Goal: Information Seeking & Learning: Check status

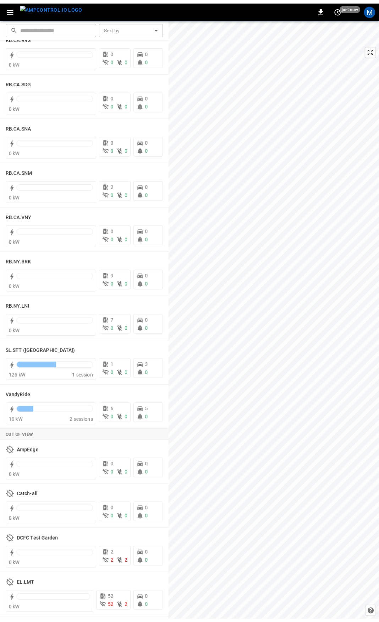
scroll to position [1172, 0]
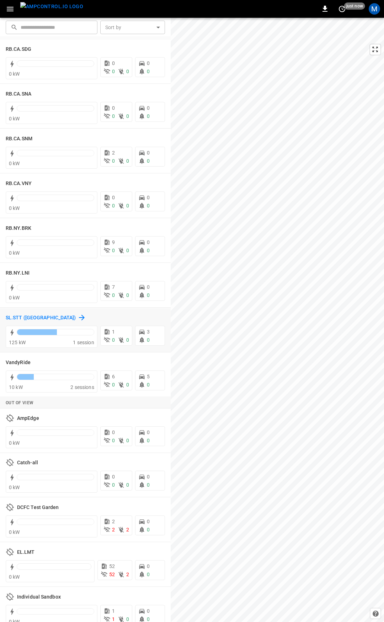
click at [20, 316] on h6 "SL.STT ([GEOGRAPHIC_DATA])" at bounding box center [41, 318] width 70 height 8
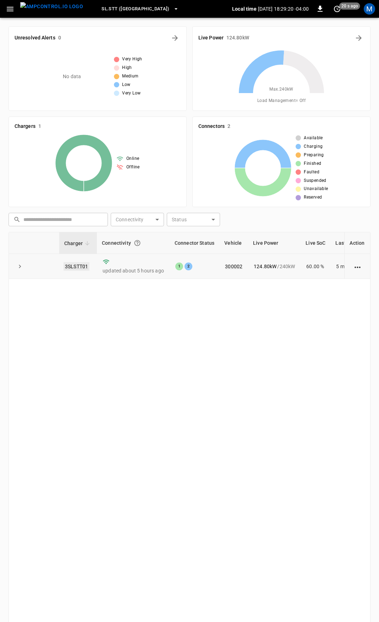
click at [81, 267] on link "3SLSTT01" at bounding box center [77, 266] width 26 height 9
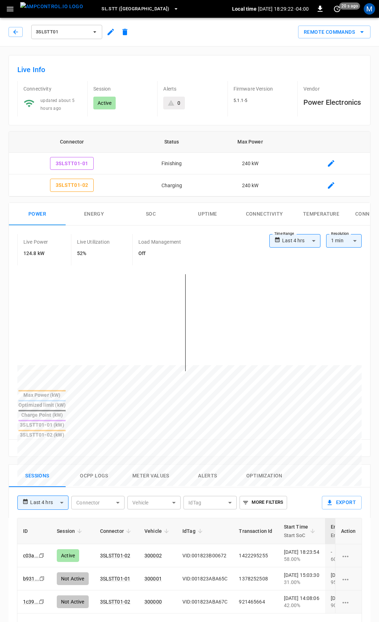
click at [211, 465] on button "Alerts" at bounding box center [207, 476] width 57 height 23
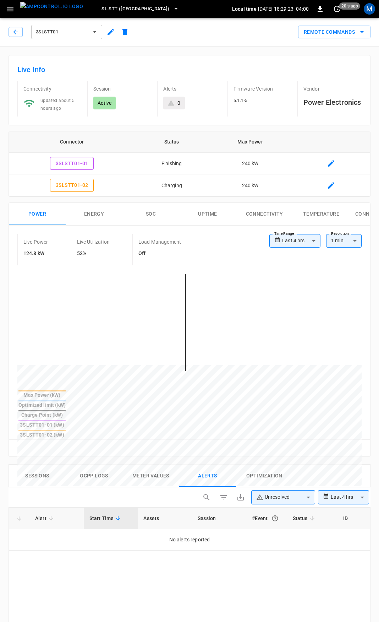
click at [303, 465] on body "**********" at bounding box center [189, 538] width 379 height 1077
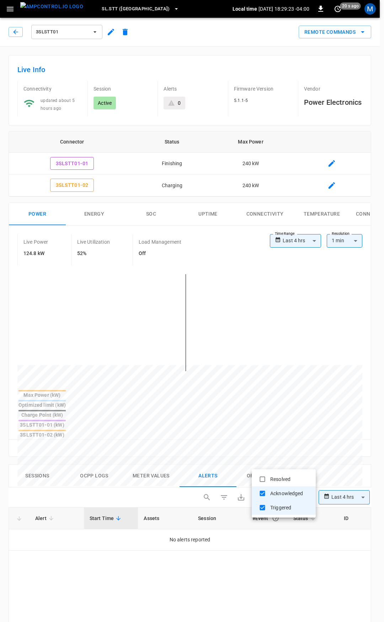
click at [296, 479] on li "Resolved" at bounding box center [283, 479] width 64 height 14
type input "**********"
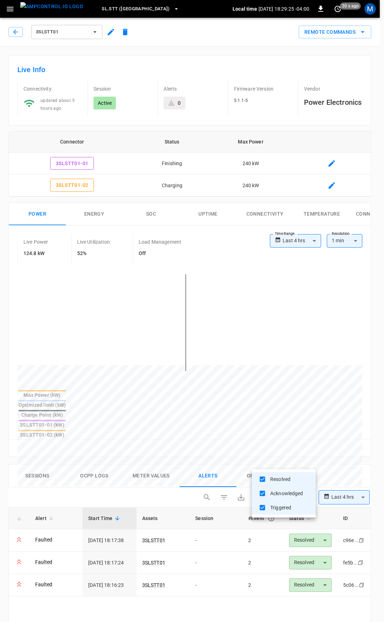
click at [250, 602] on div at bounding box center [192, 311] width 384 height 622
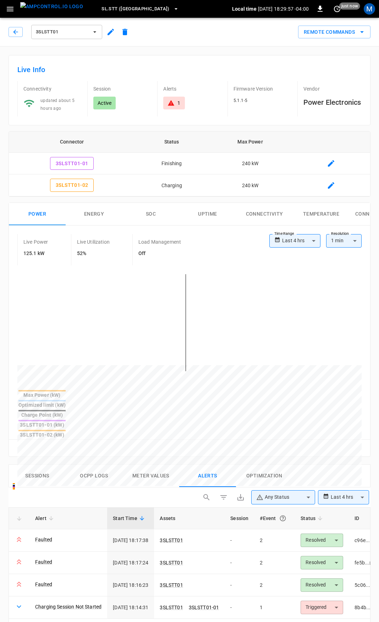
click at [104, 465] on button "Ocpp logs" at bounding box center [94, 476] width 57 height 23
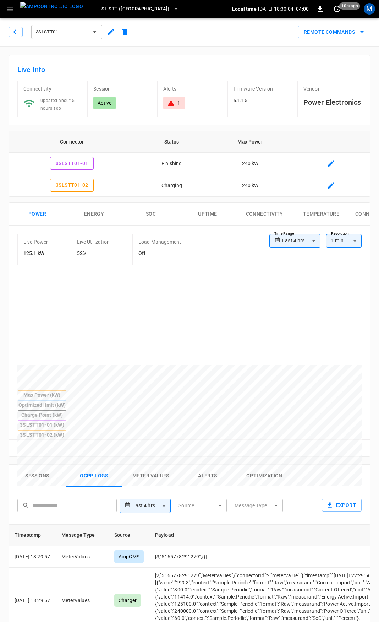
click at [203, 465] on button "Alerts" at bounding box center [207, 476] width 57 height 23
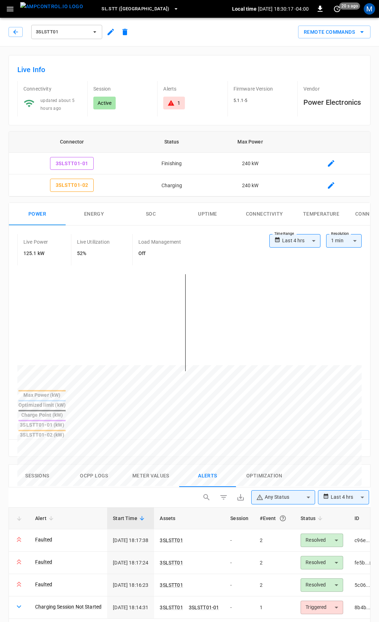
click at [92, 465] on button "Ocpp logs" at bounding box center [94, 476] width 57 height 23
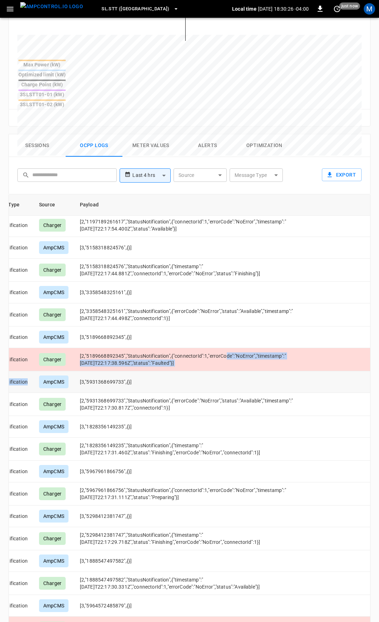
scroll to position [1517, 0]
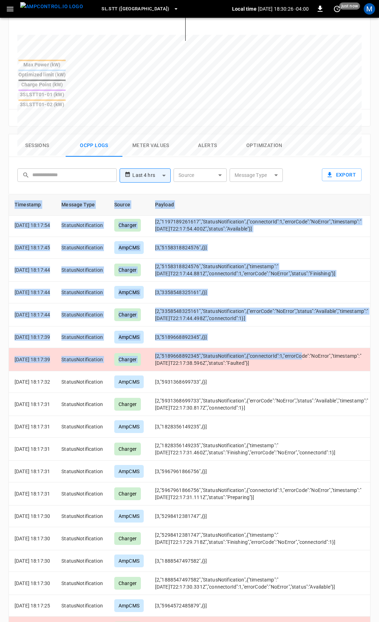
drag, startPoint x: 312, startPoint y: 366, endPoint x: -108, endPoint y: 392, distance: 421.4
click at [0, 392] on html "**********" at bounding box center [189, 163] width 379 height 987
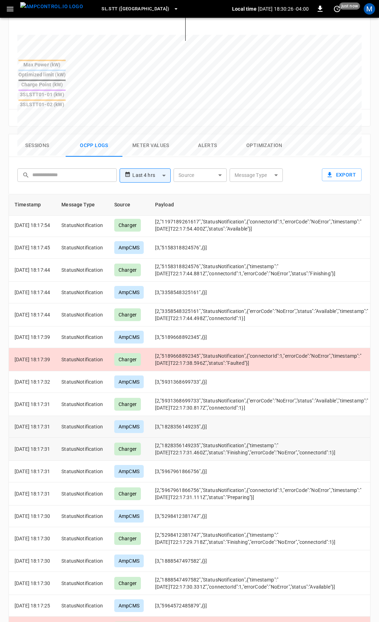
click at [271, 445] on td "[2,"1828356149235","StatusNotification",{"timestamp":"2025-09-25T22:17:31.460Z"…" at bounding box center [292, 449] width 285 height 23
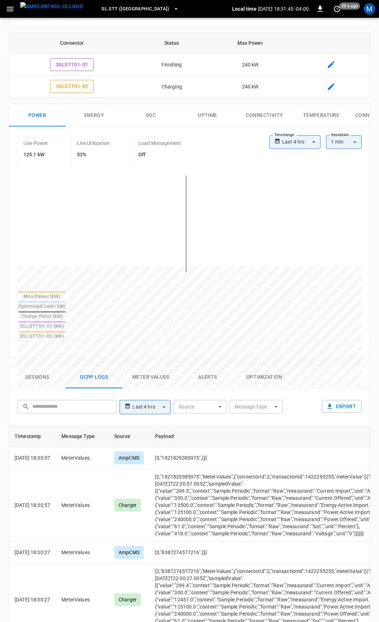
scroll to position [115, 0]
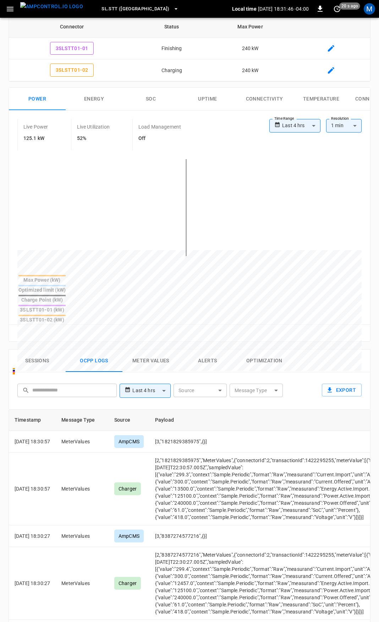
click at [41, 350] on button "Sessions" at bounding box center [37, 361] width 57 height 23
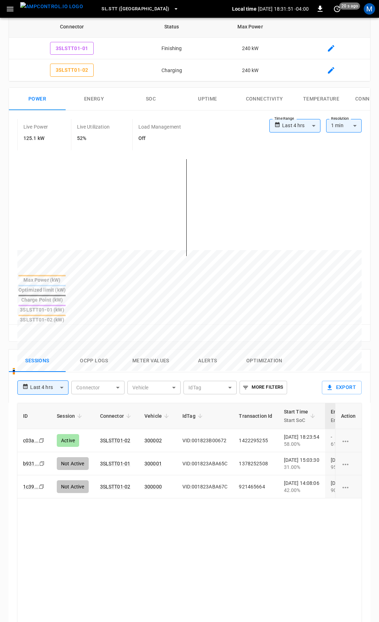
click at [218, 350] on button "Alerts" at bounding box center [207, 361] width 57 height 23
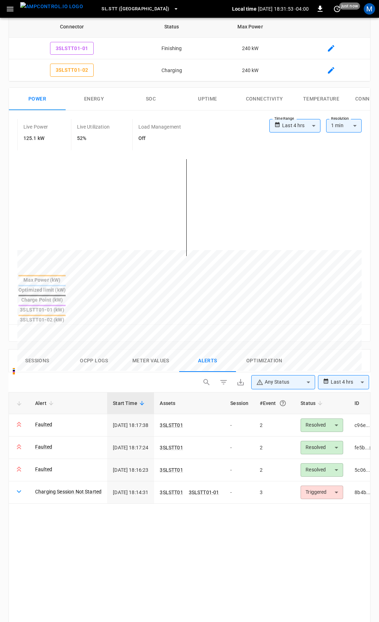
click at [34, 350] on button "Sessions" at bounding box center [37, 361] width 57 height 23
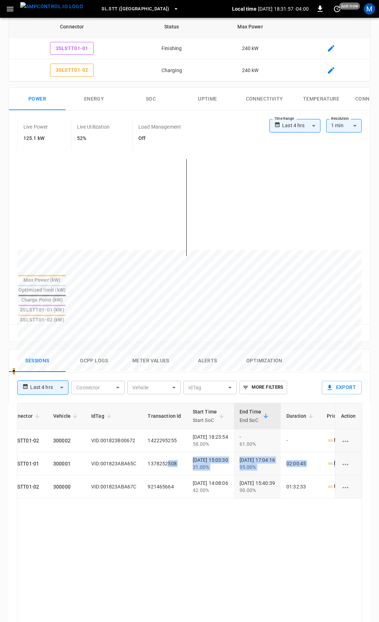
scroll to position [0, 224]
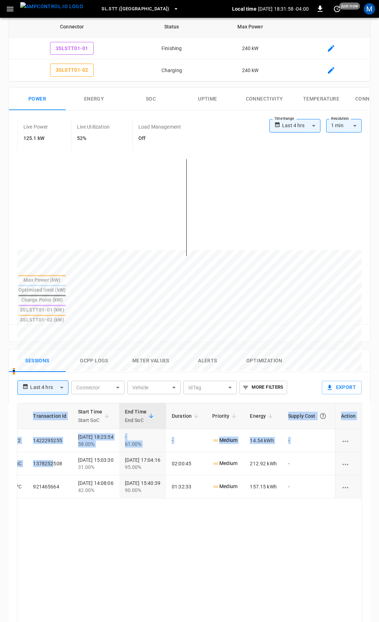
drag, startPoint x: 272, startPoint y: 426, endPoint x: 243, endPoint y: 485, distance: 65.3
click at [247, 482] on div "ID Session Connector Vehicle IdTag Transaction Id Start Time Start SoC End Time…" at bounding box center [189, 620] width 345 height 435
click at [240, 488] on div "ID Session Connector Vehicle IdTag Transaction Id Start Time Start SoC End Time…" at bounding box center [189, 620] width 345 height 435
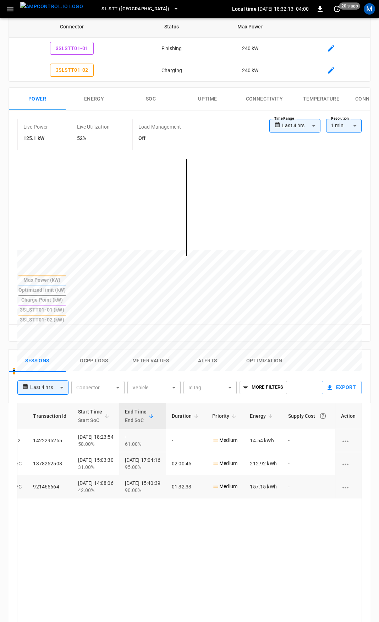
click at [286, 475] on td "-" at bounding box center [309, 486] width 53 height 23
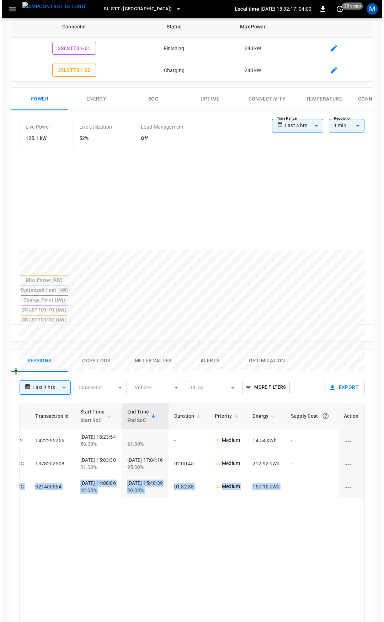
scroll to position [0, 0]
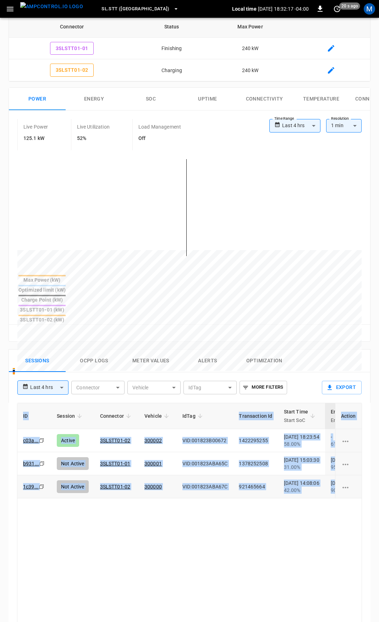
drag, startPoint x: 274, startPoint y: 455, endPoint x: 73, endPoint y: 461, distance: 200.8
click at [0, 429] on html "**********" at bounding box center [189, 375] width 379 height 981
click at [225, 475] on td "VID:001823ABA67C" at bounding box center [205, 486] width 56 height 23
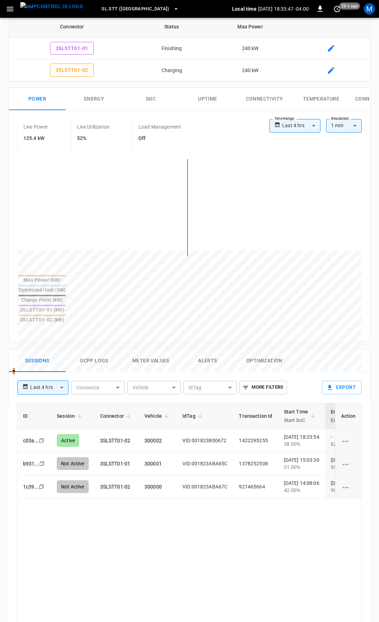
click at [9, 13] on icon "button" at bounding box center [10, 9] width 9 height 9
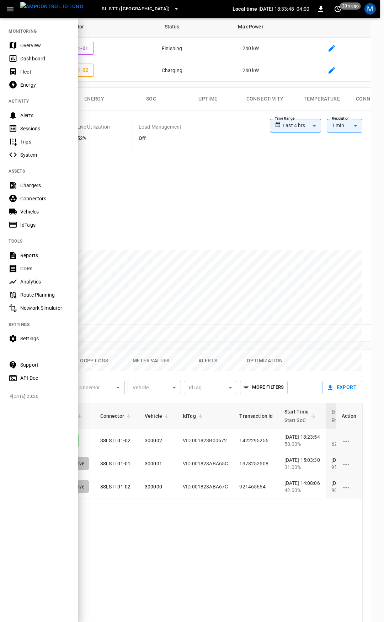
drag, startPoint x: 22, startPoint y: 42, endPoint x: 37, endPoint y: 66, distance: 28.6
click at [22, 42] on div "Overview" at bounding box center [44, 45] width 49 height 7
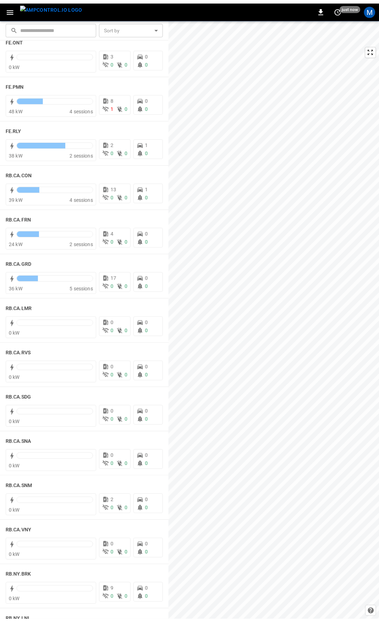
scroll to position [878, 0]
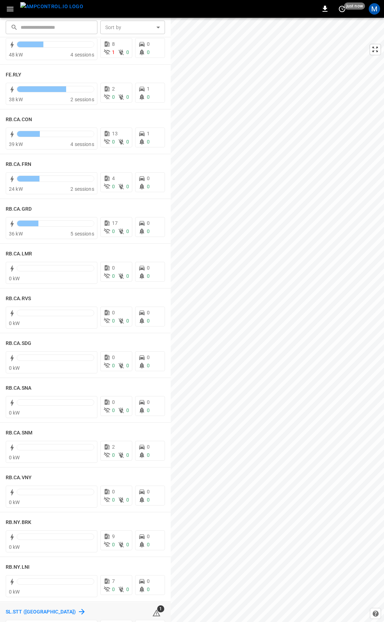
click at [27, 607] on div "SL.STT ([GEOGRAPHIC_DATA])" at bounding box center [46, 611] width 80 height 9
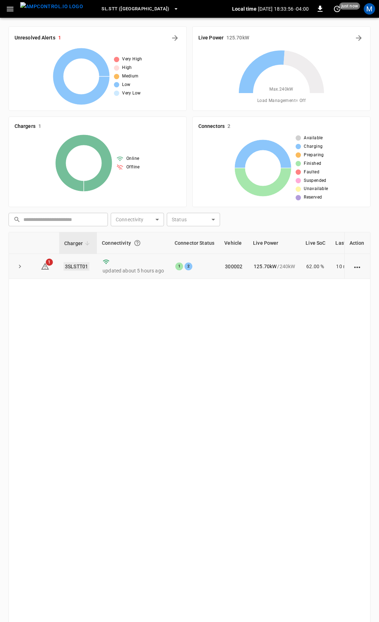
click at [68, 266] on link "3SLSTT01" at bounding box center [77, 266] width 26 height 9
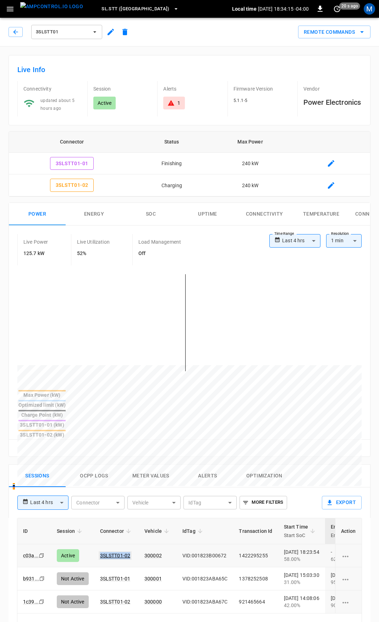
drag, startPoint x: 135, startPoint y: 524, endPoint x: 130, endPoint y: 518, distance: 7.6
click at [130, 544] on td "3SLSTT01-02" at bounding box center [116, 555] width 44 height 23
copy link "3SLSTT01-02"
drag, startPoint x: 170, startPoint y: 523, endPoint x: 12, endPoint y: 596, distance: 173.9
click at [155, 544] on td "300002" at bounding box center [158, 555] width 38 height 23
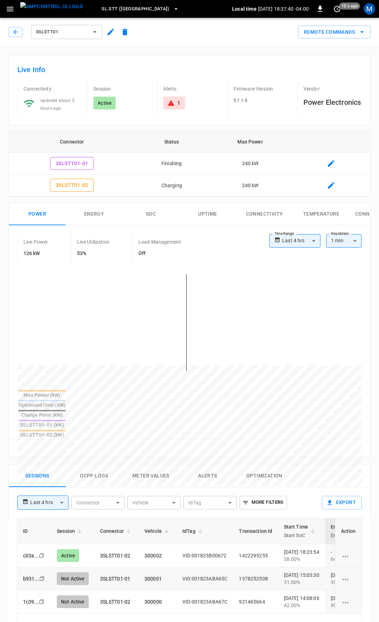
click at [169, 567] on td "300001" at bounding box center [158, 578] width 38 height 23
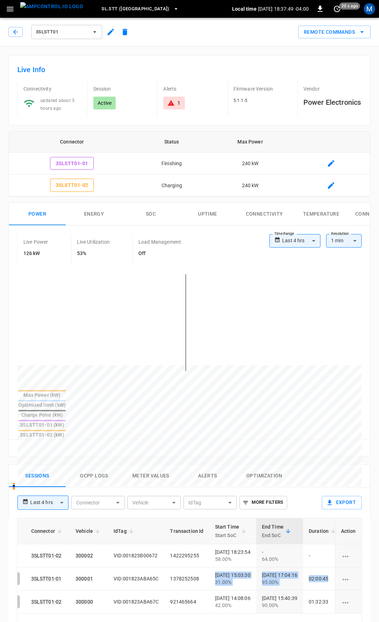
scroll to position [0, 184]
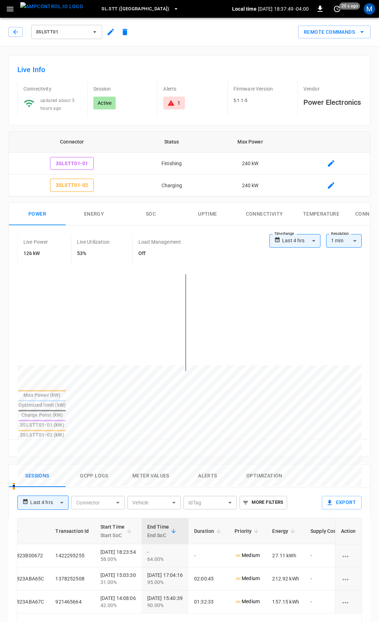
drag, startPoint x: 271, startPoint y: 579, endPoint x: 265, endPoint y: 607, distance: 28.2
drag, startPoint x: 206, startPoint y: 167, endPoint x: 174, endPoint y: 173, distance: 32.3
click at [206, 167] on td "Finishing" at bounding box center [171, 164] width 73 height 22
click at [82, 163] on button "3SLSTT01-01" at bounding box center [72, 163] width 44 height 13
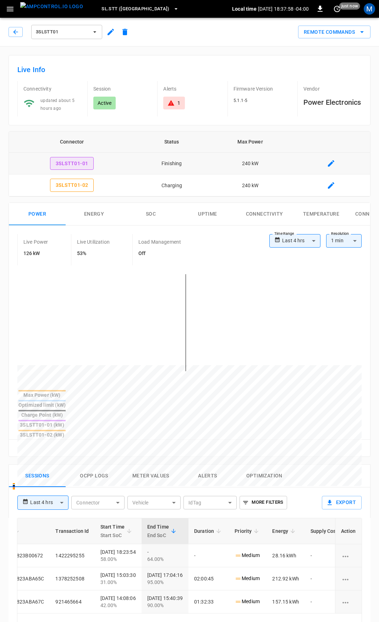
type input "**********"
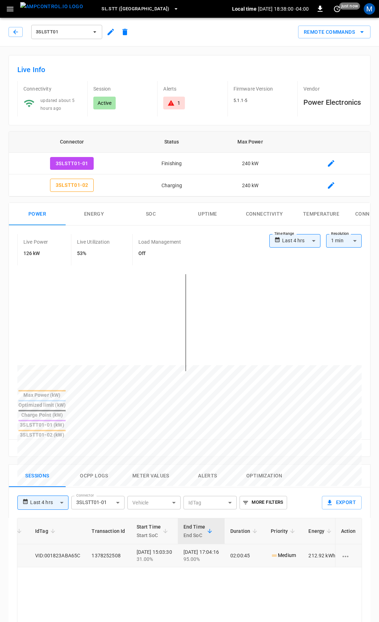
click at [190, 544] on td "2025-09-25 17:04:16 95.00%" at bounding box center [201, 555] width 47 height 23
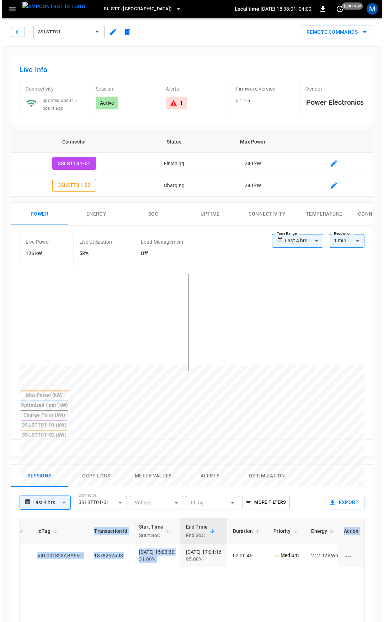
scroll to position [0, 0]
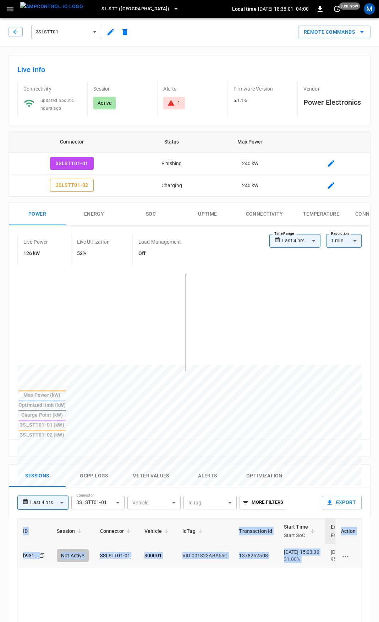
drag, startPoint x: 179, startPoint y: 519, endPoint x: 20, endPoint y: 527, distance: 158.6
click at [0, 514] on html "**********" at bounding box center [189, 490] width 379 height 981
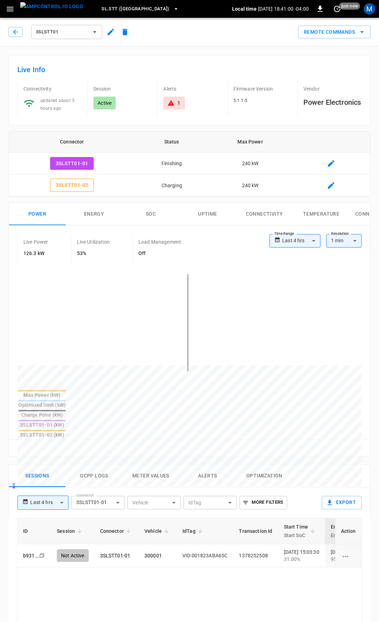
click at [15, 33] on icon "button" at bounding box center [15, 31] width 7 height 7
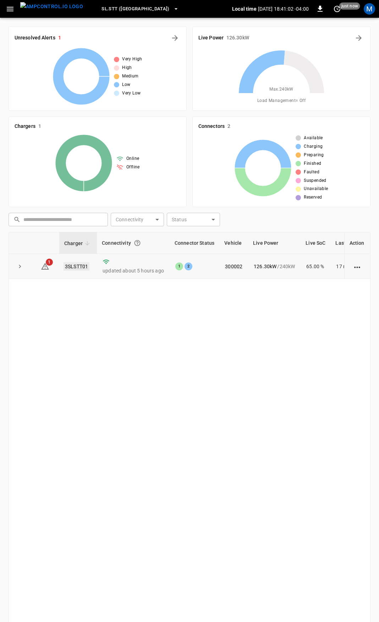
click at [80, 269] on link "3SLSTT01" at bounding box center [77, 266] width 26 height 9
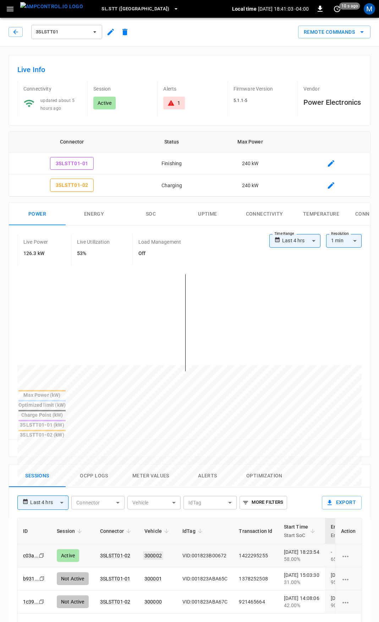
click at [152, 551] on link "300002" at bounding box center [153, 555] width 20 height 9
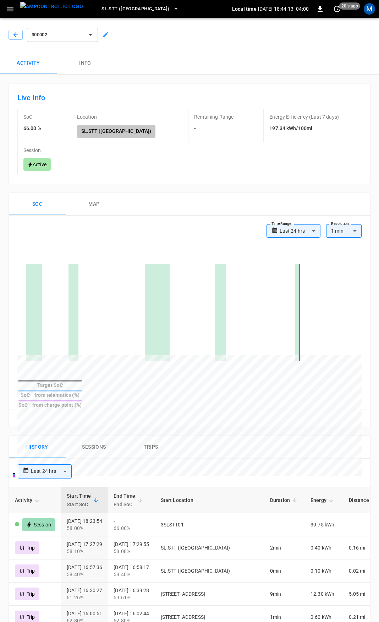
click at [11, 11] on icon "button" at bounding box center [10, 9] width 7 height 5
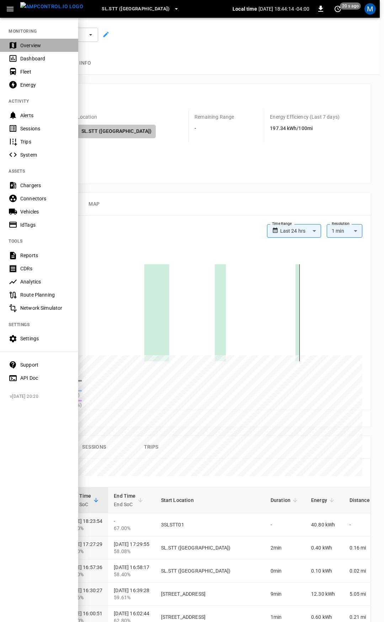
click at [31, 43] on div "Overview" at bounding box center [44, 45] width 49 height 7
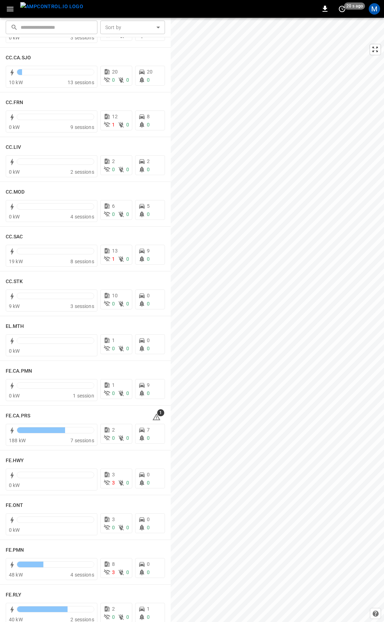
scroll to position [381, 0]
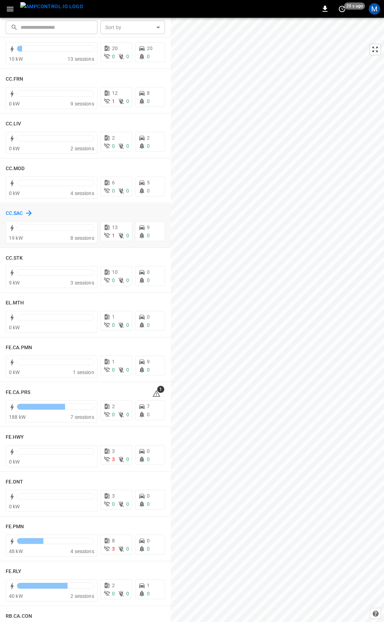
click at [20, 211] on h6 "CC.SAC" at bounding box center [14, 214] width 17 height 8
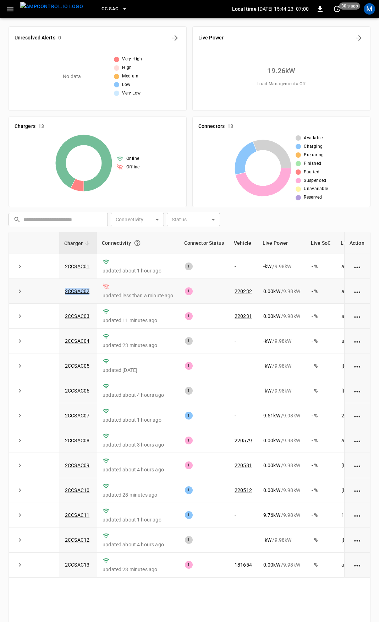
drag, startPoint x: 94, startPoint y: 291, endPoint x: 51, endPoint y: 297, distance: 43.4
click at [51, 297] on tr "2CCSAC02 updated less than a minute ago 1 220232 0.00 kW / 9.98 kW - % about 23…" at bounding box center [213, 291] width 409 height 25
copy tr "2CCSAC02"
click at [81, 292] on link "2CCSAC02" at bounding box center [77, 291] width 27 height 9
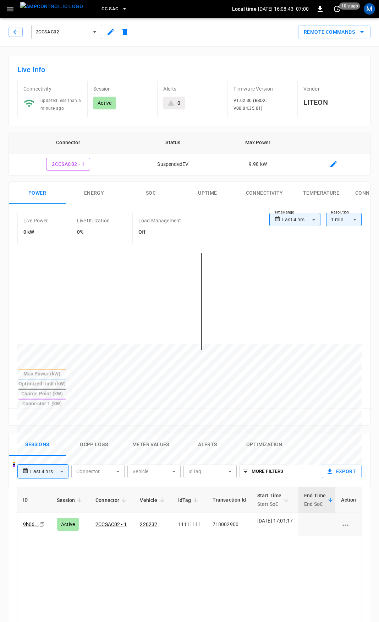
click at [5, 40] on div "2CCSAC02 Remote Commands" at bounding box center [188, 30] width 382 height 31
click at [22, 34] on div "2CCSAC02" at bounding box center [71, 31] width 124 height 17
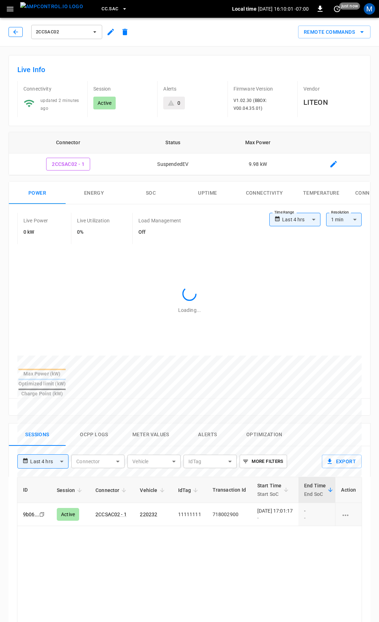
click at [18, 32] on icon "button" at bounding box center [15, 31] width 7 height 7
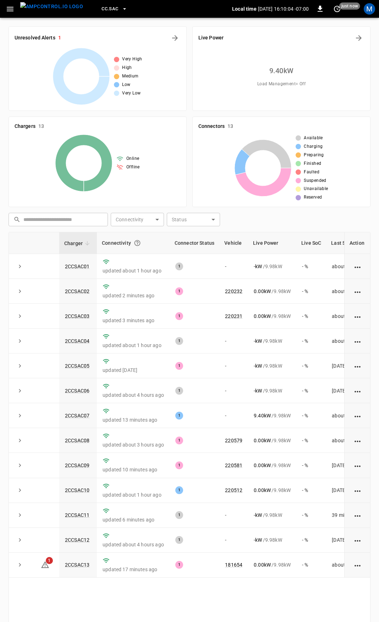
click at [9, 11] on icon "button" at bounding box center [10, 9] width 7 height 5
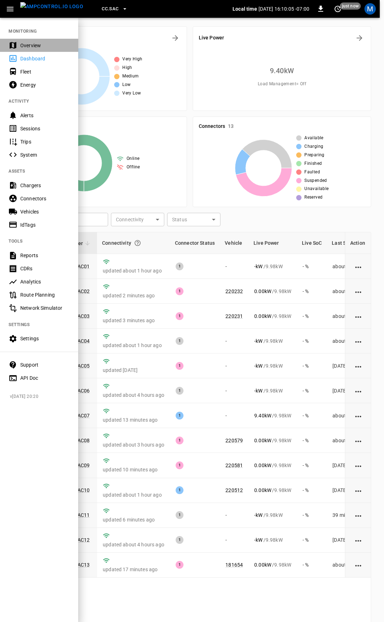
drag, startPoint x: 23, startPoint y: 48, endPoint x: 82, endPoint y: 101, distance: 79.3
click at [23, 49] on div "Overview" at bounding box center [44, 45] width 49 height 7
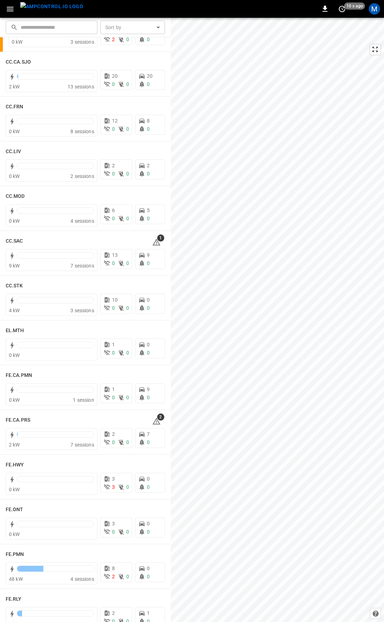
scroll to position [316, 0]
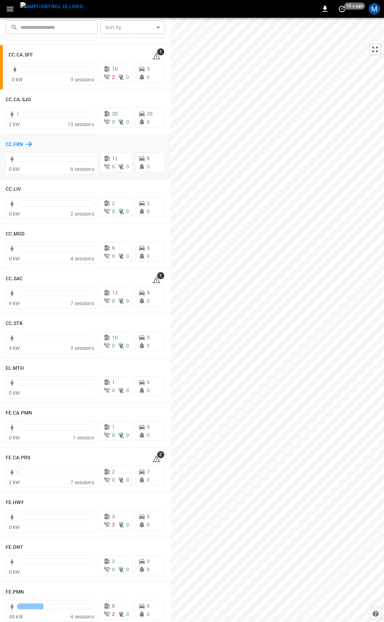
click at [15, 146] on h6 "CC.FRN" at bounding box center [15, 145] width 18 height 8
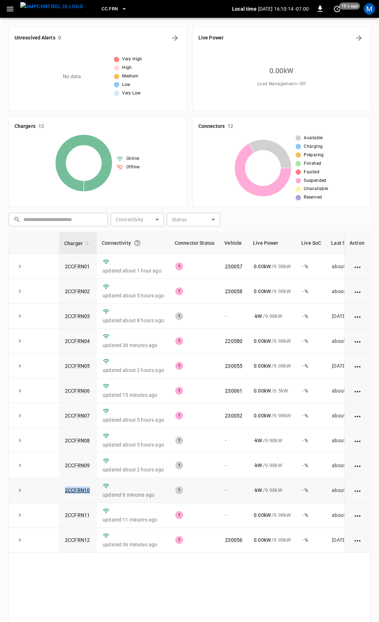
drag, startPoint x: 85, startPoint y: 493, endPoint x: 58, endPoint y: 494, distance: 27.0
click at [58, 494] on tr "2CCFRN10 updated 6 minutes ago 1 - - kW / 9.98 kW - % about 22 hours ago" at bounding box center [208, 490] width 399 height 25
copy tr "2CCFRN10"
click at [70, 494] on link "2CCFRN10" at bounding box center [78, 490] width 28 height 9
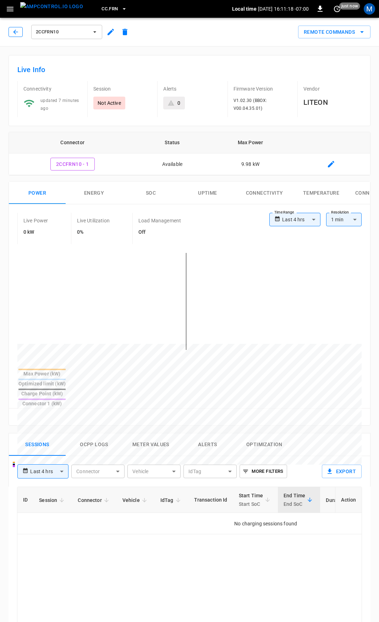
click at [12, 29] on icon "button" at bounding box center [15, 31] width 7 height 7
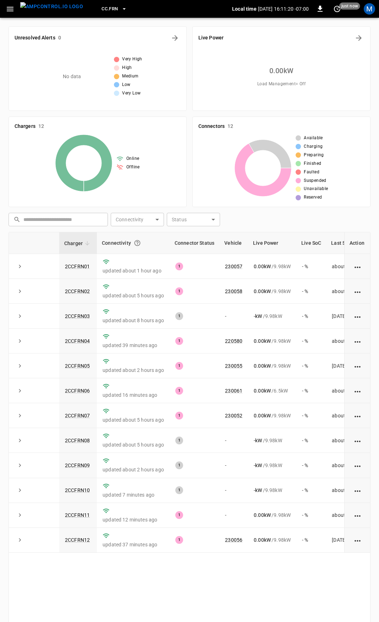
drag, startPoint x: 14, startPoint y: 11, endPoint x: 12, endPoint y: 16, distance: 5.9
click at [13, 11] on button "button" at bounding box center [10, 8] width 15 height 13
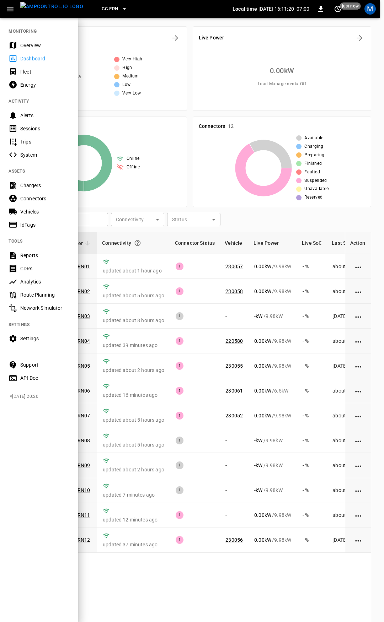
click at [19, 44] on div "Overview" at bounding box center [39, 45] width 78 height 13
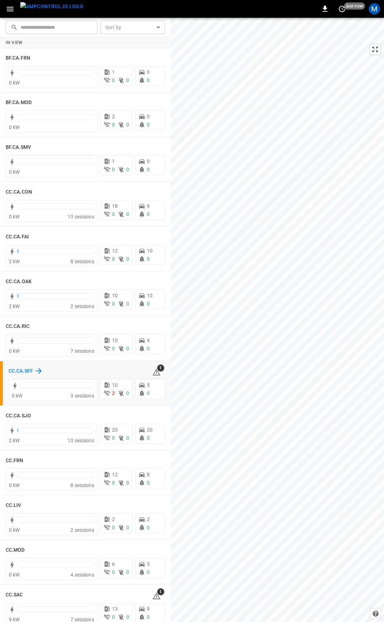
click at [29, 373] on h6 "CC.CA.SFF" at bounding box center [21, 371] width 25 height 8
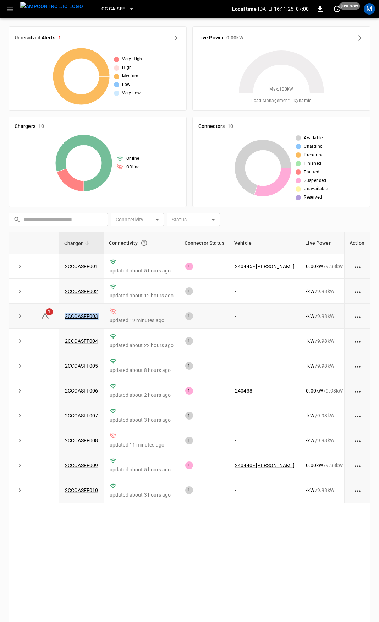
drag, startPoint x: 105, startPoint y: 318, endPoint x: 53, endPoint y: 319, distance: 52.6
click at [53, 319] on tr "1 2CCCASFF003 updated 19 minutes ago 1 - - kW / 9.98 kW - % about 22 hours ago" at bounding box center [234, 316] width 451 height 25
copy tr "2CCCASFF003"
click at [84, 314] on link "2CCCASFF003" at bounding box center [82, 316] width 36 height 9
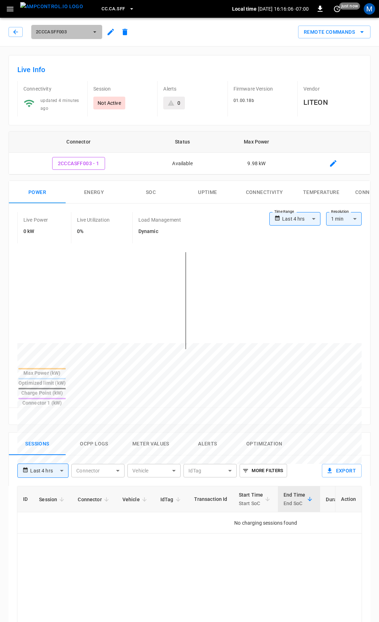
click at [75, 28] on span "2CCCASFF003" at bounding box center [62, 32] width 53 height 8
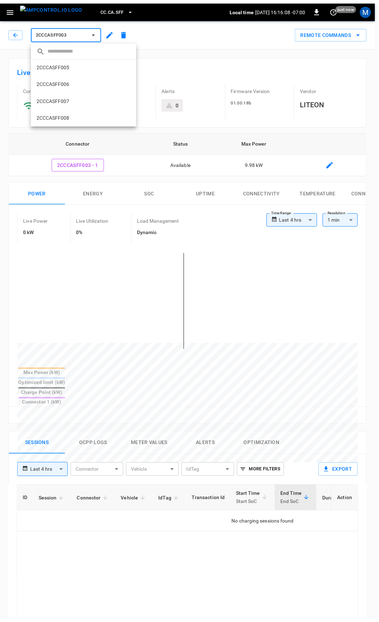
scroll to position [71, 0]
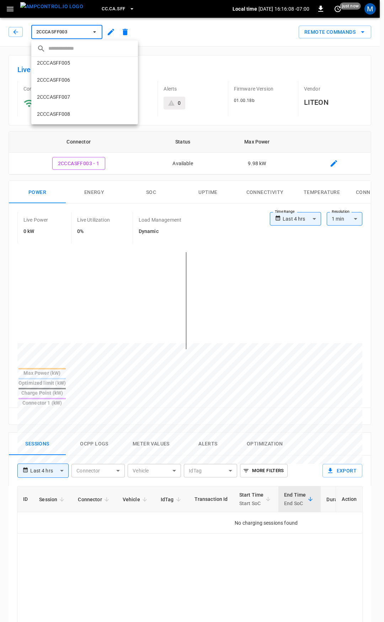
drag, startPoint x: 80, startPoint y: 115, endPoint x: 104, endPoint y: 113, distance: 24.2
click at [80, 116] on li "2CCCASFF008 560f ..." at bounding box center [84, 113] width 107 height 17
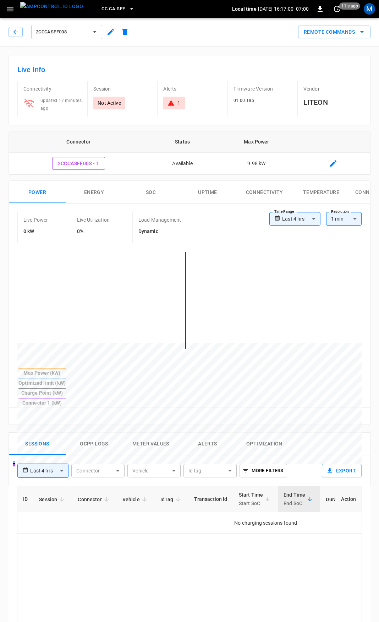
click at [150, 74] on h6 "Live Info" at bounding box center [189, 69] width 345 height 11
drag, startPoint x: 16, startPoint y: 30, endPoint x: 10, endPoint y: 34, distance: 7.5
click at [16, 30] on icon "button" at bounding box center [15, 31] width 7 height 7
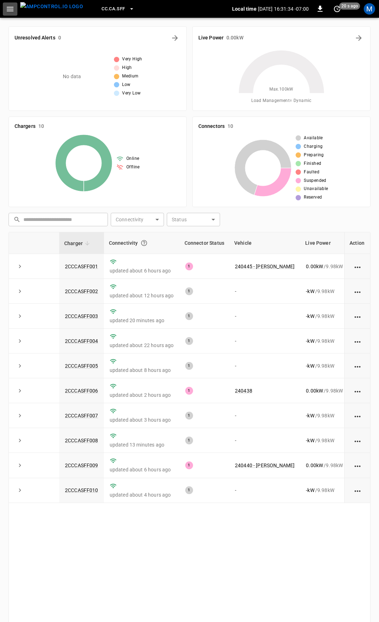
click at [9, 10] on icon "button" at bounding box center [10, 9] width 9 height 9
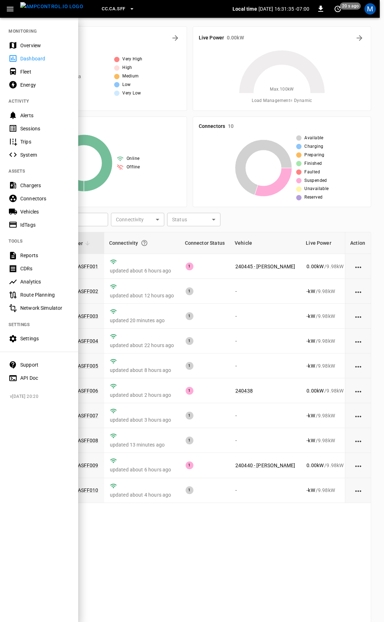
click at [32, 44] on div "Overview" at bounding box center [44, 45] width 49 height 7
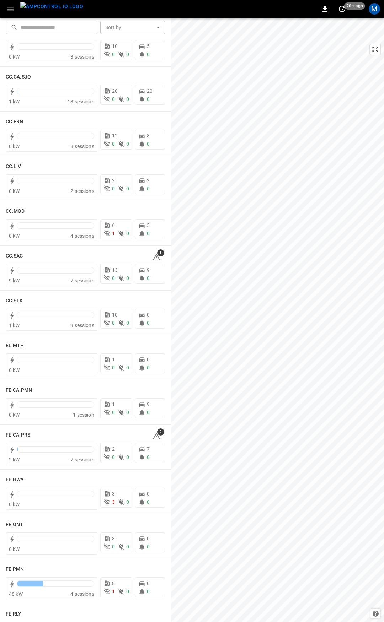
scroll to position [339, 0]
click at [12, 567] on h6 "FE.PMN" at bounding box center [15, 569] width 18 height 8
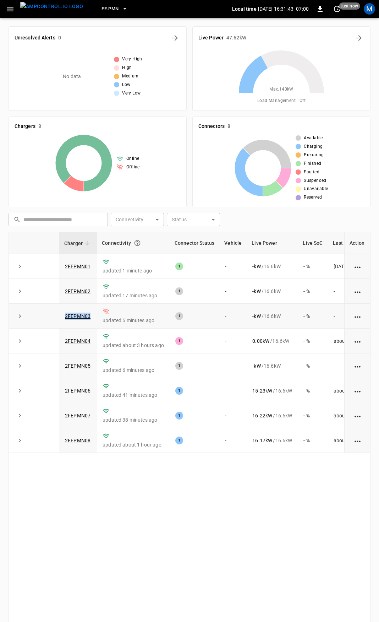
drag, startPoint x: 88, startPoint y: 318, endPoint x: 36, endPoint y: 314, distance: 51.6
click at [36, 314] on tr "2FEPMN03 updated 5 minutes ago 1 - - kW / 16.6 kW - % -" at bounding box center [208, 316] width 398 height 25
copy tr "2FEPMN03"
click at [71, 318] on link "2FEPMN03" at bounding box center [78, 316] width 28 height 9
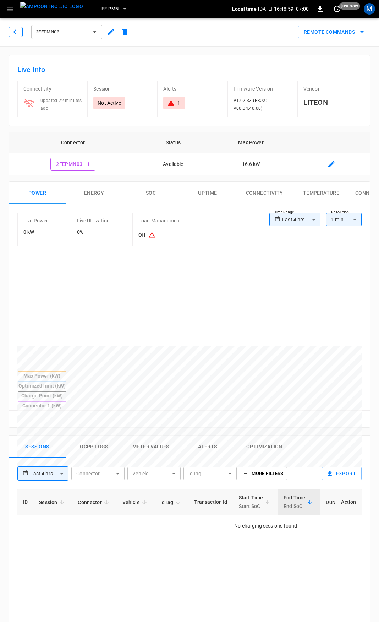
click at [20, 32] on button "button" at bounding box center [16, 32] width 14 height 10
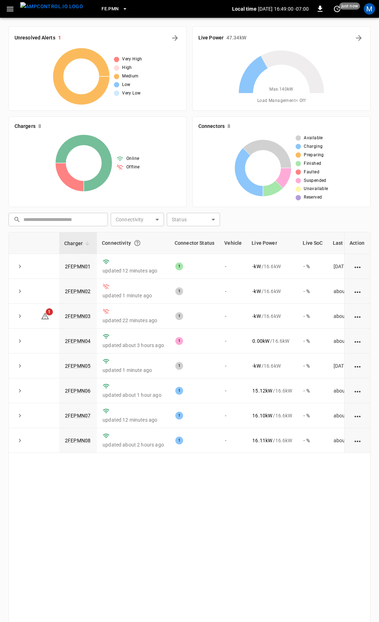
drag, startPoint x: 8, startPoint y: 6, endPoint x: 10, endPoint y: 17, distance: 10.9
click at [8, 7] on icon "button" at bounding box center [10, 9] width 9 height 9
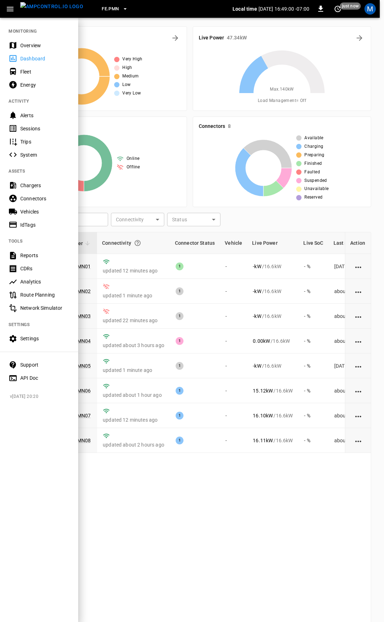
drag, startPoint x: 27, startPoint y: 47, endPoint x: 34, endPoint y: 56, distance: 11.1
click at [27, 48] on div "Overview" at bounding box center [44, 45] width 49 height 7
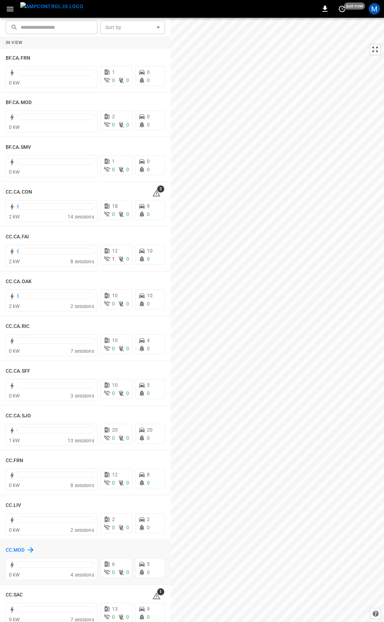
click at [15, 551] on h6 "CC.MOD" at bounding box center [15, 550] width 19 height 8
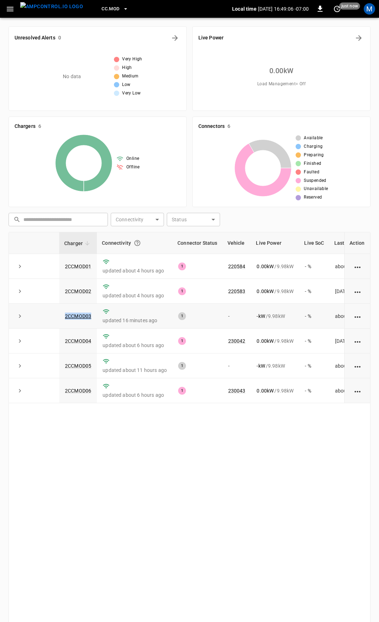
drag, startPoint x: 91, startPoint y: 318, endPoint x: 62, endPoint y: 319, distance: 28.5
click at [62, 319] on td "2CCMOD03" at bounding box center [78, 316] width 38 height 25
copy link "2CCMOD03"
click at [74, 316] on link "2CCMOD03" at bounding box center [78, 316] width 29 height 9
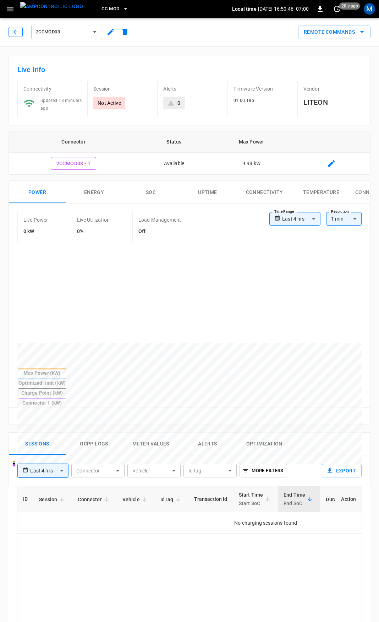
click at [15, 32] on icon "button" at bounding box center [15, 31] width 7 height 7
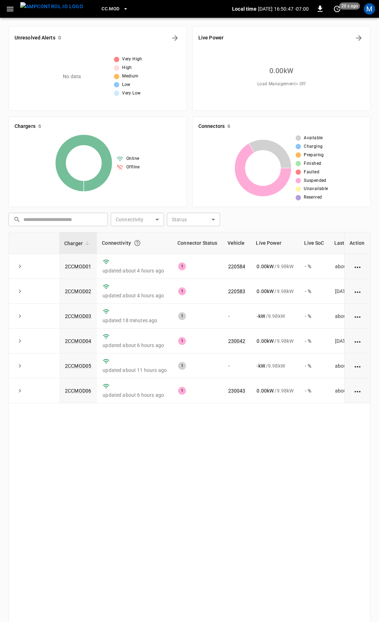
click at [9, 10] on icon "button" at bounding box center [10, 9] width 9 height 9
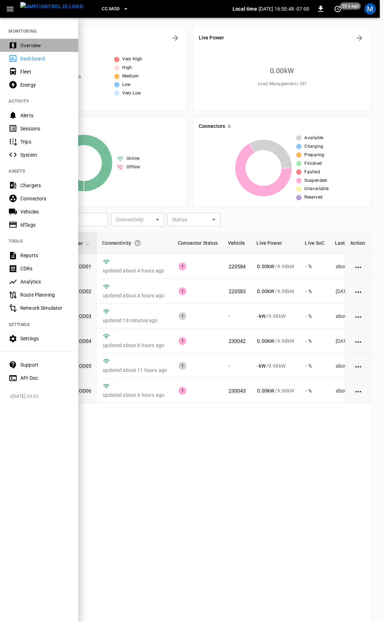
click at [33, 39] on div "Overview" at bounding box center [39, 45] width 78 height 13
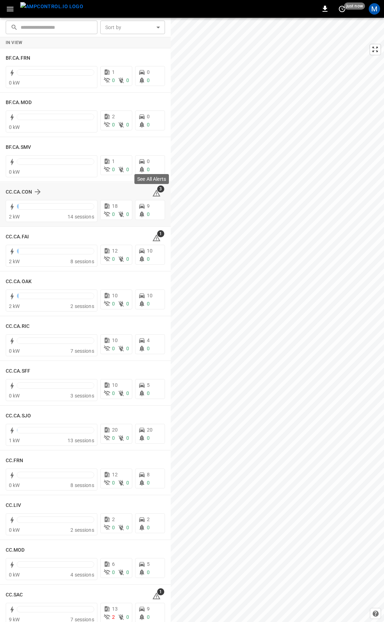
click at [153, 194] on icon at bounding box center [156, 193] width 9 height 9
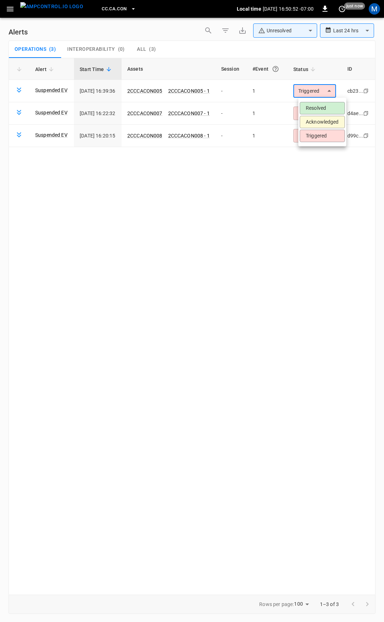
drag, startPoint x: 334, startPoint y: 84, endPoint x: 326, endPoint y: 96, distance: 14.1
click at [333, 84] on body "**********" at bounding box center [192, 309] width 384 height 619
click at [323, 106] on li "Resolved" at bounding box center [321, 108] width 45 height 12
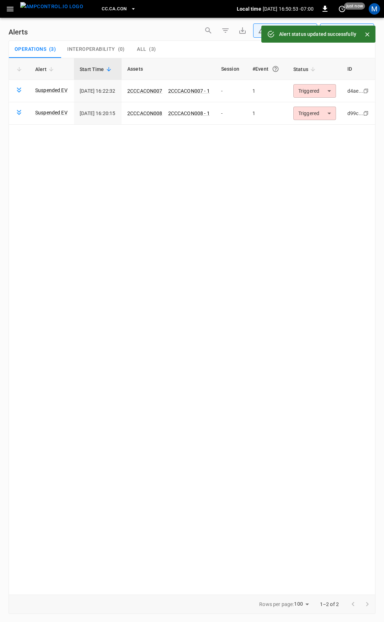
click at [325, 90] on body "**********" at bounding box center [192, 309] width 384 height 619
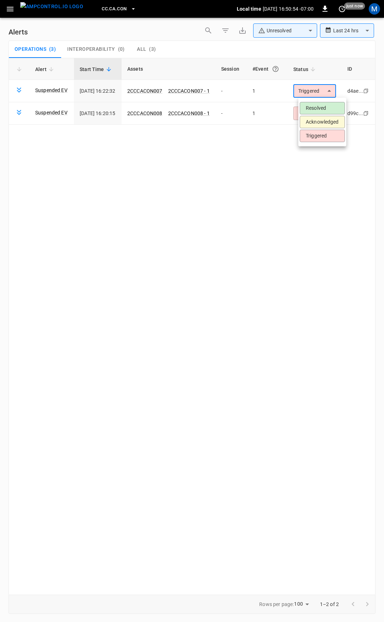
click at [326, 107] on li "Resolved" at bounding box center [321, 108] width 45 height 12
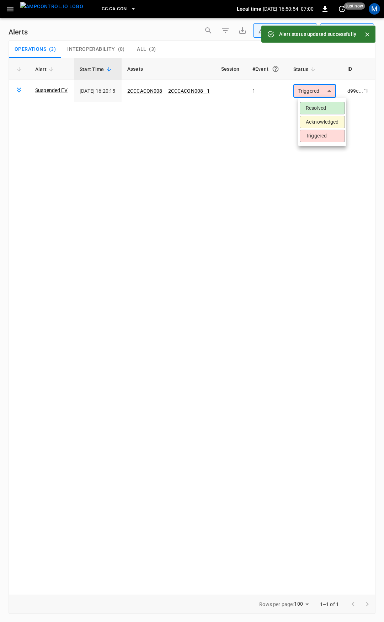
click at [328, 91] on body "**********" at bounding box center [192, 309] width 384 height 619
click at [328, 105] on li "Resolved" at bounding box center [321, 108] width 45 height 12
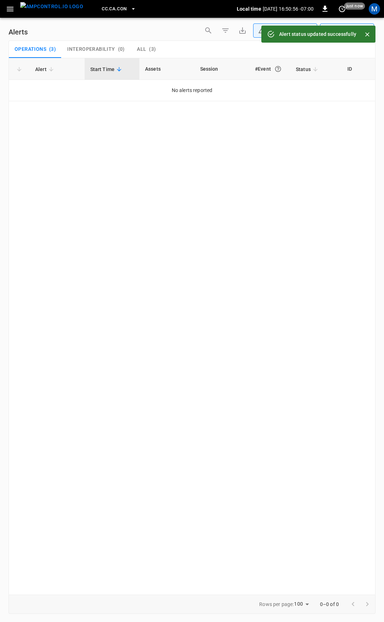
click at [7, 9] on icon "button" at bounding box center [10, 9] width 7 height 5
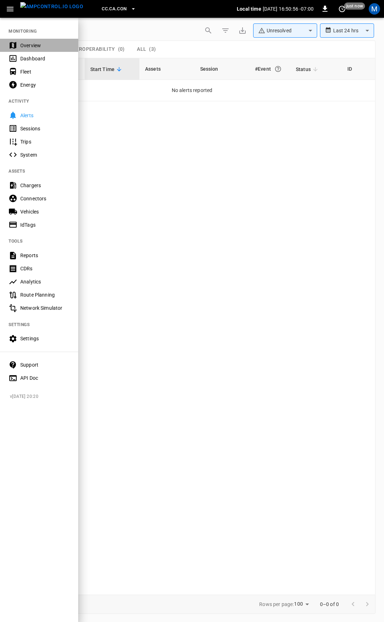
click at [35, 48] on div "Overview" at bounding box center [44, 45] width 49 height 7
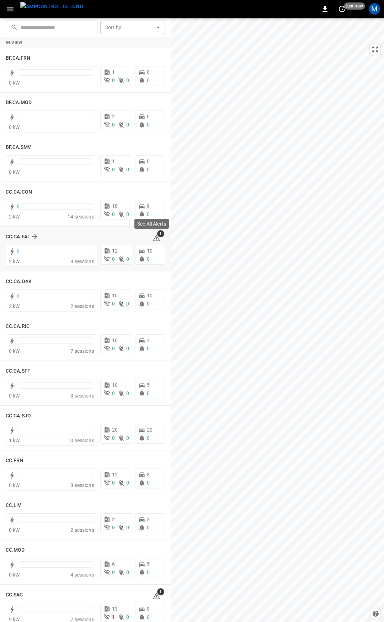
click at [156, 238] on icon at bounding box center [156, 238] width 1 height 3
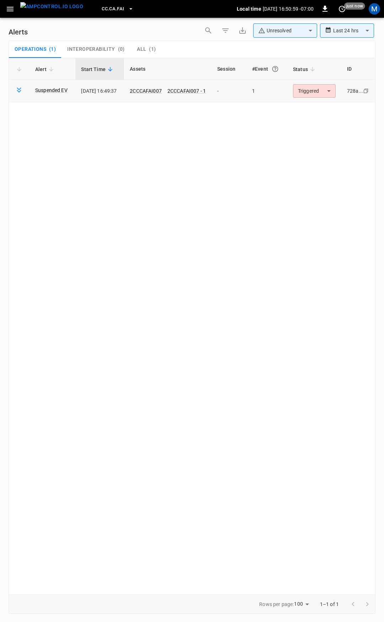
click at [306, 94] on body "**********" at bounding box center [192, 309] width 384 height 619
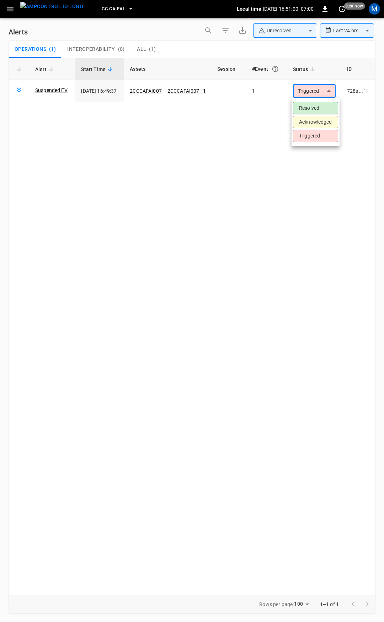
click at [307, 106] on li "Resolved" at bounding box center [315, 108] width 45 height 12
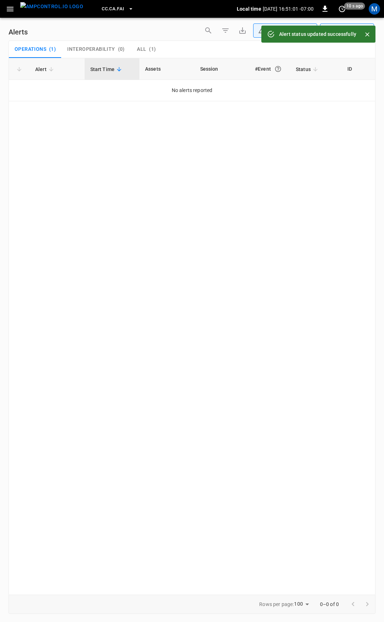
click at [10, 6] on icon "button" at bounding box center [10, 9] width 9 height 9
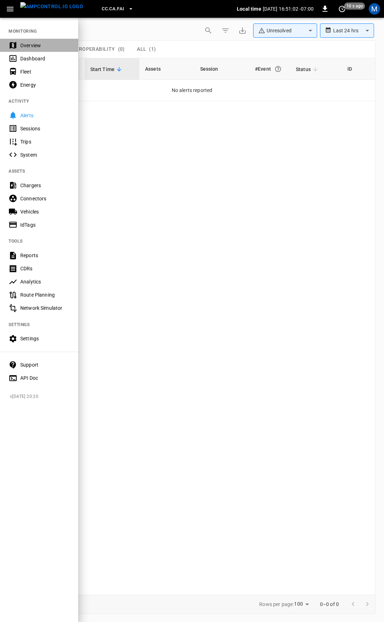
click at [26, 39] on div "Overview" at bounding box center [39, 45] width 78 height 13
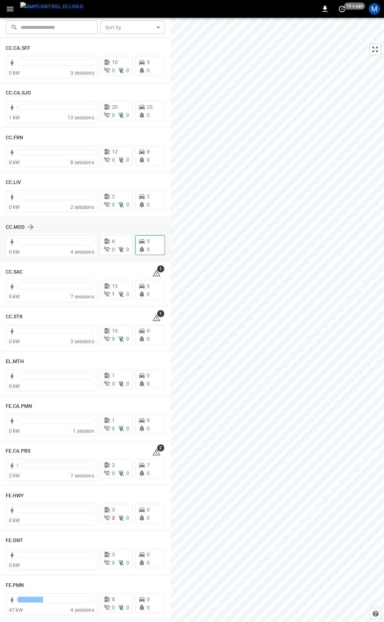
scroll to position [324, 0]
click at [156, 274] on icon at bounding box center [156, 272] width 9 height 9
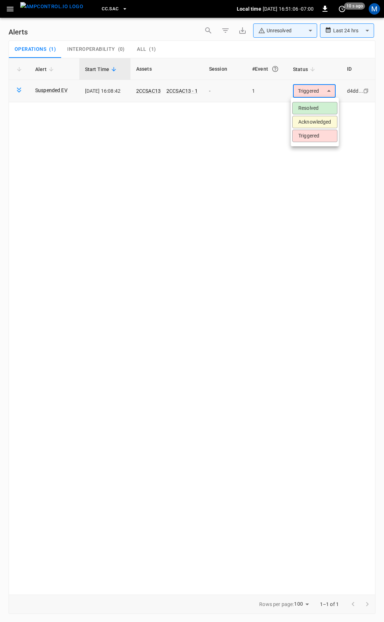
click at [307, 90] on body "**********" at bounding box center [192, 309] width 384 height 619
click at [313, 103] on li "Resolved" at bounding box center [314, 108] width 45 height 12
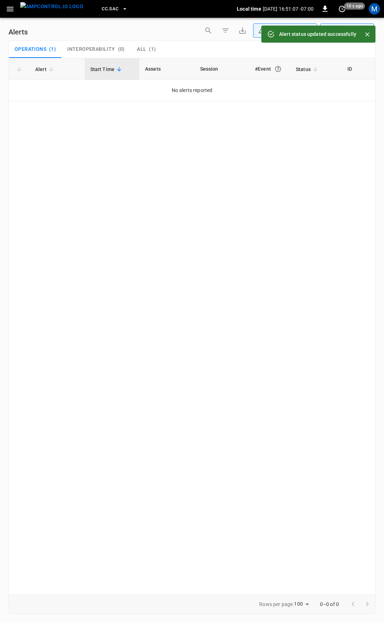
click at [11, 11] on icon "button" at bounding box center [10, 9] width 7 height 5
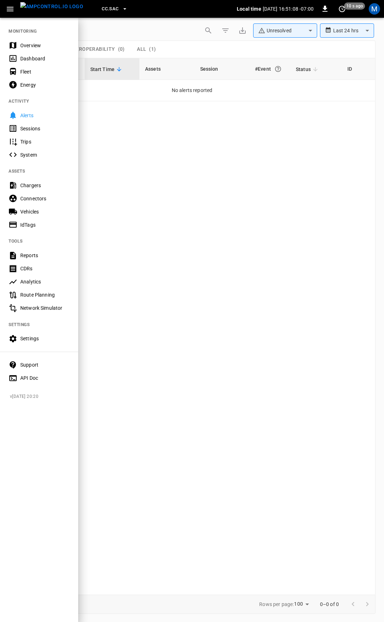
drag, startPoint x: 34, startPoint y: 44, endPoint x: 112, endPoint y: 96, distance: 93.2
click at [35, 44] on div "Overview" at bounding box center [44, 45] width 49 height 7
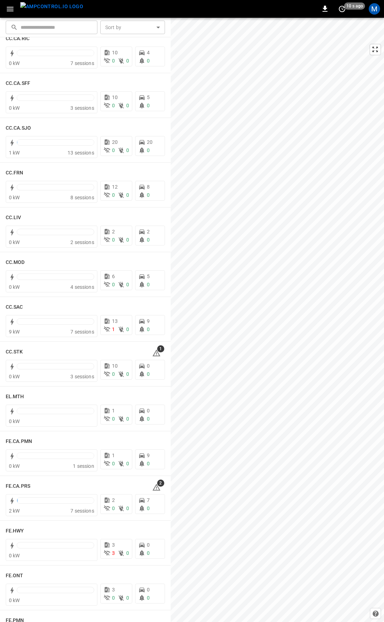
scroll to position [385, 0]
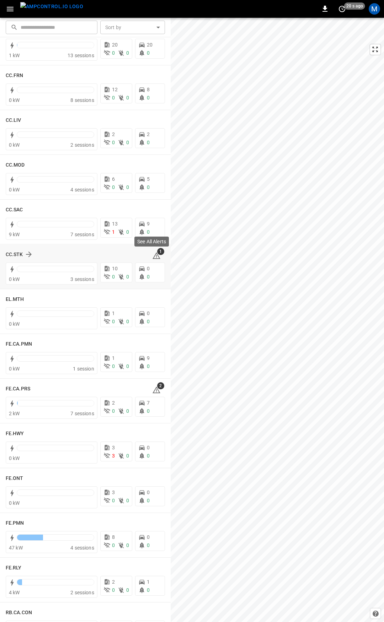
click at [153, 257] on icon at bounding box center [156, 255] width 9 height 9
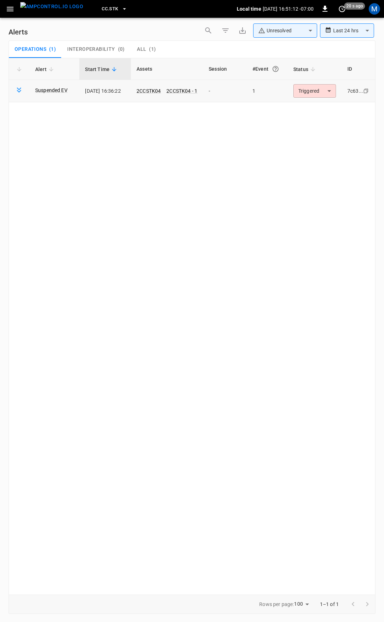
click at [310, 88] on body "**********" at bounding box center [192, 309] width 384 height 619
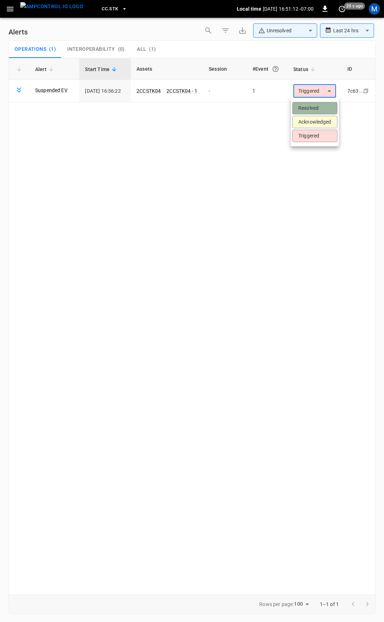
click at [312, 109] on li "Resolved" at bounding box center [314, 108] width 45 height 12
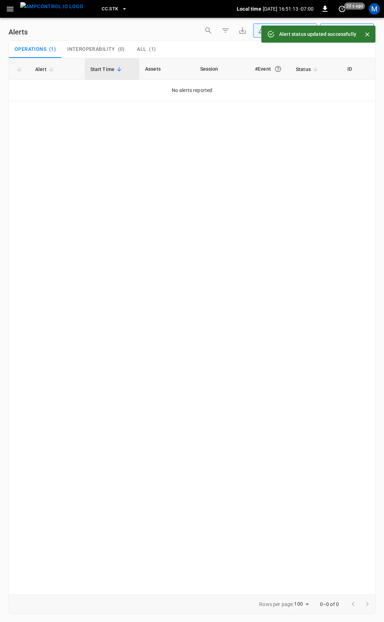
click at [6, 12] on icon "button" at bounding box center [10, 9] width 9 height 9
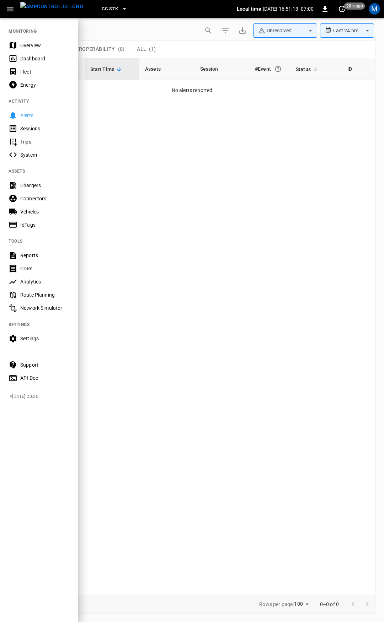
click at [34, 45] on div "Overview" at bounding box center [44, 45] width 49 height 7
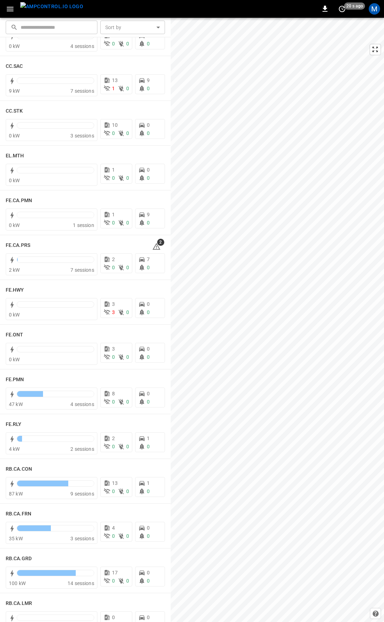
scroll to position [563, 0]
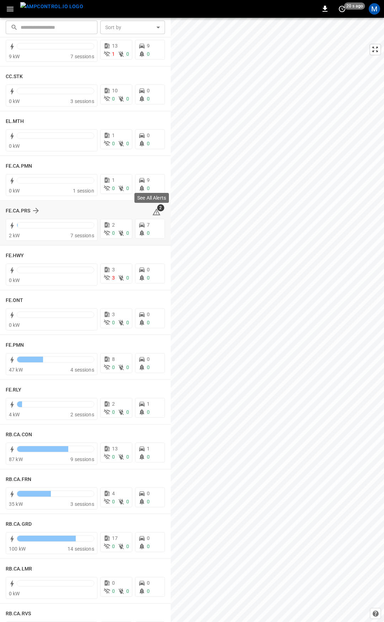
click at [153, 212] on icon at bounding box center [156, 212] width 9 height 9
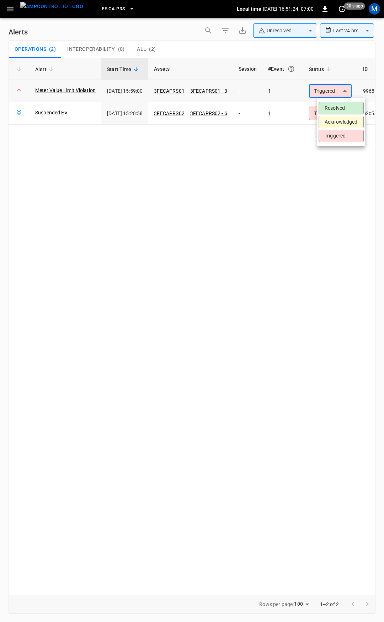
drag, startPoint x: 337, startPoint y: 93, endPoint x: 338, endPoint y: 107, distance: 14.2
click at [337, 94] on body "**********" at bounding box center [192, 309] width 384 height 619
click at [338, 106] on li "Resolved" at bounding box center [340, 108] width 45 height 12
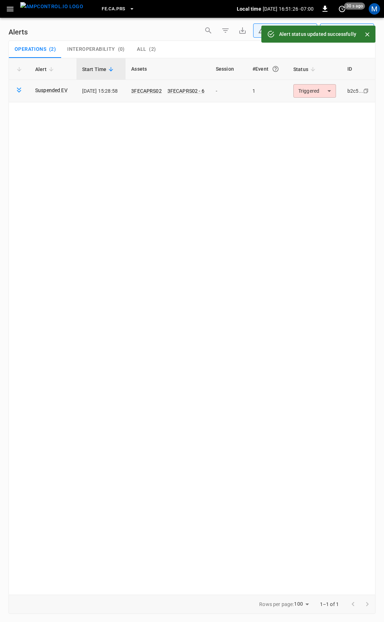
click at [333, 83] on td "Triggered ********* ​" at bounding box center [314, 91] width 54 height 22
click at [311, 90] on body "**********" at bounding box center [192, 309] width 384 height 619
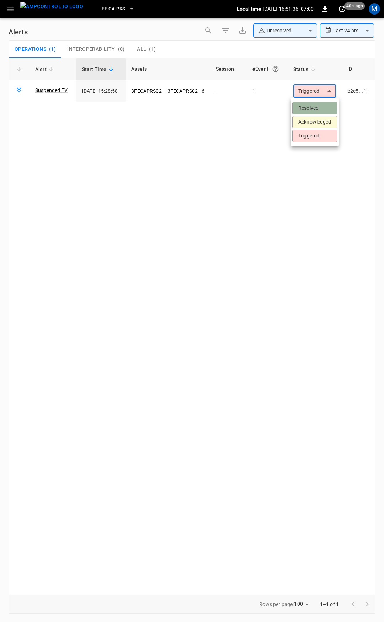
drag, startPoint x: 318, startPoint y: 107, endPoint x: 35, endPoint y: 21, distance: 295.3
click at [317, 107] on li "Resolved" at bounding box center [314, 108] width 45 height 12
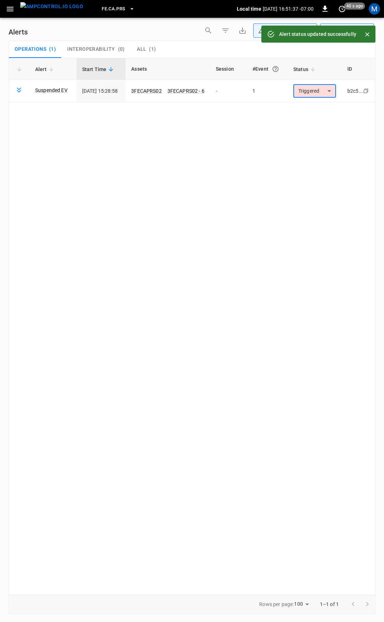
click at [5, 9] on button "button" at bounding box center [10, 8] width 15 height 13
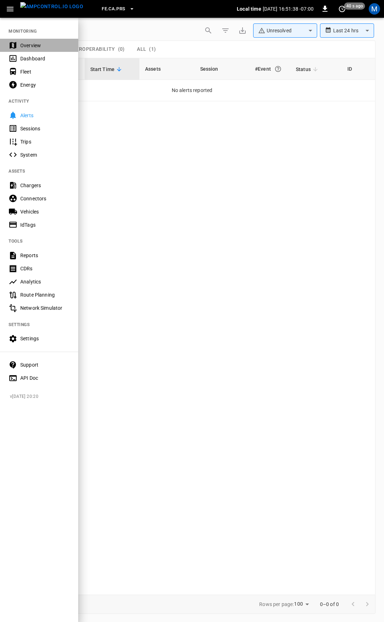
click at [36, 42] on div "Overview" at bounding box center [44, 45] width 49 height 7
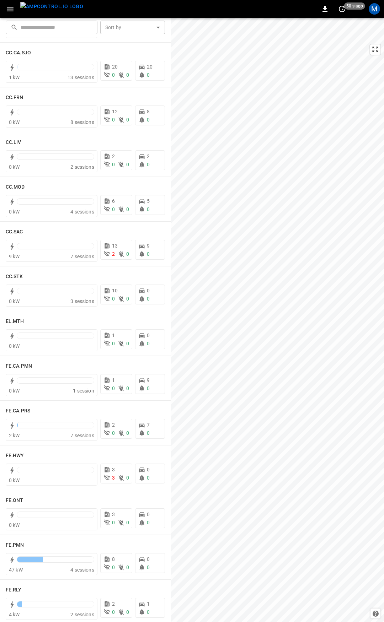
scroll to position [367, 0]
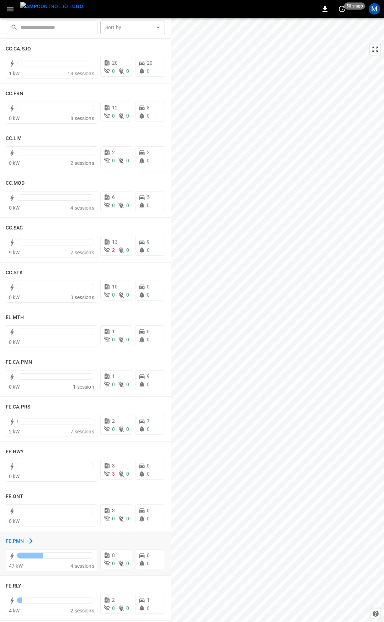
click at [22, 541] on h6 "FE.PMN" at bounding box center [15, 541] width 18 height 8
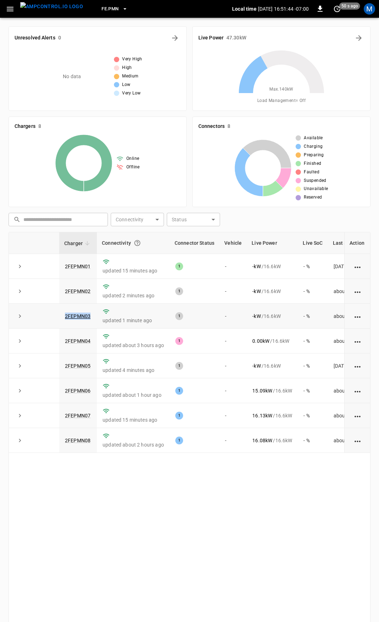
drag, startPoint x: 91, startPoint y: 319, endPoint x: 55, endPoint y: 323, distance: 35.7
click at [55, 323] on tr "2FEPMN03 updated 1 minute ago 1 - - kW / 16.6 kW - % about 2 months ago" at bounding box center [208, 316] width 398 height 25
copy tr "2FEPMN03"
click at [74, 319] on link "2FEPMN03" at bounding box center [78, 316] width 28 height 9
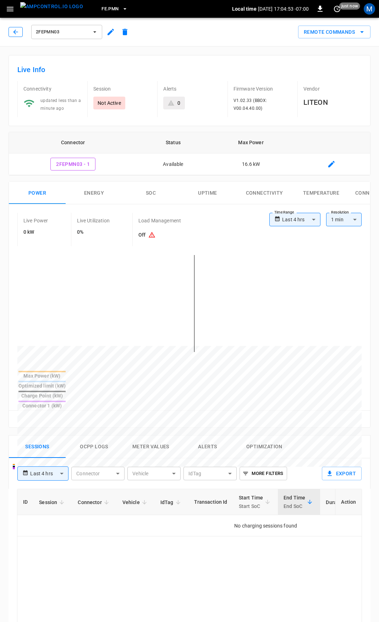
click at [15, 29] on icon "button" at bounding box center [15, 31] width 7 height 7
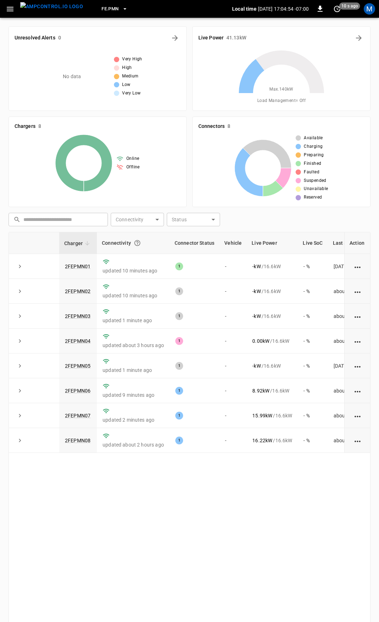
click at [9, 12] on icon "button" at bounding box center [10, 9] width 9 height 9
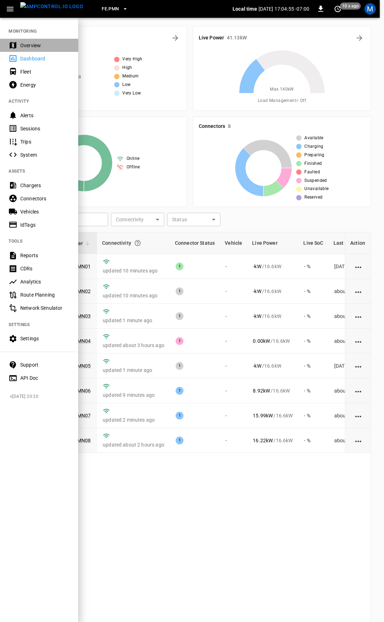
click at [33, 48] on div "Overview" at bounding box center [44, 45] width 49 height 7
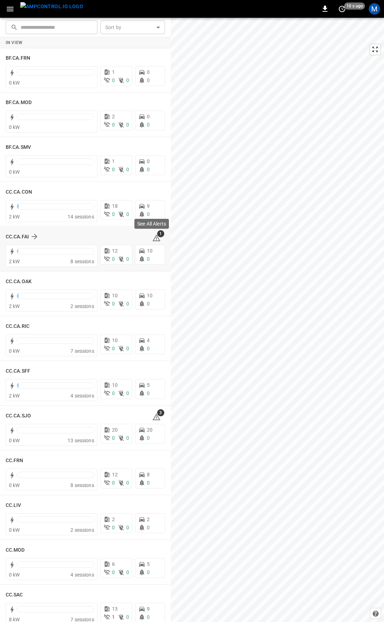
click at [154, 240] on icon at bounding box center [156, 238] width 9 height 9
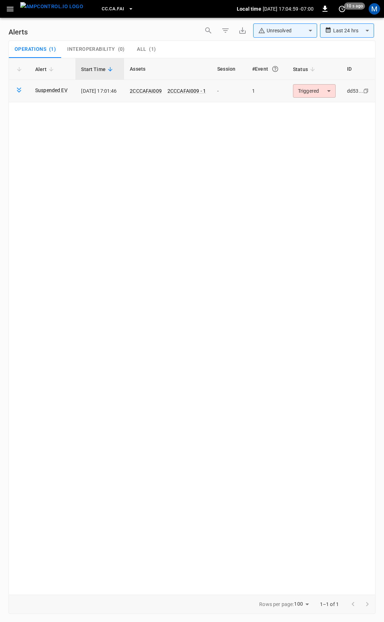
click at [321, 91] on body "**********" at bounding box center [192, 309] width 384 height 619
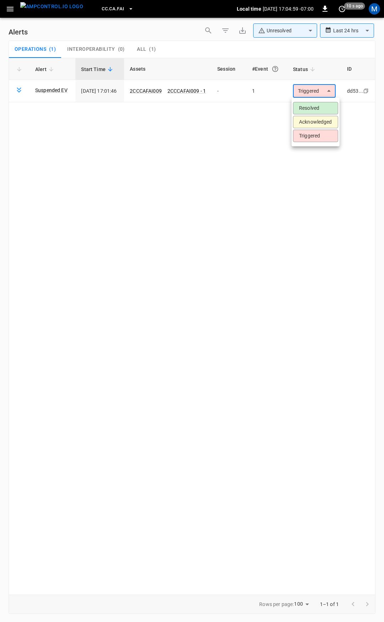
click at [321, 105] on li "Resolved" at bounding box center [315, 108] width 45 height 12
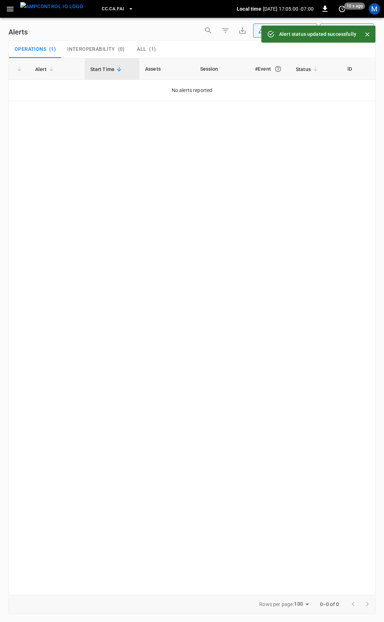
click at [11, 9] on icon "button" at bounding box center [10, 9] width 7 height 5
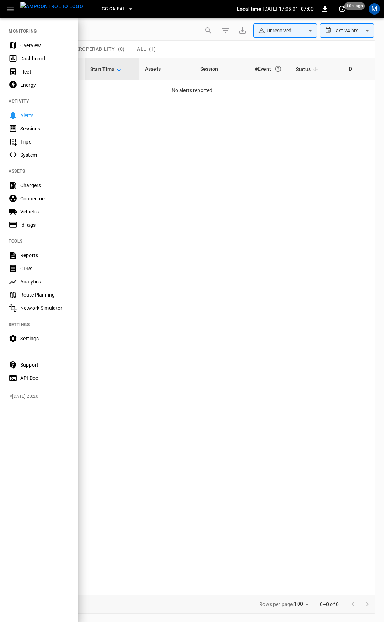
click at [34, 49] on div "Overview" at bounding box center [39, 45] width 78 height 13
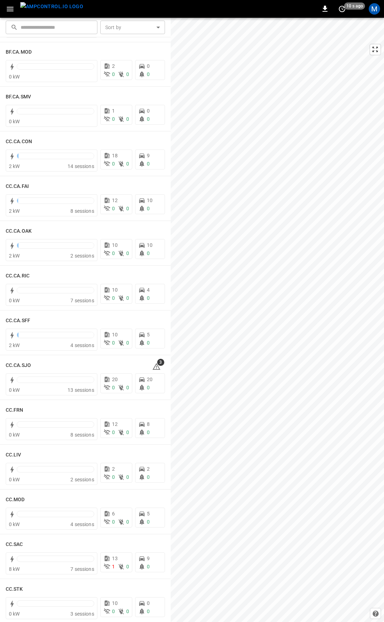
scroll to position [66, 0]
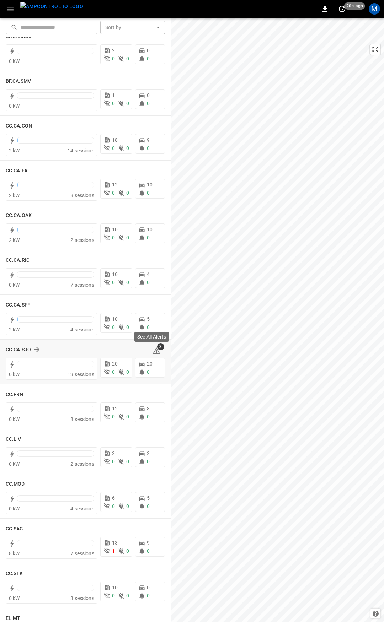
click at [153, 350] on icon at bounding box center [156, 351] width 9 height 9
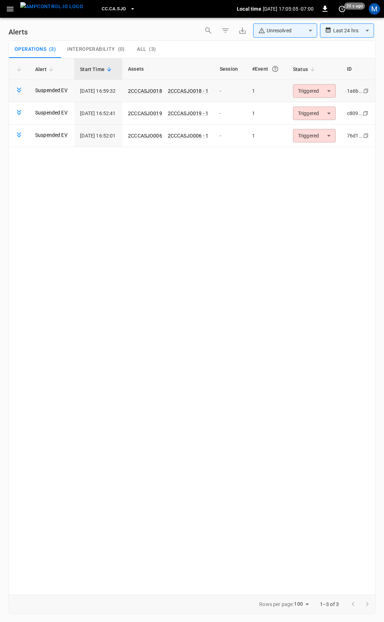
click at [321, 96] on body "**********" at bounding box center [192, 309] width 384 height 619
click at [319, 110] on li "Resolved" at bounding box center [319, 108] width 45 height 12
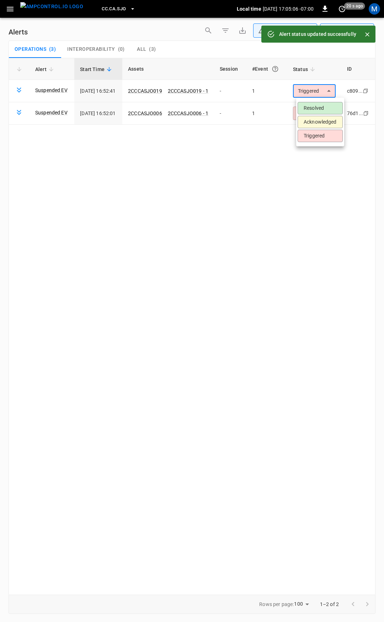
click at [323, 93] on body "**********" at bounding box center [192, 309] width 384 height 619
click at [320, 110] on li "Resolved" at bounding box center [319, 108] width 45 height 12
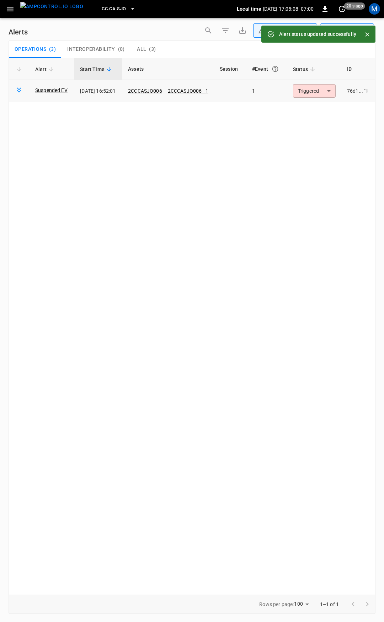
click at [314, 99] on td "Triggered ********* ​" at bounding box center [314, 91] width 54 height 22
click at [314, 87] on body "**********" at bounding box center [192, 309] width 384 height 619
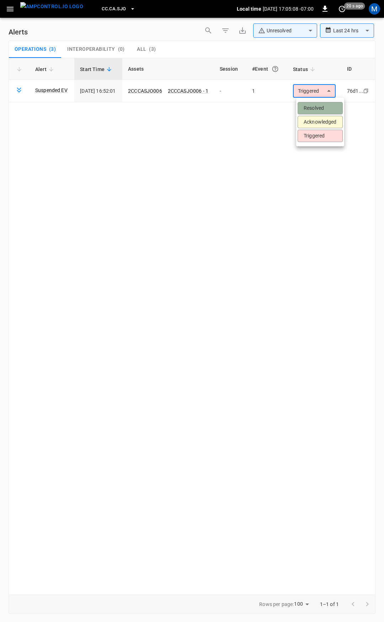
click at [308, 102] on li "Resolved" at bounding box center [319, 108] width 45 height 12
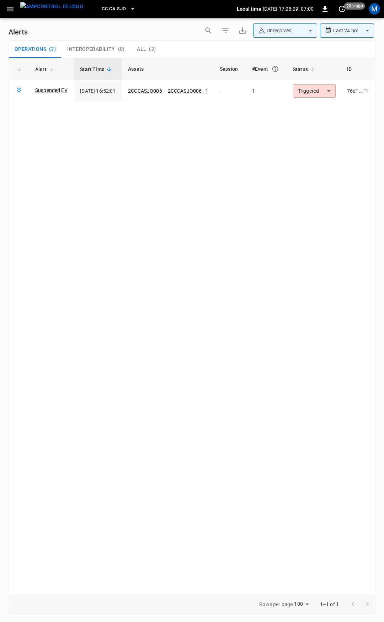
click at [310, 109] on ul "Resolved Acknowledged Triggered" at bounding box center [320, 111] width 36 height 27
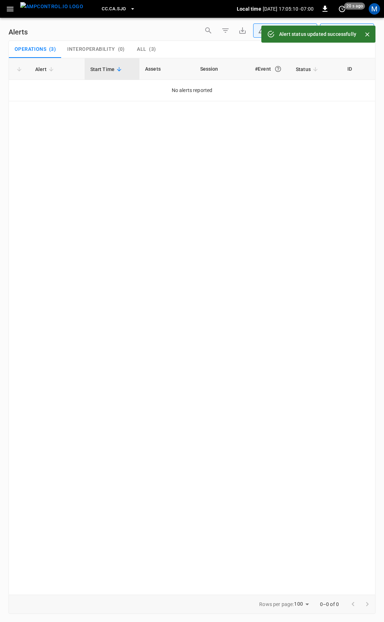
click at [9, 9] on icon "button" at bounding box center [10, 9] width 7 height 5
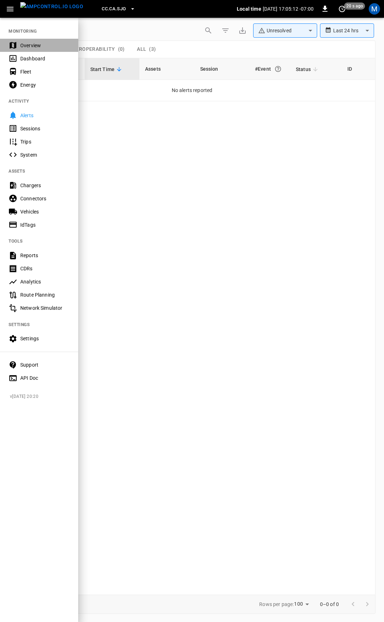
click at [61, 47] on div "Overview" at bounding box center [44, 45] width 49 height 7
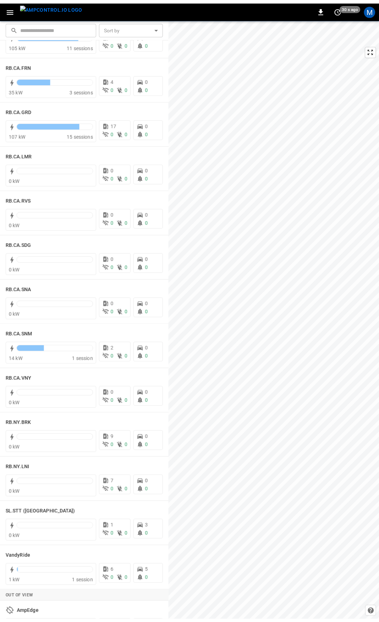
scroll to position [973, 0]
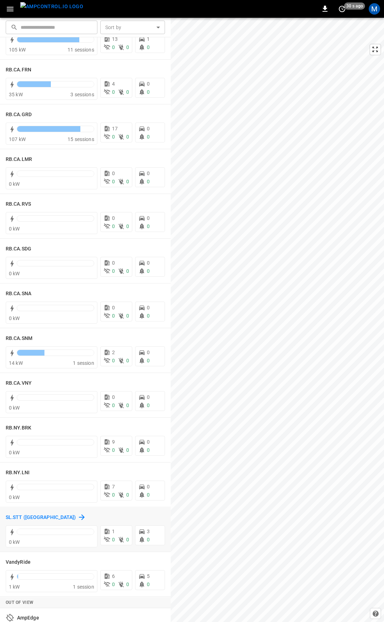
click at [10, 515] on h6 "SL.STT ([GEOGRAPHIC_DATA])" at bounding box center [41, 518] width 70 height 8
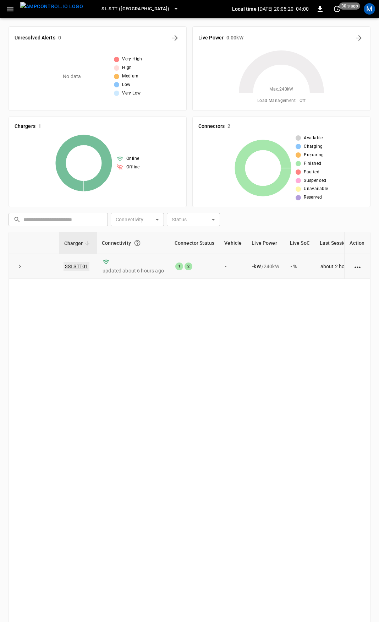
click at [74, 267] on link "3SLSTT01" at bounding box center [77, 266] width 26 height 9
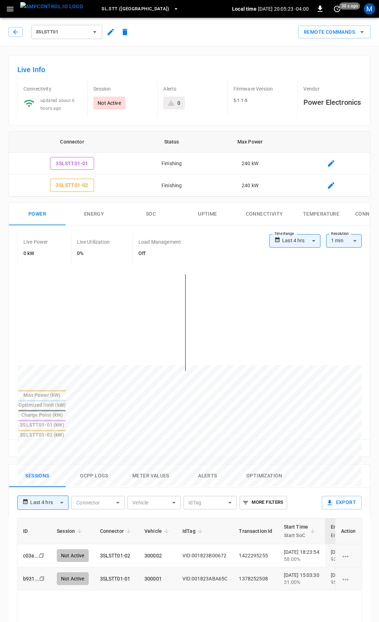
click at [240, 567] on td "1378252508" at bounding box center [255, 578] width 45 height 23
click at [208, 544] on td "VID:001823B00672" at bounding box center [205, 555] width 56 height 23
drag, startPoint x: 237, startPoint y: 524, endPoint x: -224, endPoint y: 542, distance: 461.1
click at [0, 542] on html "**********" at bounding box center [189, 490] width 379 height 981
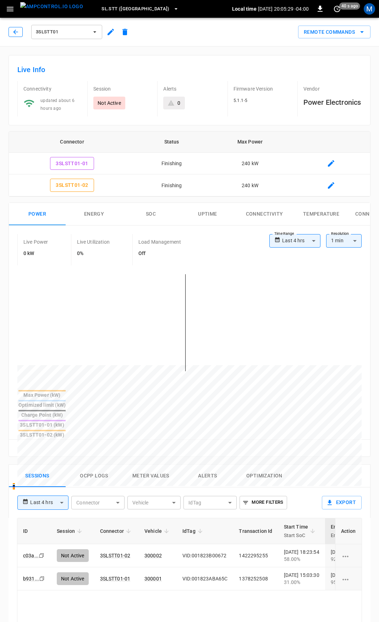
click at [13, 33] on icon "button" at bounding box center [15, 31] width 7 height 7
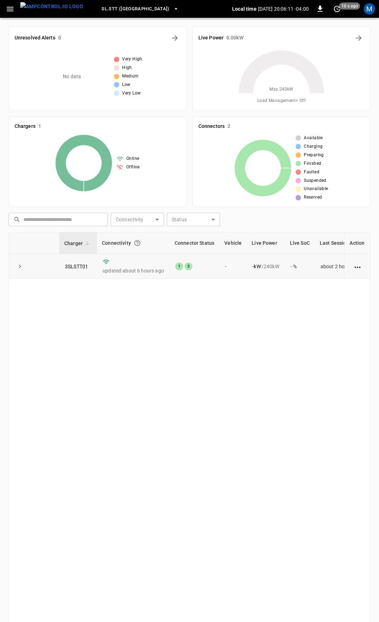
click at [19, 267] on icon "expand row" at bounding box center [19, 266] width 7 height 7
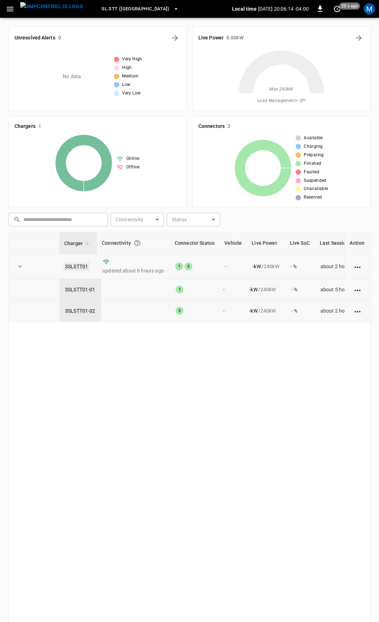
click at [75, 266] on link "3SLSTT01" at bounding box center [77, 266] width 26 height 9
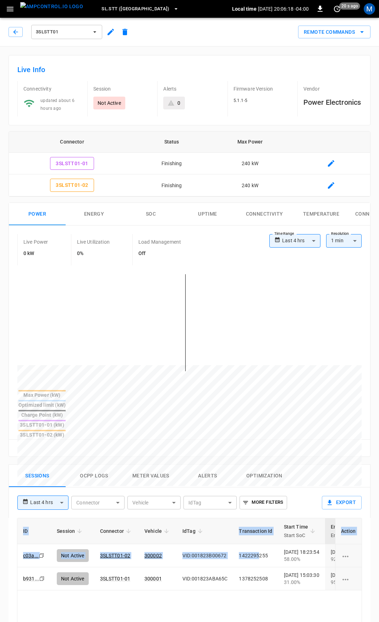
drag, startPoint x: 313, startPoint y: 520, endPoint x: -62, endPoint y: 535, distance: 375.0
click at [0, 535] on html "**********" at bounding box center [189, 490] width 379 height 981
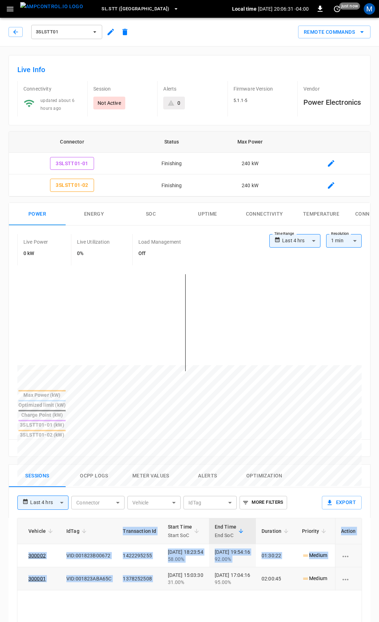
scroll to position [0, 224]
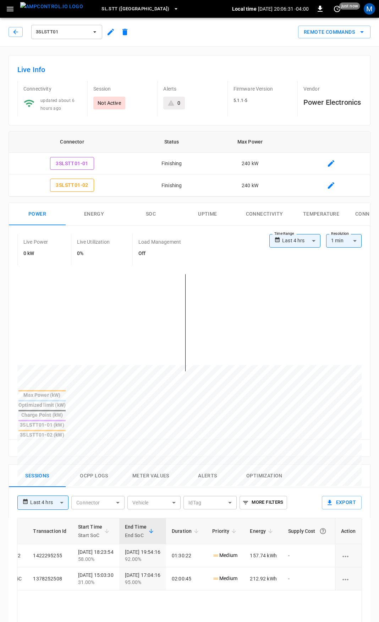
click at [300, 567] on td "-" at bounding box center [309, 578] width 53 height 23
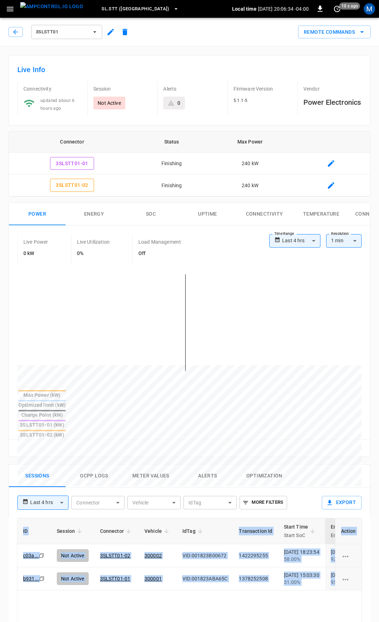
drag, startPoint x: 325, startPoint y: 542, endPoint x: -141, endPoint y: 529, distance: 466.2
click at [0, 529] on html "**********" at bounding box center [189, 490] width 379 height 981
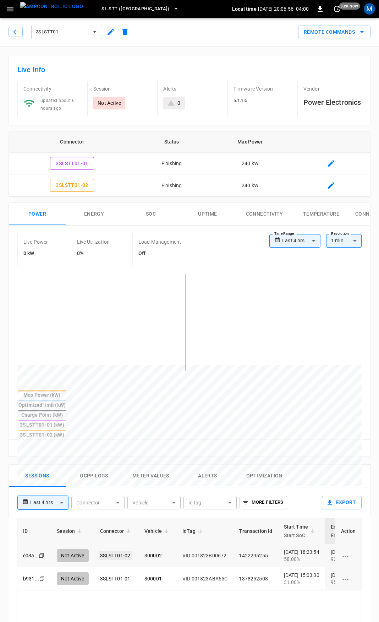
drag, startPoint x: 102, startPoint y: 524, endPoint x: 99, endPoint y: 519, distance: 5.4
click at [99, 544] on td "3SLSTT01-02" at bounding box center [116, 555] width 44 height 23
drag, startPoint x: 136, startPoint y: 519, endPoint x: 131, endPoint y: 520, distance: 5.6
click at [131, 544] on td "3SLSTT01-02" at bounding box center [116, 555] width 44 height 23
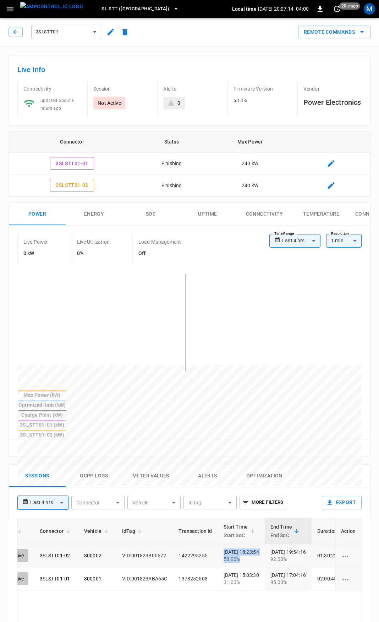
click at [312, 544] on td "[DATE] 19:54:16 92.00%" at bounding box center [288, 555] width 47 height 23
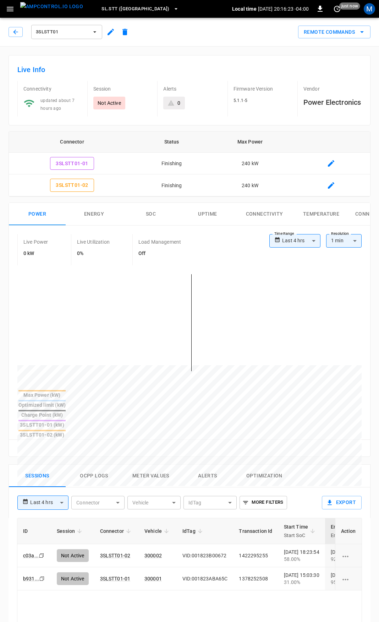
scroll to position [0, 60]
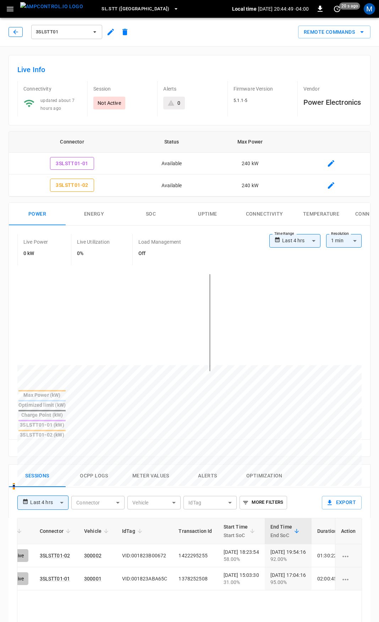
click at [13, 32] on icon "button" at bounding box center [15, 31] width 7 height 7
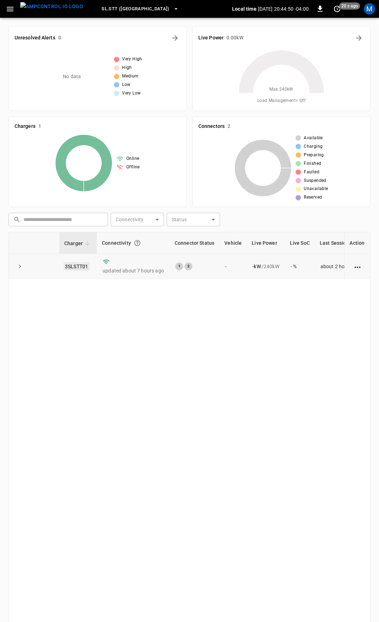
click at [79, 266] on link "3SLSTT01" at bounding box center [77, 266] width 26 height 9
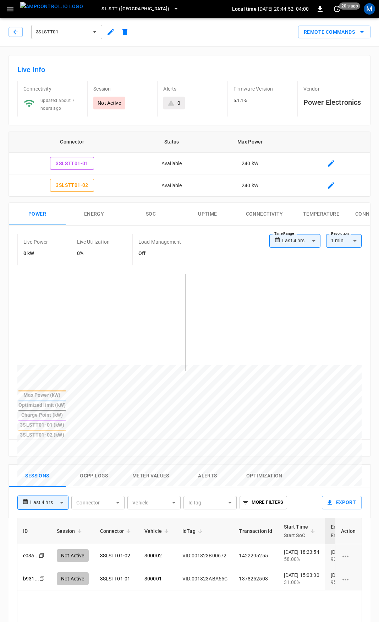
click at [216, 465] on button "Alerts" at bounding box center [207, 476] width 57 height 23
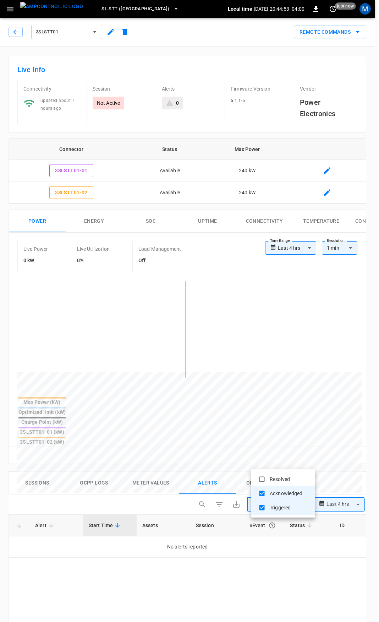
click at [296, 464] on body "**********" at bounding box center [189, 542] width 379 height 1084
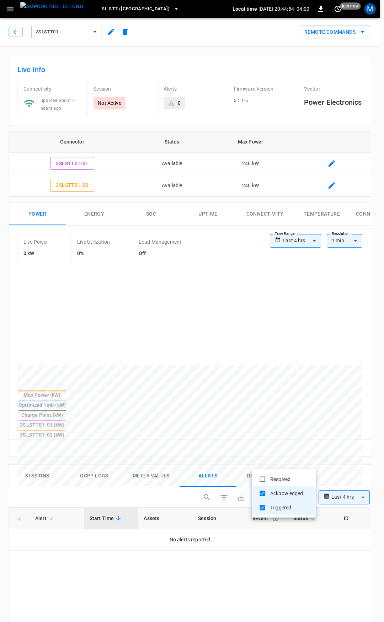
click at [285, 476] on li "Resolved" at bounding box center [283, 479] width 64 height 14
type input "**********"
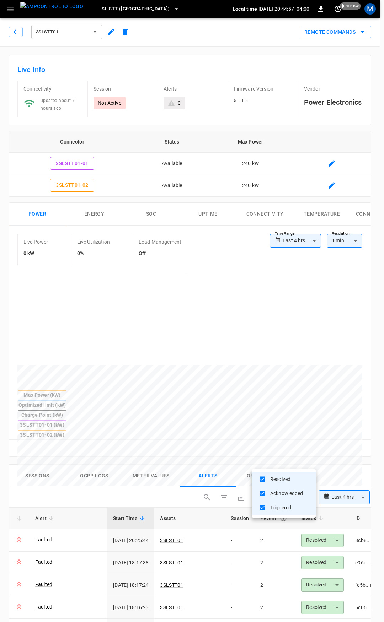
click at [310, 438] on div at bounding box center [192, 311] width 384 height 622
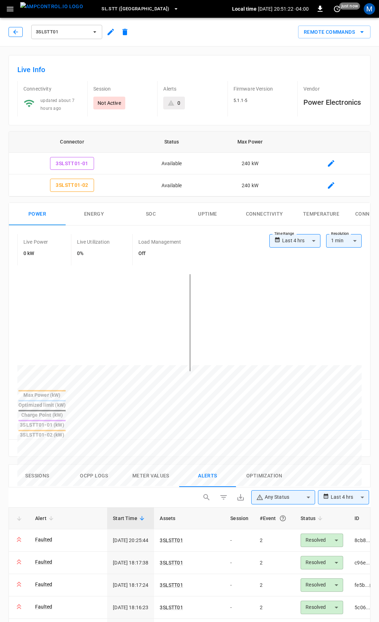
click at [16, 31] on icon "button" at bounding box center [15, 31] width 7 height 7
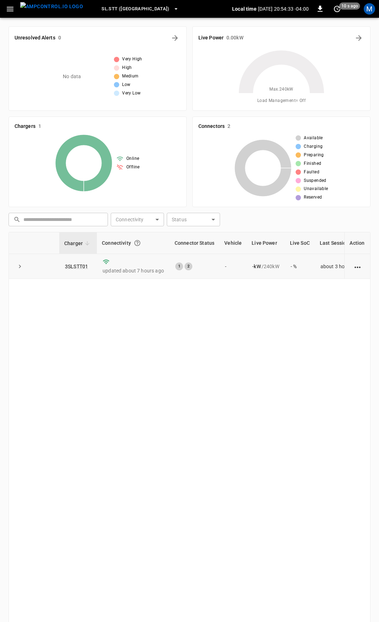
click at [13, 270] on td at bounding box center [20, 266] width 22 height 25
click at [17, 269] on icon "expand row" at bounding box center [19, 266] width 7 height 7
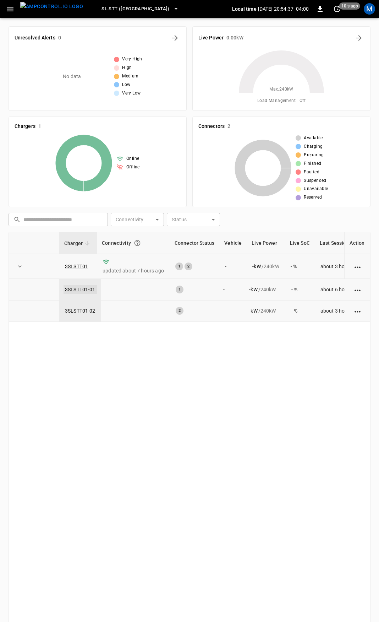
click at [84, 293] on link "3SLSTT01-01" at bounding box center [80, 289] width 33 height 9
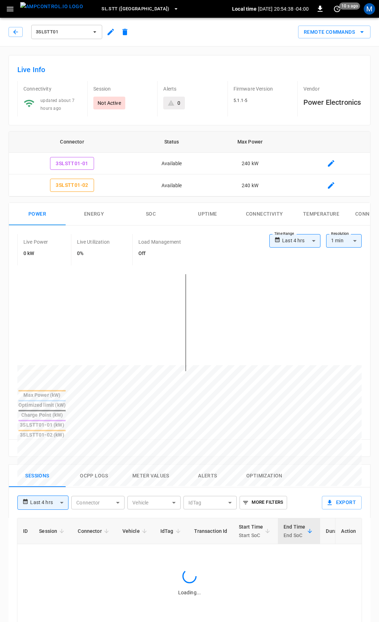
type input "**********"
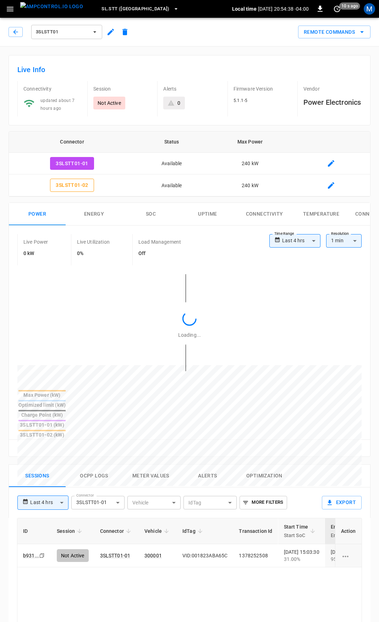
click at [206, 465] on button "Alerts" at bounding box center [207, 476] width 57 height 23
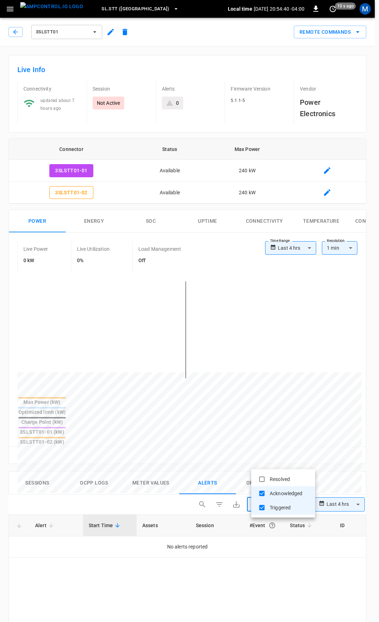
click at [287, 459] on body "**********" at bounding box center [189, 542] width 379 height 1084
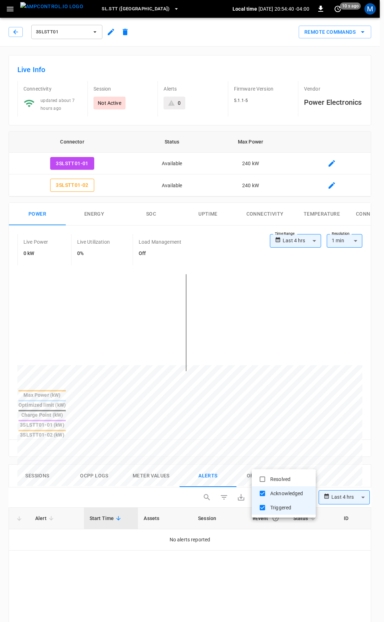
click at [289, 477] on li "Resolved" at bounding box center [283, 479] width 64 height 14
type input "**********"
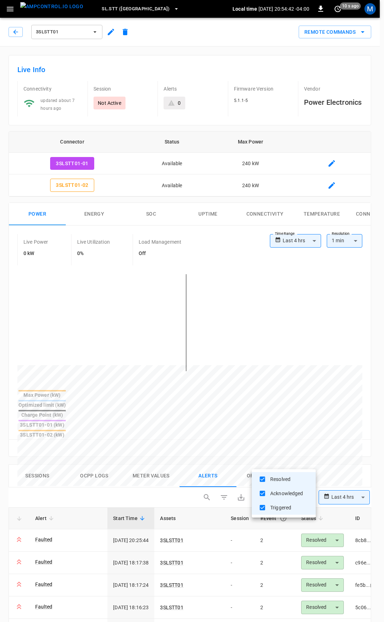
click at [218, 506] on div at bounding box center [192, 311] width 384 height 622
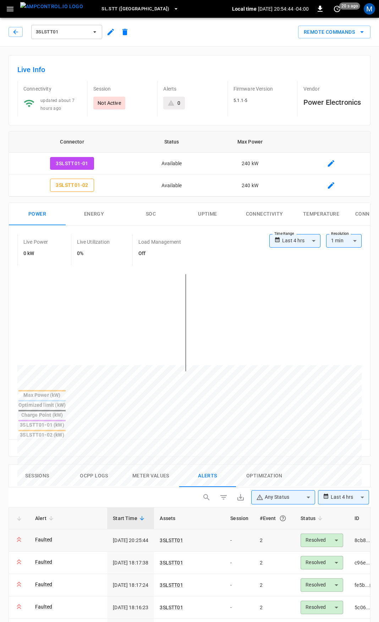
click at [20, 535] on icon at bounding box center [19, 539] width 9 height 9
click at [184, 536] on link "3SLSTT01" at bounding box center [171, 540] width 26 height 9
type input "******"
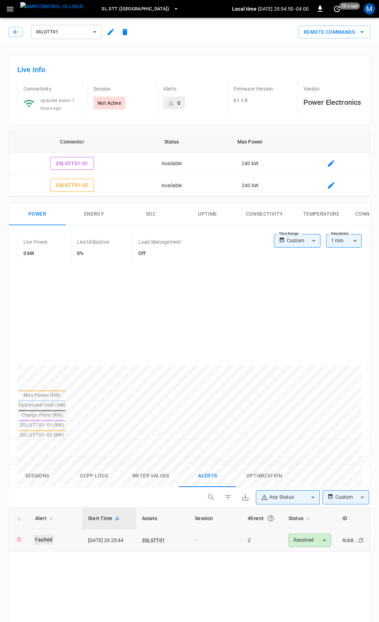
click at [40, 535] on link "Faulted" at bounding box center [44, 540] width 20 height 10
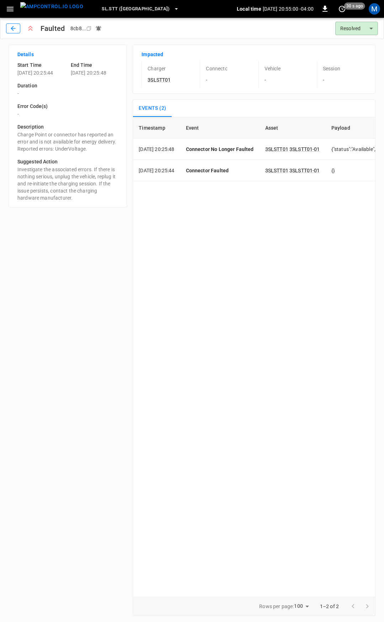
click at [13, 29] on icon "button" at bounding box center [13, 28] width 7 height 7
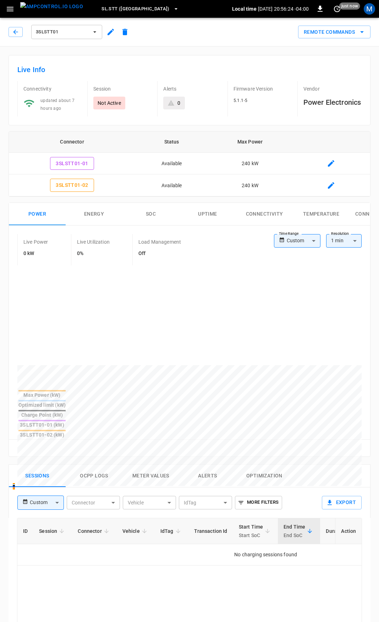
click at [94, 465] on body "SL.STT ([GEOGRAPHIC_DATA]) Local time [DATE] 20:56:24 -04:00 0 just now M 3SLST…" at bounding box center [189, 490] width 379 height 981
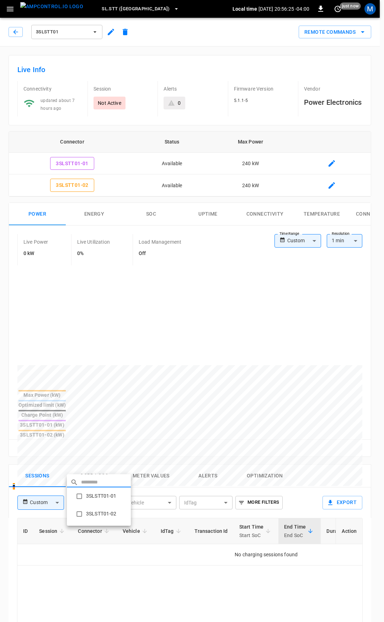
click at [99, 496] on li "3SLSTT01-01" at bounding box center [99, 496] width 64 height 18
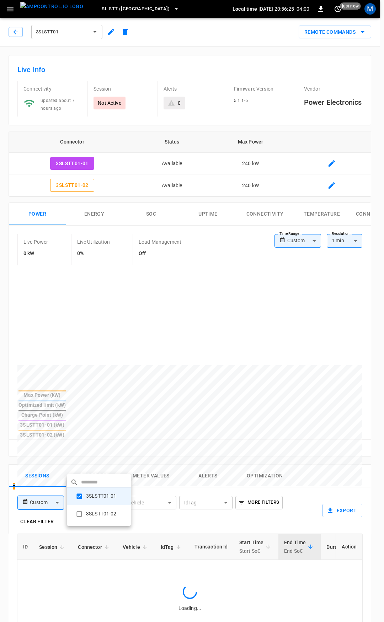
click at [101, 518] on li "3SLSTT01-02" at bounding box center [99, 514] width 64 height 18
type input "**********"
drag, startPoint x: 250, startPoint y: 572, endPoint x: 101, endPoint y: 567, distance: 149.3
click at [249, 572] on div at bounding box center [192, 311] width 384 height 622
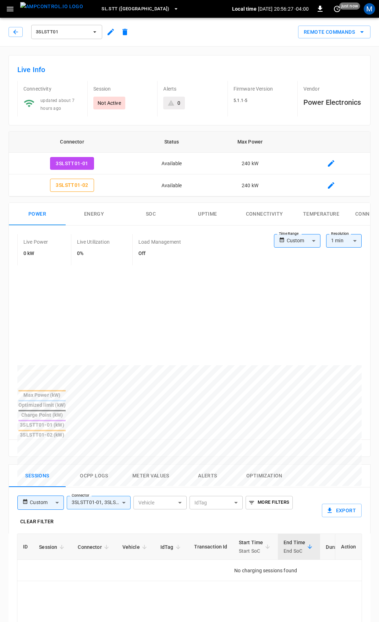
click at [37, 493] on div "Custom ****** ​" at bounding box center [40, 501] width 51 height 17
click at [39, 467] on body "**********" at bounding box center [189, 498] width 379 height 997
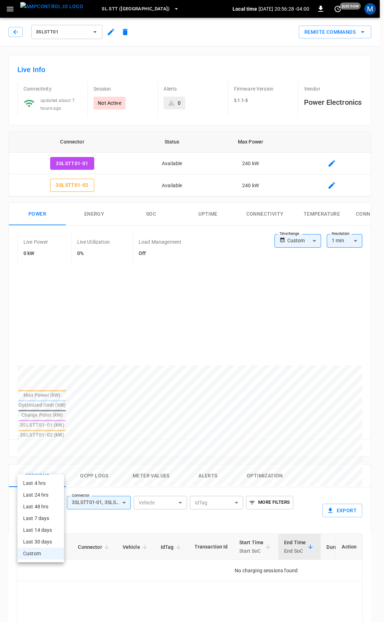
click at [43, 483] on li "Last 4 hrs" at bounding box center [40, 483] width 47 height 12
type input "**********"
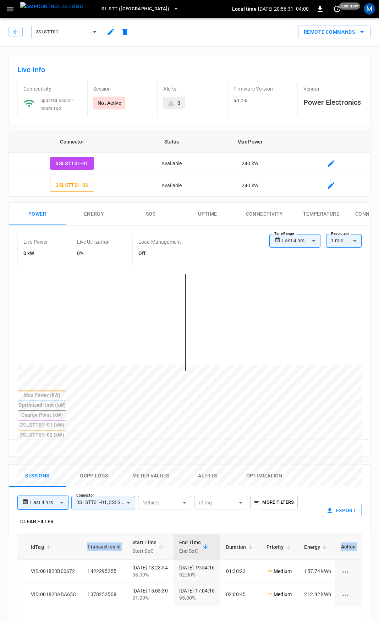
scroll to position [0, 224]
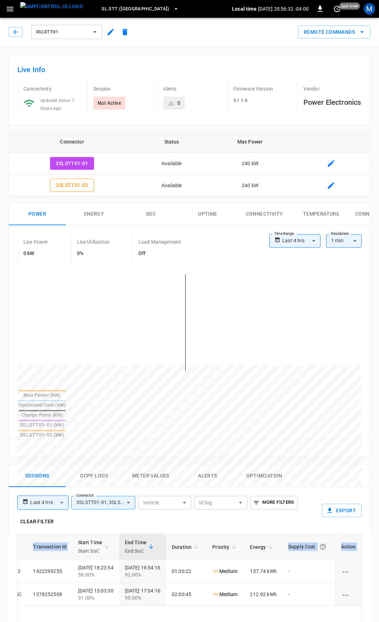
drag, startPoint x: 169, startPoint y: 528, endPoint x: 302, endPoint y: 579, distance: 142.1
drag, startPoint x: 299, startPoint y: 587, endPoint x: 295, endPoint y: 593, distance: 7.4
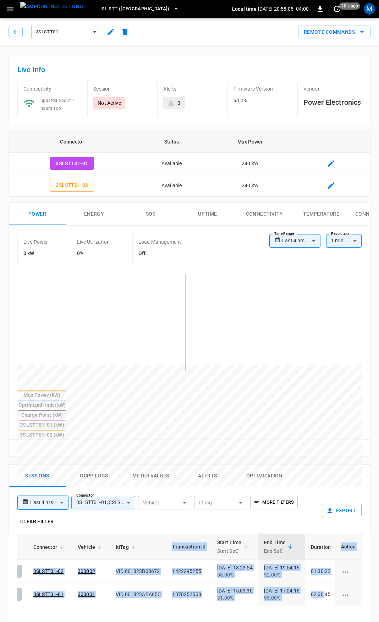
scroll to position [0, 0]
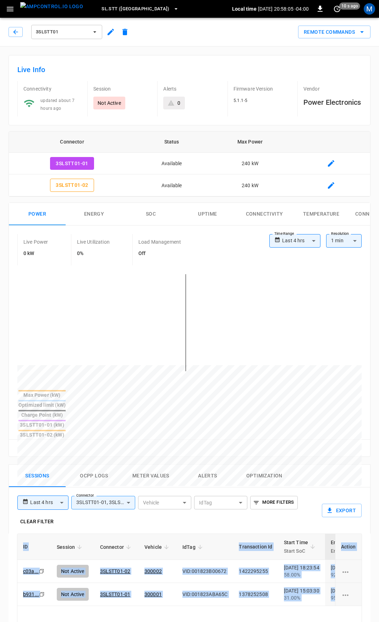
drag, startPoint x: 186, startPoint y: 564, endPoint x: -103, endPoint y: 561, distance: 289.9
click at [0, 561] on html "**********" at bounding box center [189, 498] width 379 height 997
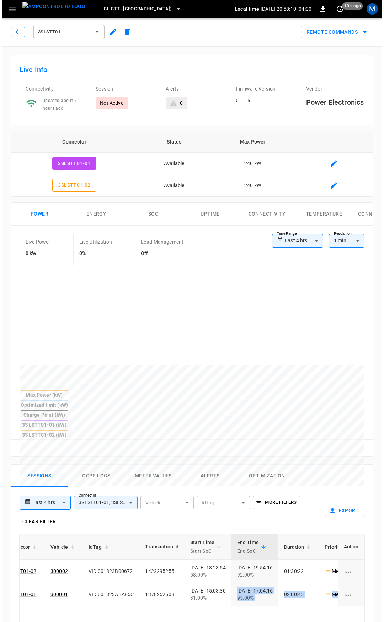
scroll to position [0, 224]
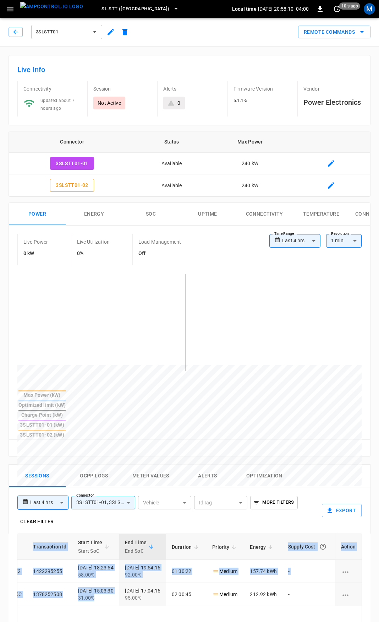
drag, startPoint x: 309, startPoint y: 568, endPoint x: 381, endPoint y: 568, distance: 72.1
click at [379, 568] on html "**********" at bounding box center [189, 498] width 379 height 997
click at [209, 465] on button "Alerts" at bounding box center [207, 476] width 57 height 23
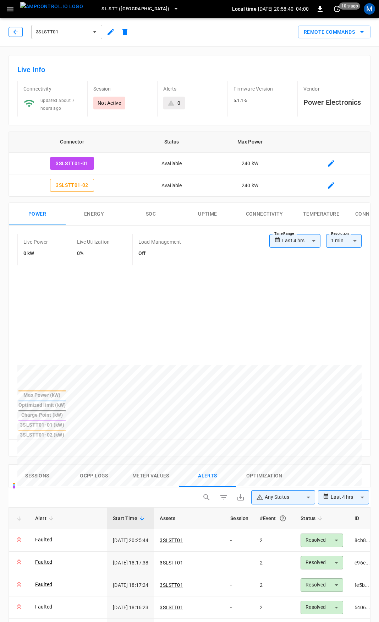
click at [17, 33] on icon "button" at bounding box center [15, 31] width 7 height 7
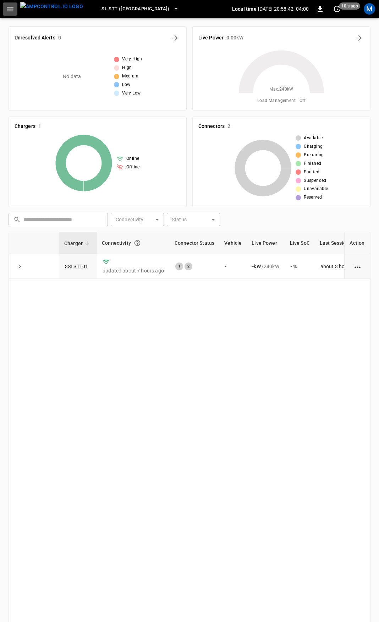
click at [9, 11] on icon "button" at bounding box center [10, 9] width 9 height 9
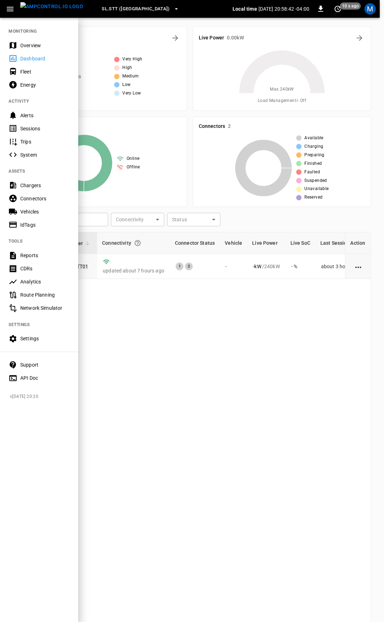
click at [24, 41] on div "Overview" at bounding box center [39, 45] width 78 height 13
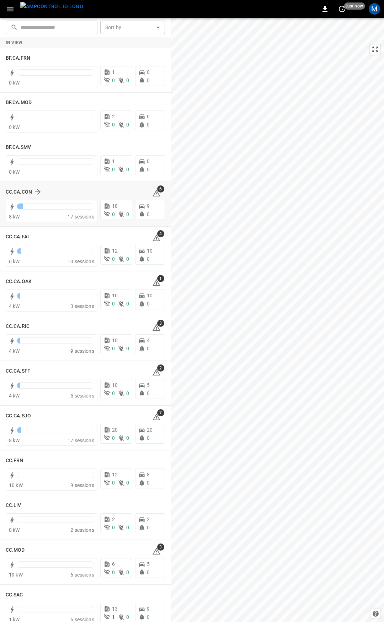
click at [156, 194] on icon at bounding box center [156, 194] width 1 height 3
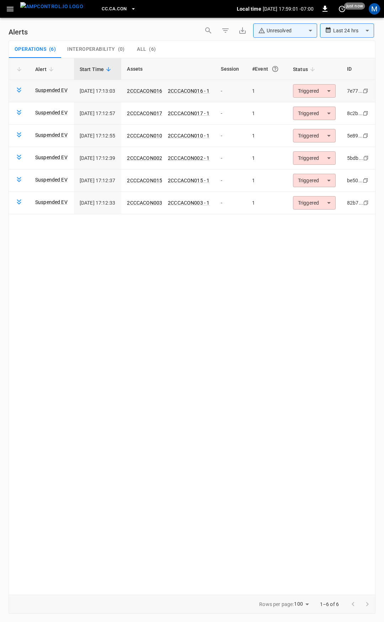
click at [306, 93] on body "**********" at bounding box center [192, 309] width 384 height 619
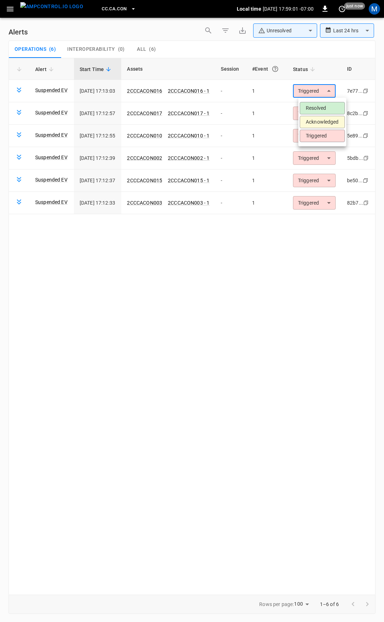
click at [309, 102] on li "Resolved" at bounding box center [321, 108] width 45 height 12
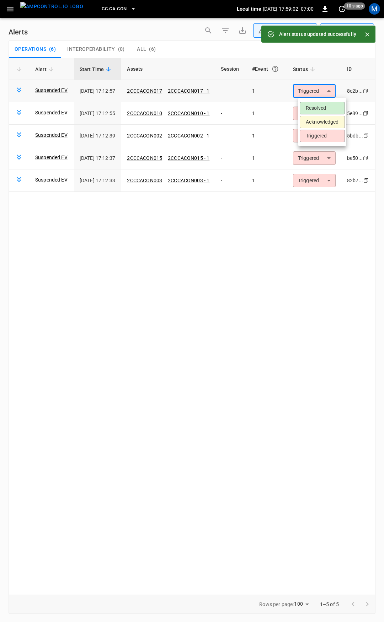
click at [314, 91] on body "**********" at bounding box center [192, 309] width 384 height 619
click at [318, 104] on li "Resolved" at bounding box center [321, 108] width 45 height 12
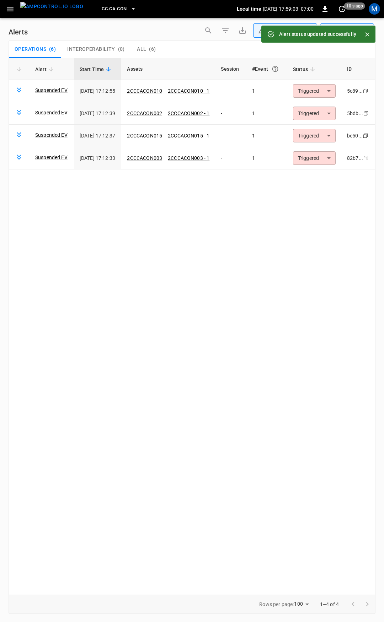
click at [319, 92] on body "**********" at bounding box center [192, 309] width 384 height 619
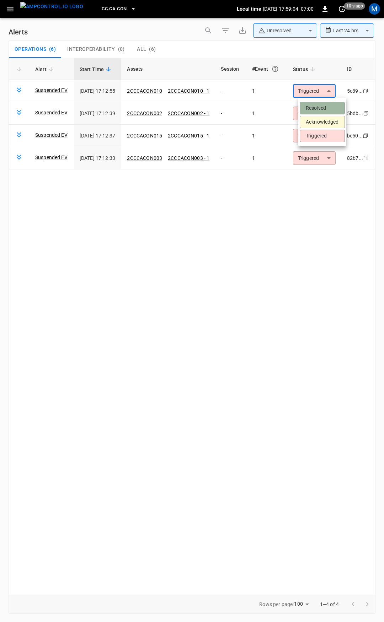
click at [319, 105] on li "Resolved" at bounding box center [321, 108] width 45 height 12
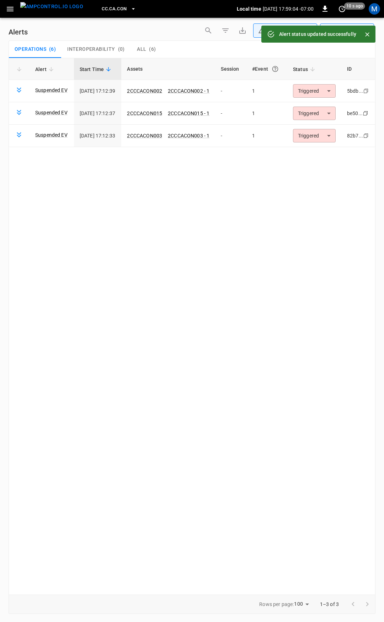
click at [317, 92] on body "**********" at bounding box center [192, 309] width 384 height 619
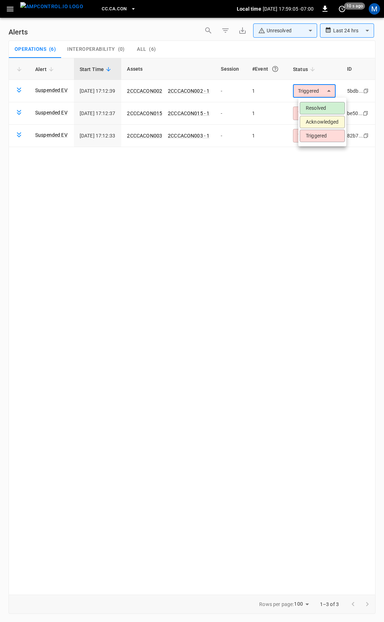
click at [315, 108] on li "Resolved" at bounding box center [321, 108] width 45 height 12
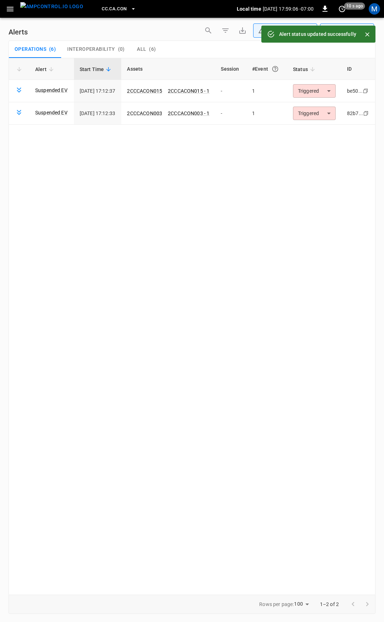
click at [316, 91] on body "**********" at bounding box center [192, 309] width 384 height 619
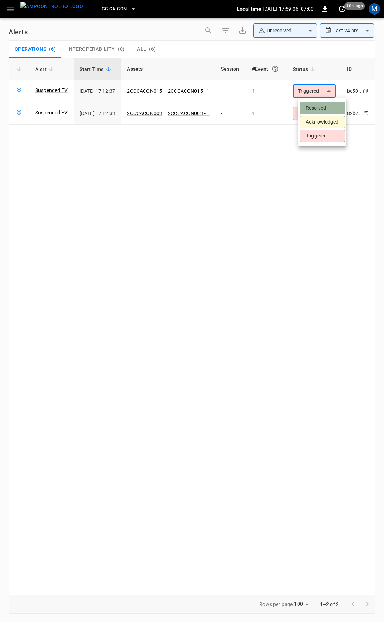
click at [319, 109] on li "Resolved" at bounding box center [321, 108] width 45 height 12
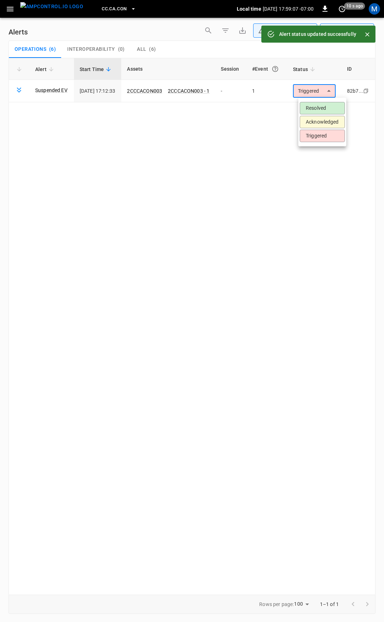
click at [319, 92] on body "**********" at bounding box center [192, 309] width 384 height 619
click at [319, 106] on li "Resolved" at bounding box center [321, 108] width 45 height 12
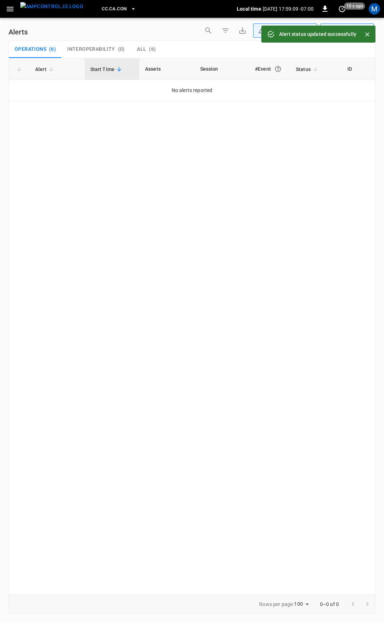
click at [8, 12] on icon "button" at bounding box center [10, 9] width 9 height 9
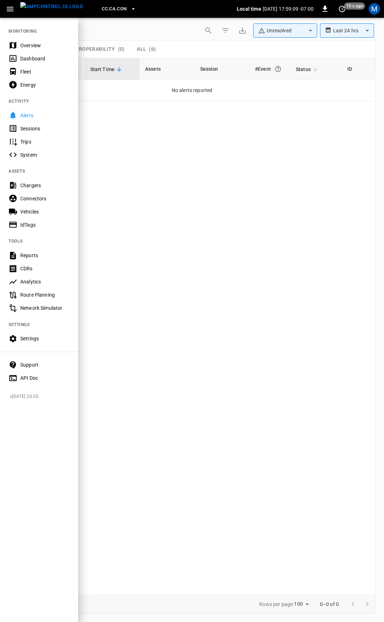
drag, startPoint x: 32, startPoint y: 43, endPoint x: 36, endPoint y: 48, distance: 5.8
click at [32, 43] on div "Overview" at bounding box center [44, 45] width 49 height 7
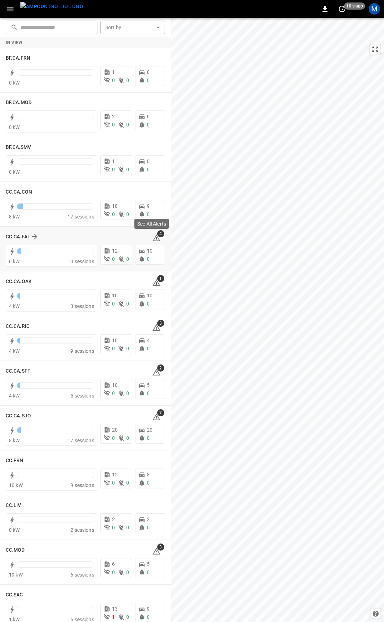
click at [152, 235] on icon at bounding box center [156, 238] width 9 height 9
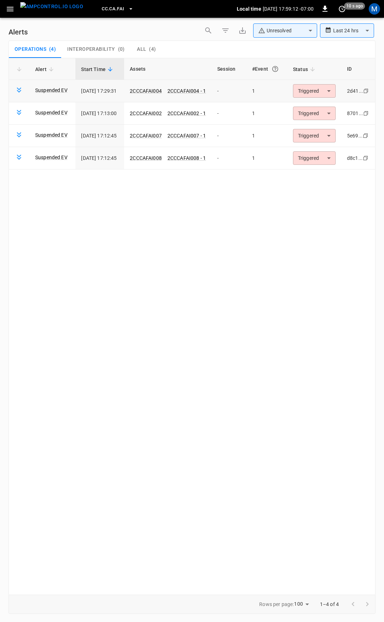
click at [310, 97] on body "**********" at bounding box center [192, 309] width 384 height 619
click at [312, 104] on li "Resolved" at bounding box center [315, 108] width 45 height 12
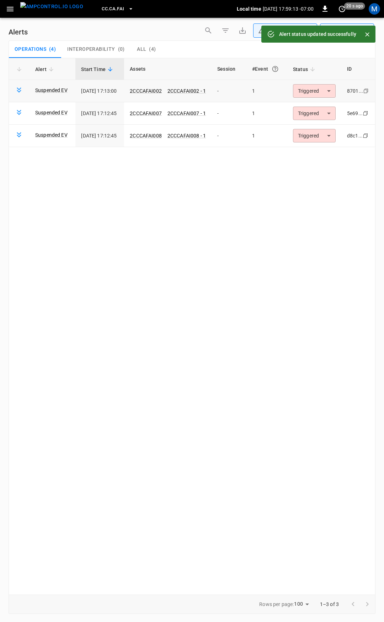
click at [316, 93] on body "**********" at bounding box center [192, 309] width 384 height 619
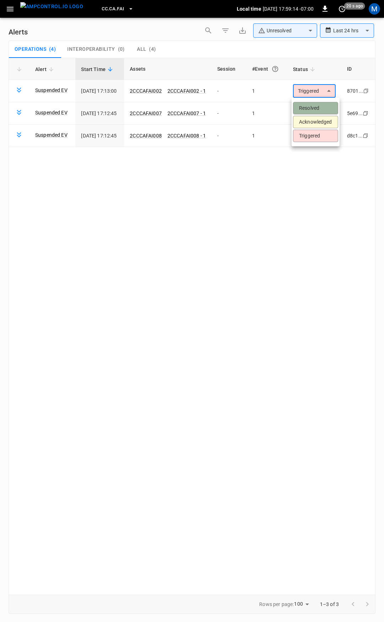
click at [317, 107] on li "Resolved" at bounding box center [315, 108] width 45 height 12
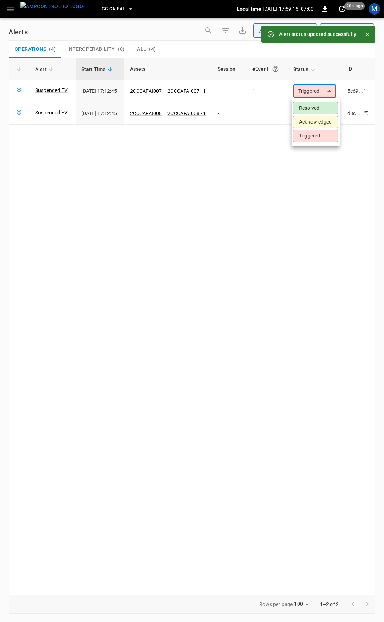
click at [316, 89] on body "**********" at bounding box center [192, 309] width 384 height 619
click at [316, 103] on li "Resolved" at bounding box center [315, 108] width 45 height 12
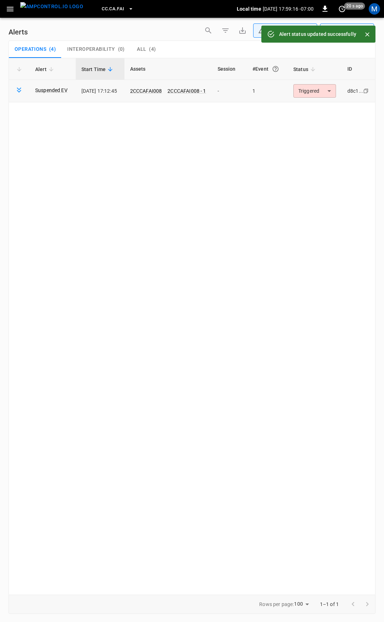
click at [314, 89] on body "**********" at bounding box center [192, 309] width 384 height 619
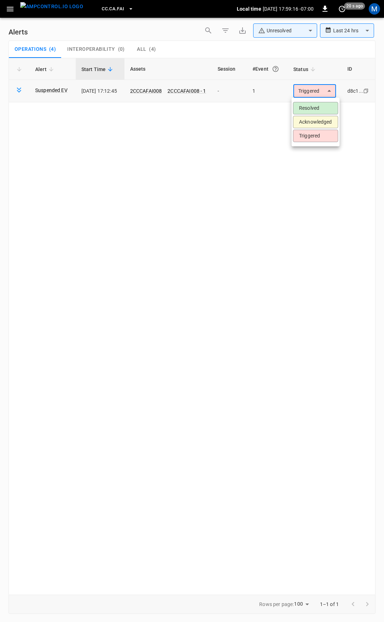
click at [312, 106] on li "Resolved" at bounding box center [315, 108] width 45 height 12
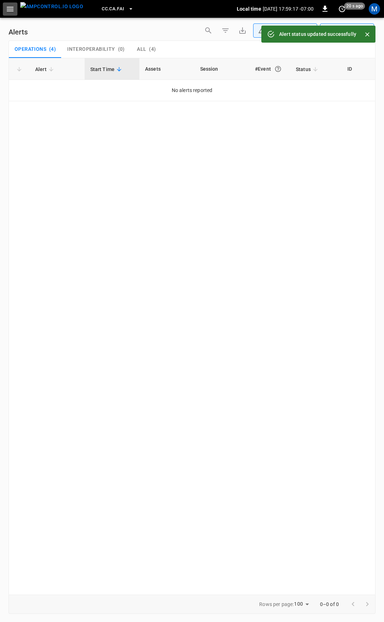
drag, startPoint x: 13, startPoint y: 7, endPoint x: 15, endPoint y: 17, distance: 10.8
click at [13, 7] on icon "button" at bounding box center [10, 9] width 9 height 9
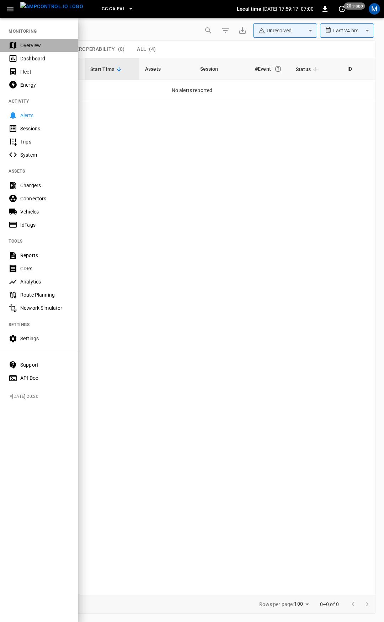
click at [36, 46] on div "Overview" at bounding box center [44, 45] width 49 height 7
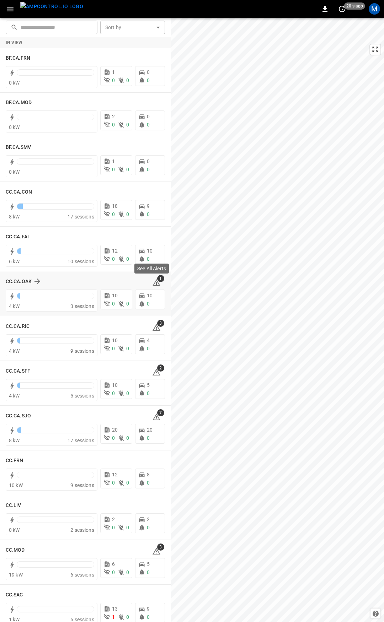
click at [153, 281] on icon at bounding box center [156, 282] width 8 height 7
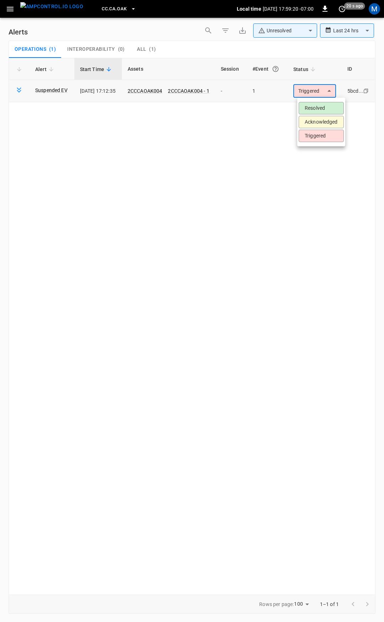
click at [308, 85] on body "**********" at bounding box center [192, 309] width 384 height 619
click at [316, 108] on li "Resolved" at bounding box center [320, 108] width 45 height 12
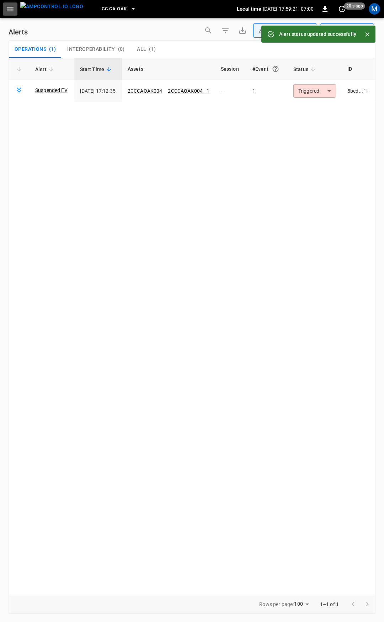
click at [13, 13] on icon "button" at bounding box center [10, 9] width 9 height 9
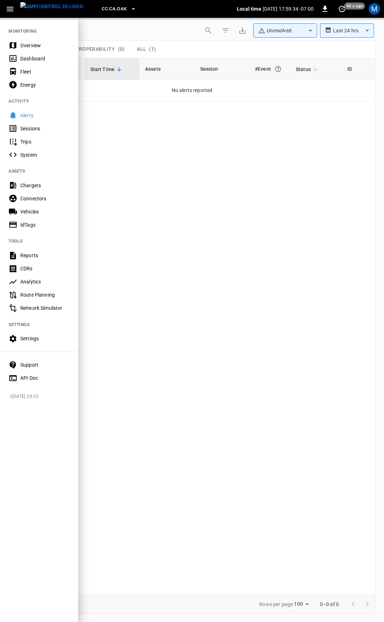
click at [33, 39] on div "Overview" at bounding box center [39, 45] width 78 height 13
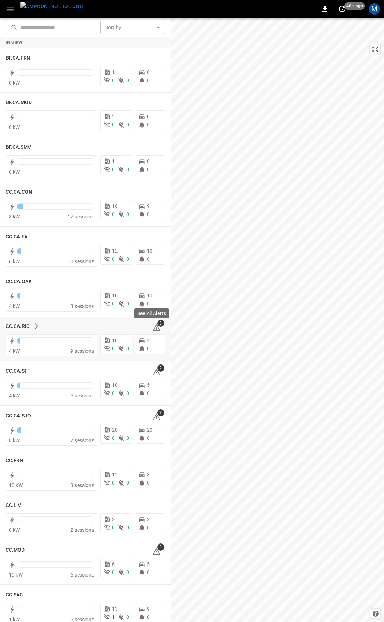
click at [152, 327] on icon at bounding box center [156, 327] width 9 height 9
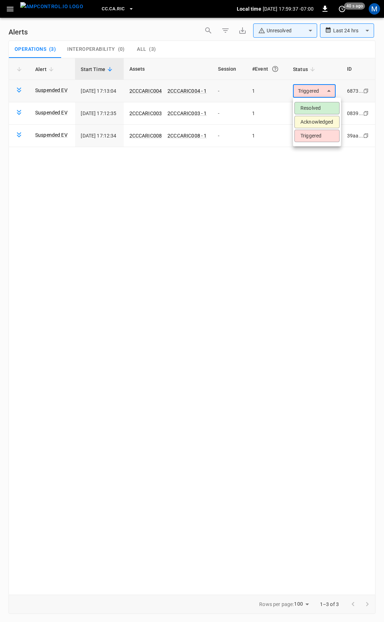
click at [305, 97] on body "**********" at bounding box center [192, 309] width 384 height 619
click at [306, 106] on li "Resolved" at bounding box center [316, 108] width 45 height 12
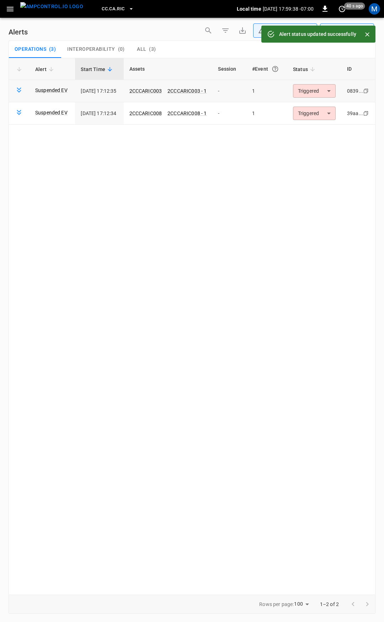
click at [313, 95] on body "**********" at bounding box center [192, 309] width 384 height 619
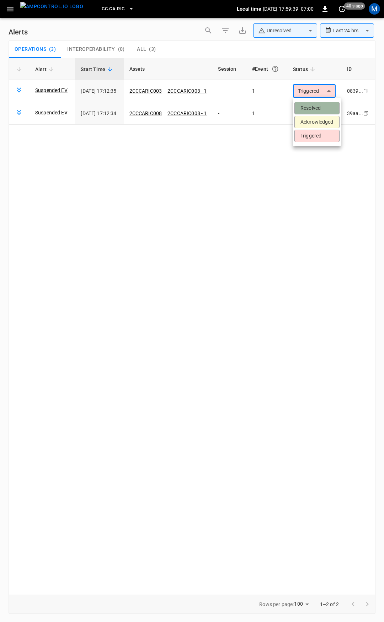
click at [313, 105] on li "Resolved" at bounding box center [316, 108] width 45 height 12
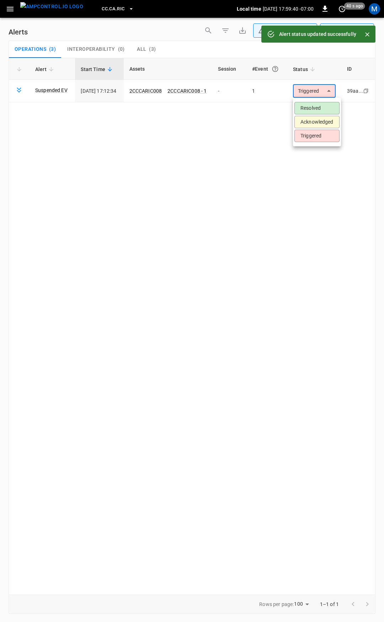
click at [314, 89] on body "**********" at bounding box center [192, 309] width 384 height 619
click at [312, 104] on li "Resolved" at bounding box center [316, 108] width 45 height 12
click at [13, 13] on icon "button" at bounding box center [10, 9] width 9 height 9
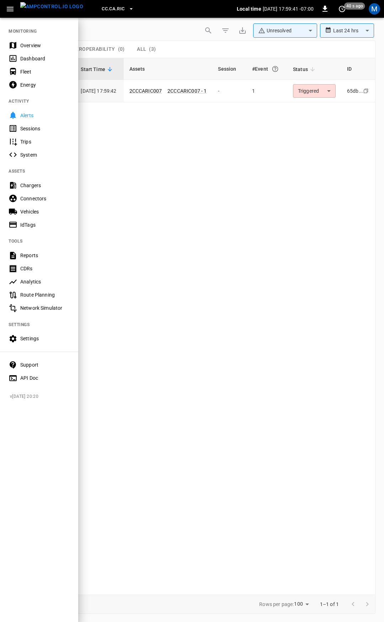
click at [25, 46] on div "Overview" at bounding box center [44, 45] width 49 height 7
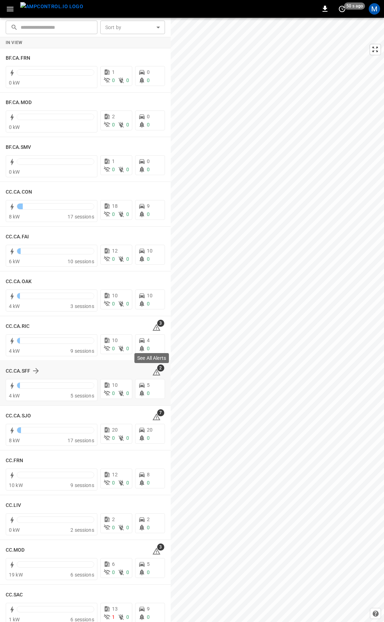
click at [154, 372] on icon at bounding box center [156, 372] width 9 height 9
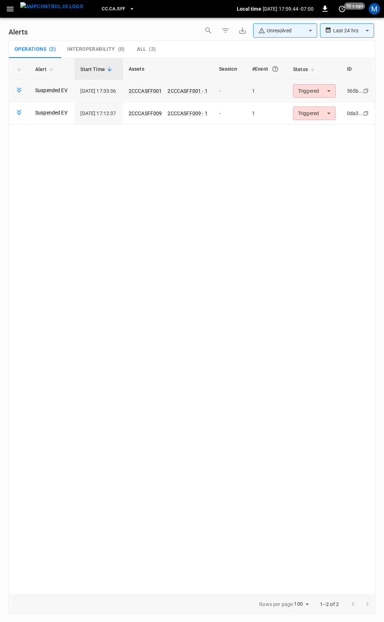
click at [319, 98] on td "Triggered ********* ​" at bounding box center [314, 91] width 54 height 22
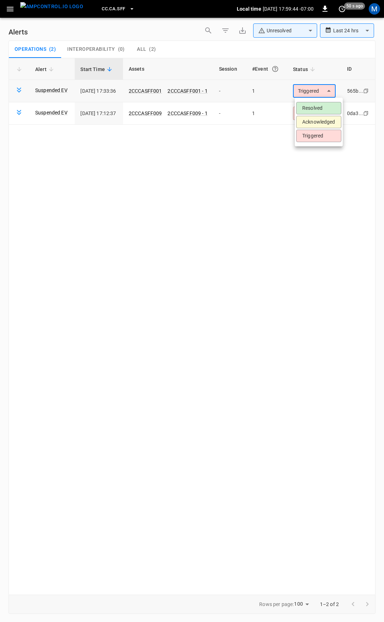
click at [320, 92] on body "**********" at bounding box center [192, 309] width 384 height 619
click at [323, 108] on li "Resolved" at bounding box center [318, 108] width 45 height 12
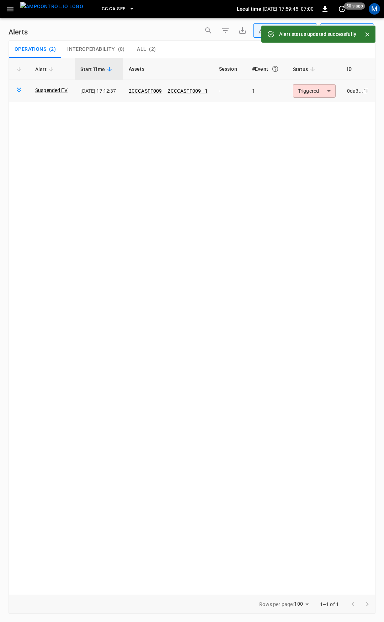
click at [321, 93] on body "**********" at bounding box center [192, 309] width 384 height 619
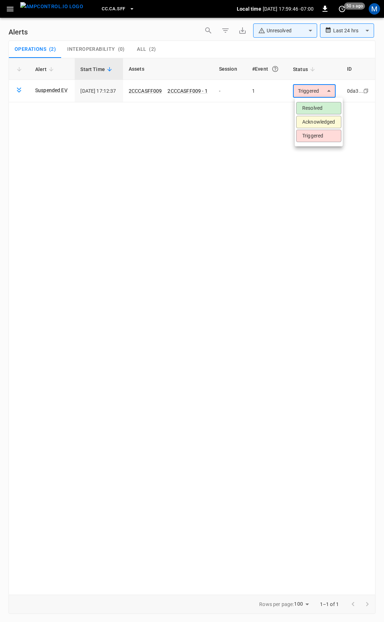
click at [323, 106] on li "Resolved" at bounding box center [318, 108] width 45 height 12
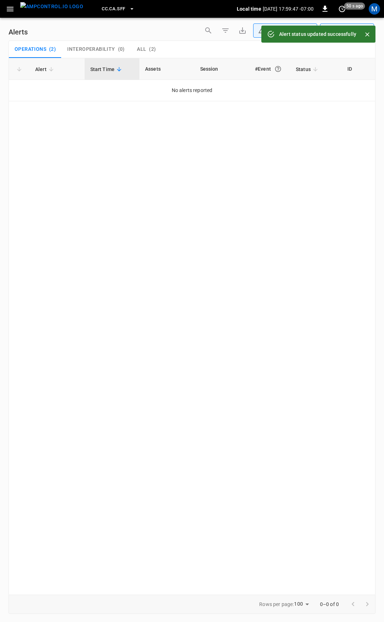
click at [6, 10] on icon "button" at bounding box center [10, 9] width 9 height 9
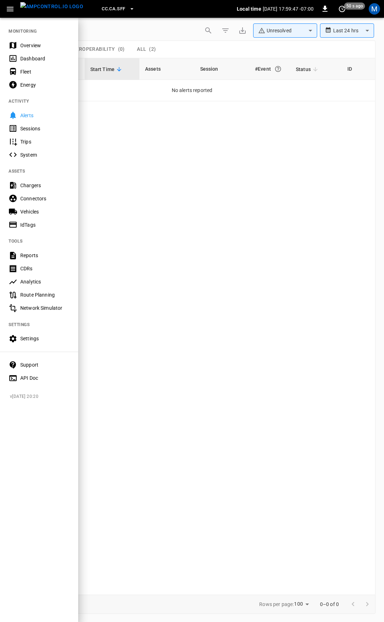
click at [39, 41] on div "Overview" at bounding box center [39, 45] width 78 height 13
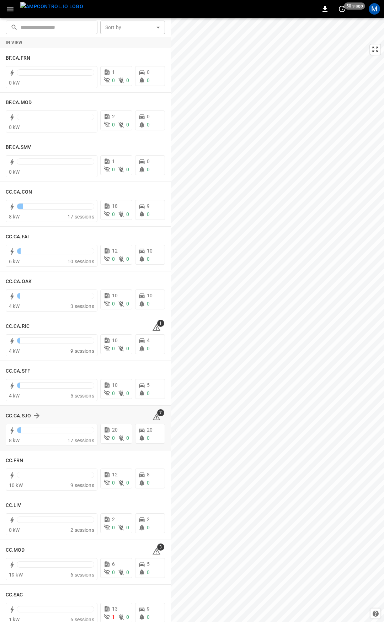
click at [154, 417] on icon at bounding box center [156, 416] width 8 height 7
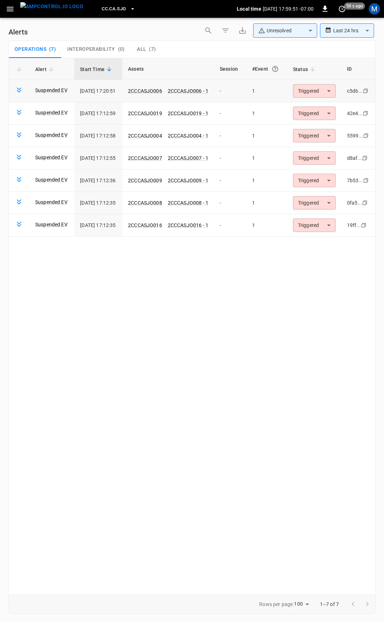
click at [331, 92] on body "**********" at bounding box center [192, 309] width 384 height 619
click at [330, 105] on li "Resolved" at bounding box center [319, 108] width 45 height 12
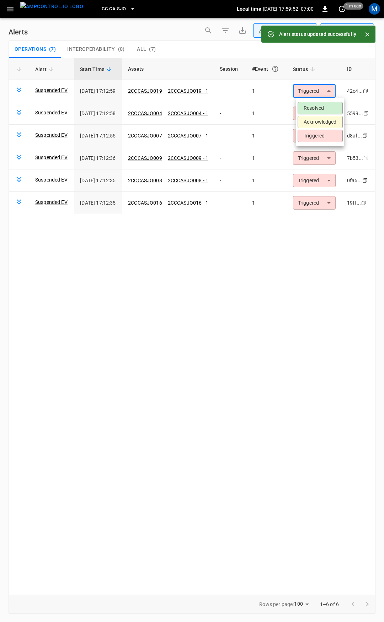
click at [326, 94] on body "**********" at bounding box center [192, 309] width 384 height 619
click at [324, 104] on li "Resolved" at bounding box center [319, 108] width 45 height 12
click at [323, 90] on body "**********" at bounding box center [192, 309] width 384 height 619
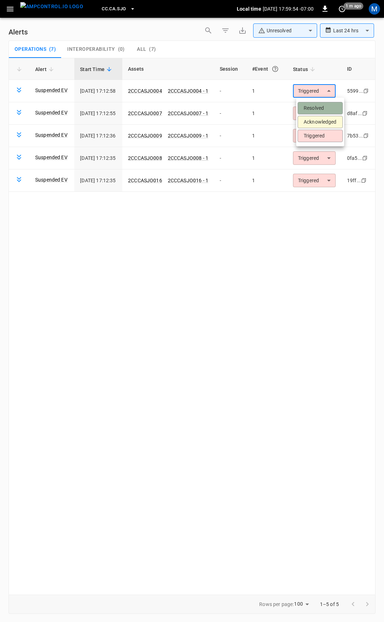
click at [322, 105] on li "Resolved" at bounding box center [319, 108] width 45 height 12
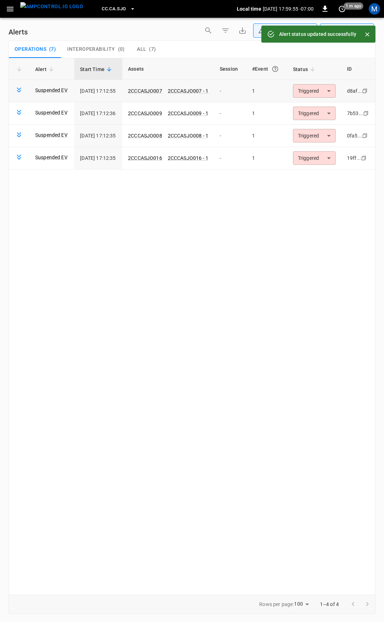
click at [326, 93] on body "**********" at bounding box center [192, 309] width 384 height 619
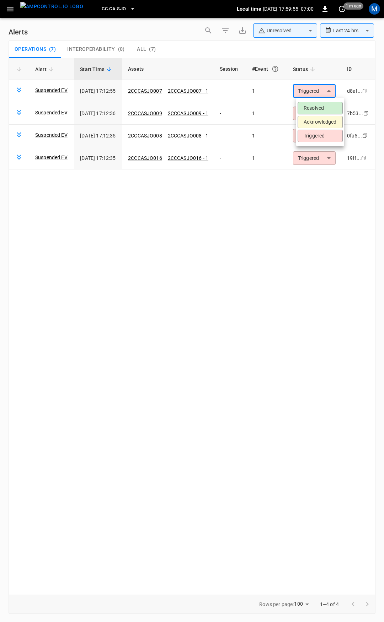
click at [322, 106] on li "Resolved" at bounding box center [319, 108] width 45 height 12
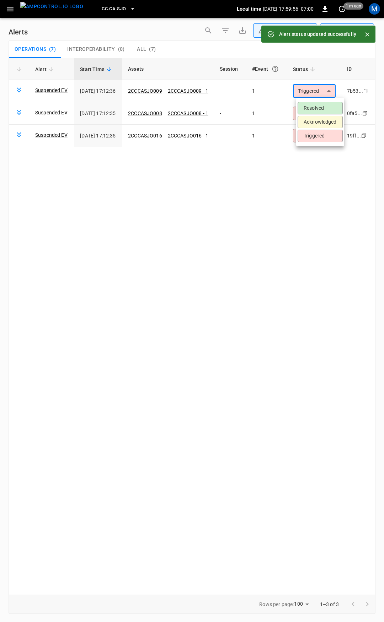
click at [323, 94] on body "**********" at bounding box center [192, 309] width 384 height 619
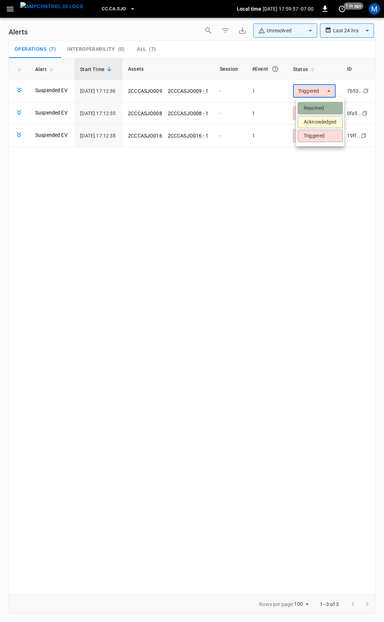
click at [320, 109] on li "Resolved" at bounding box center [319, 108] width 45 height 12
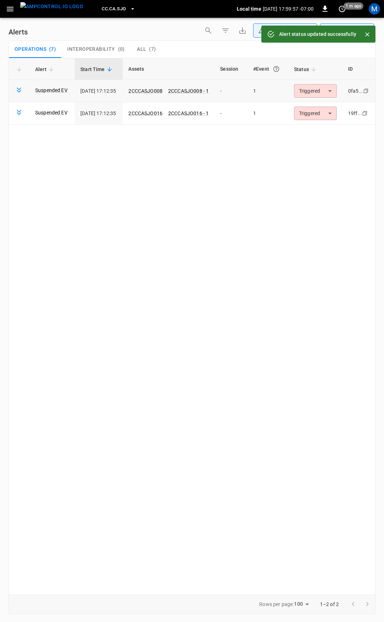
click at [320, 92] on body "**********" at bounding box center [192, 309] width 384 height 619
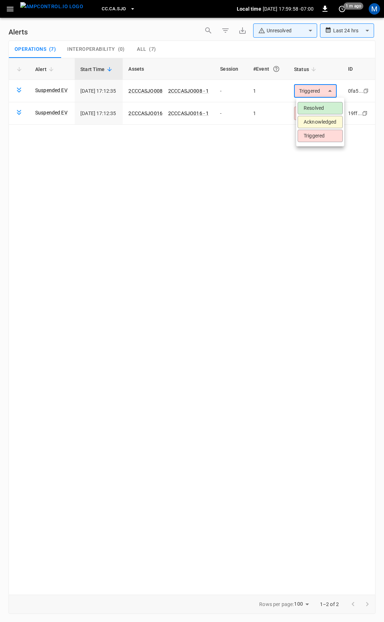
click at [318, 107] on li "Resolved" at bounding box center [319, 108] width 45 height 12
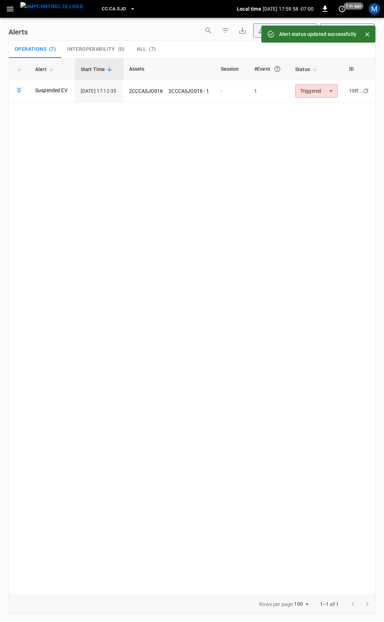
click at [320, 94] on body "**********" at bounding box center [192, 309] width 384 height 619
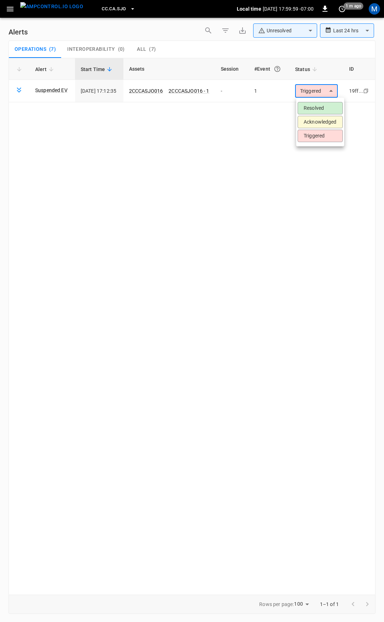
click at [315, 107] on li "Resolved" at bounding box center [319, 108] width 45 height 12
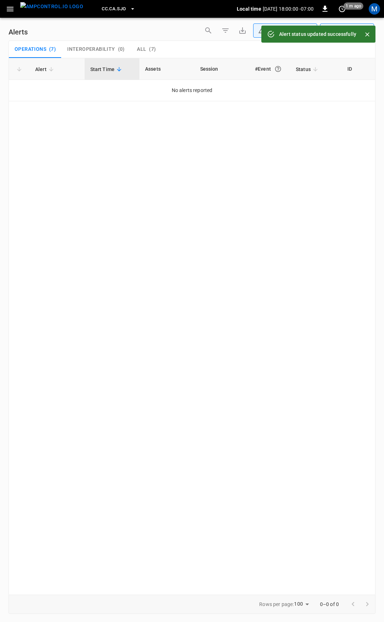
click at [14, 13] on button "button" at bounding box center [10, 8] width 15 height 13
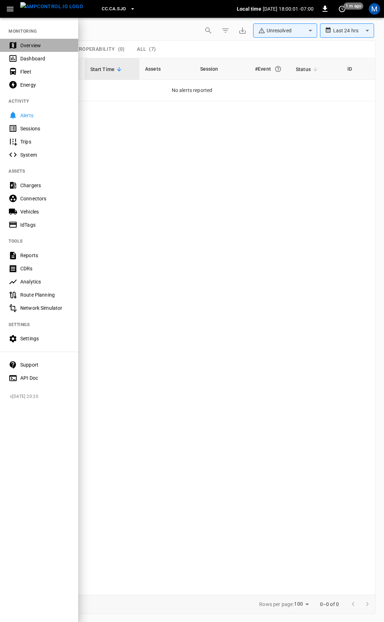
click at [48, 45] on div "Overview" at bounding box center [44, 45] width 49 height 7
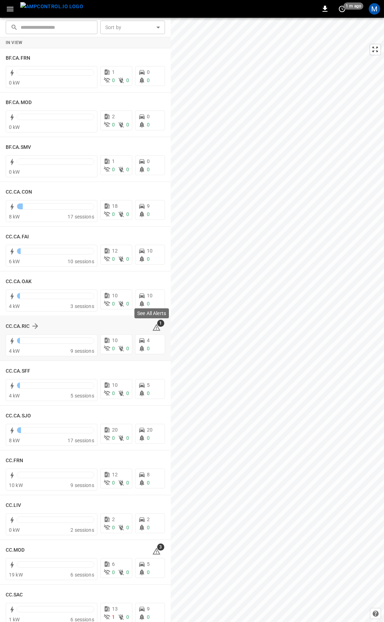
click at [153, 323] on div "See All Alerts" at bounding box center [152, 316] width 36 height 16
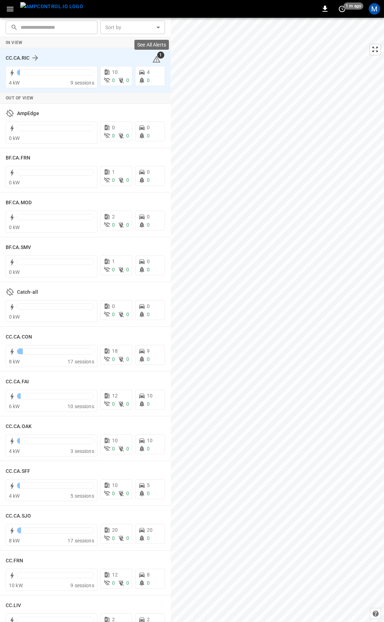
click at [156, 59] on icon at bounding box center [156, 60] width 1 height 3
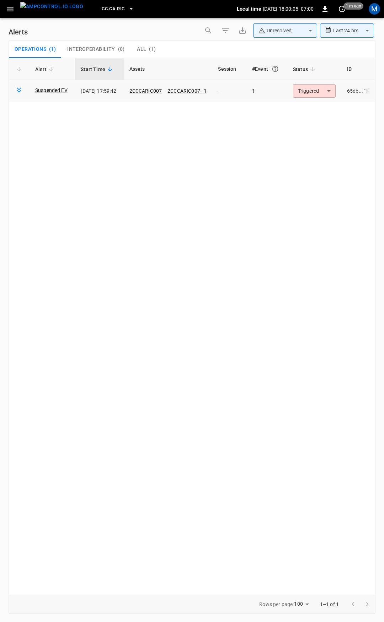
drag, startPoint x: 318, startPoint y: 79, endPoint x: 320, endPoint y: 85, distance: 6.1
click at [319, 81] on table "Alert Start Time Assets Session #Event Status ID Suspended EV [DATE] 17:59:42 2…" at bounding box center [192, 80] width 366 height 44
click at [321, 87] on body "**********" at bounding box center [192, 309] width 384 height 619
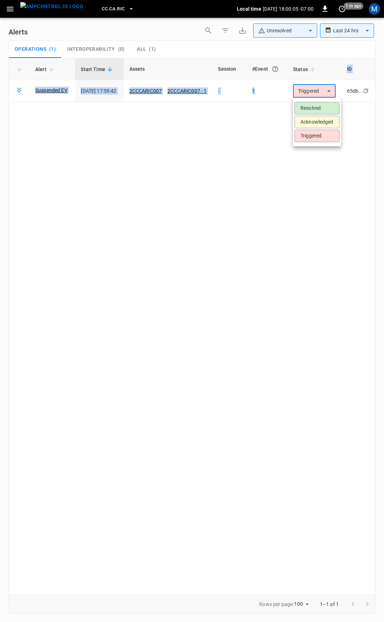
drag, startPoint x: 327, startPoint y: 108, endPoint x: 318, endPoint y: 107, distance: 8.9
click at [328, 108] on li "Resolved" at bounding box center [316, 108] width 45 height 12
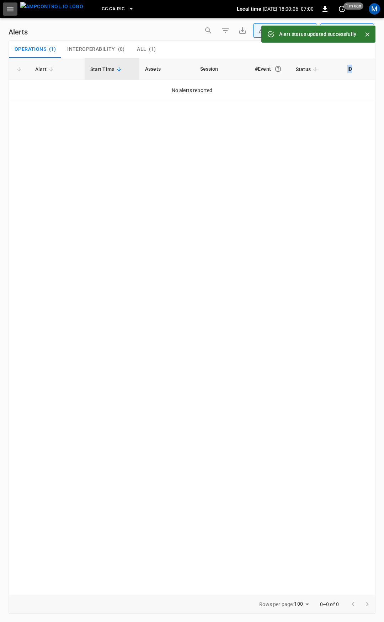
click at [8, 9] on icon "button" at bounding box center [10, 9] width 7 height 5
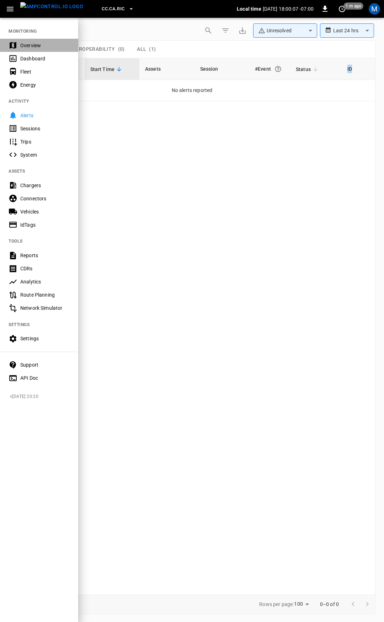
drag, startPoint x: 42, startPoint y: 45, endPoint x: 112, endPoint y: 72, distance: 74.3
click at [42, 45] on div "Overview" at bounding box center [44, 45] width 49 height 7
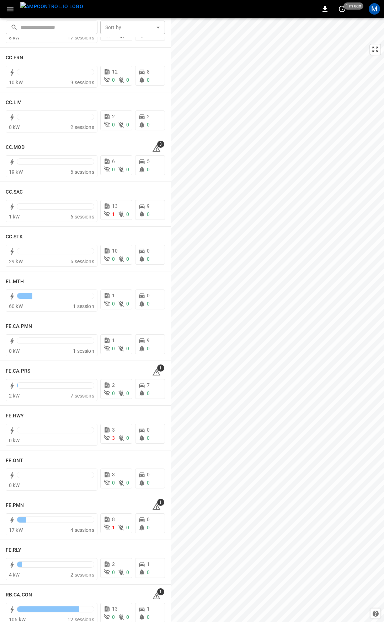
scroll to position [419, 0]
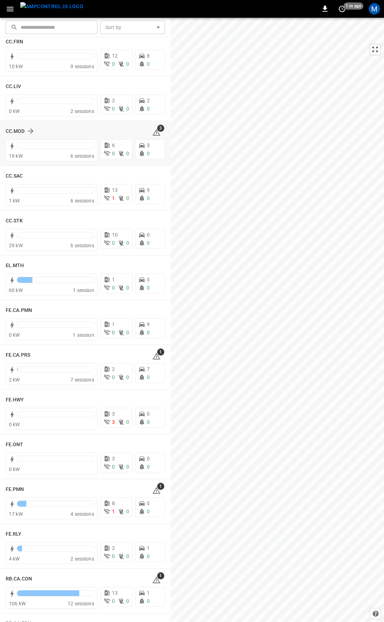
click at [152, 132] on icon at bounding box center [156, 132] width 8 height 7
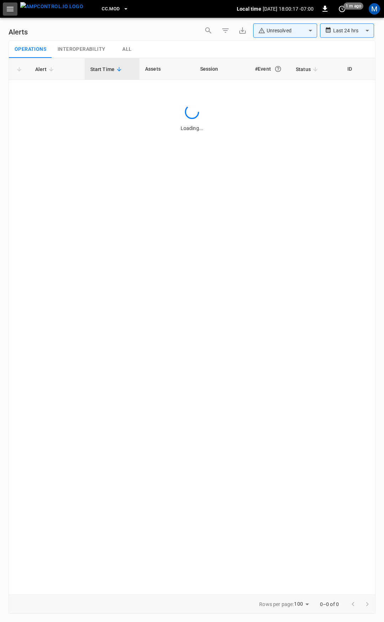
drag, startPoint x: 8, startPoint y: 5, endPoint x: 8, endPoint y: 11, distance: 5.3
click at [8, 7] on icon "button" at bounding box center [10, 9] width 9 height 9
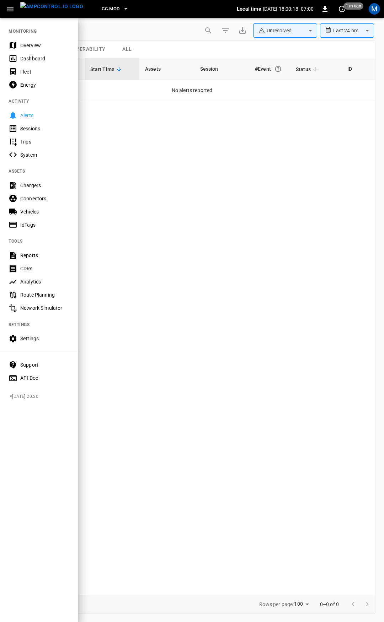
click at [34, 48] on div "Overview" at bounding box center [44, 45] width 49 height 7
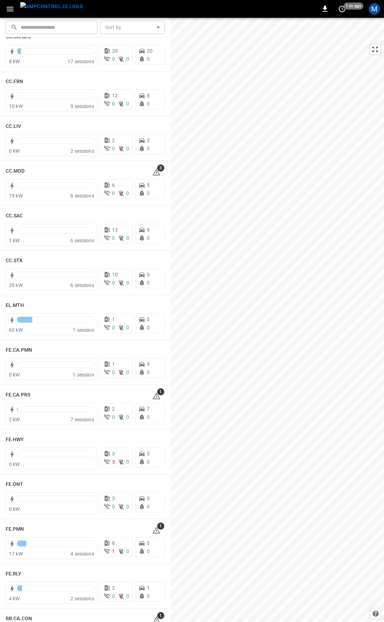
scroll to position [392, 0]
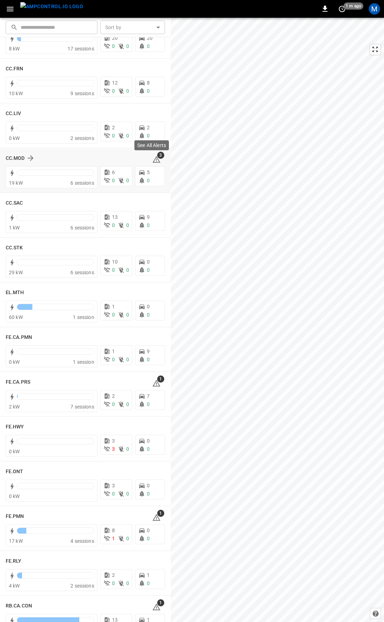
click at [153, 158] on icon at bounding box center [156, 159] width 8 height 7
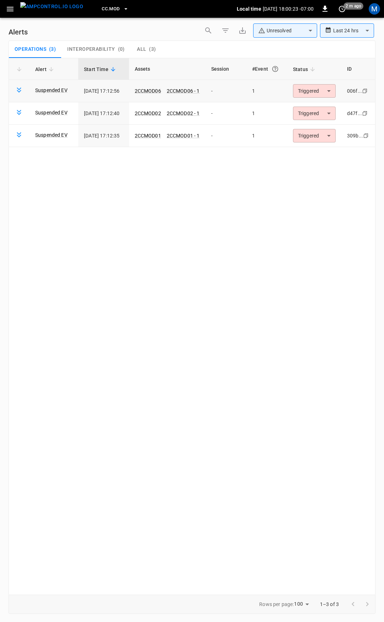
click at [312, 91] on body "**********" at bounding box center [192, 309] width 384 height 619
click at [311, 105] on li "Resolved" at bounding box center [314, 108] width 45 height 12
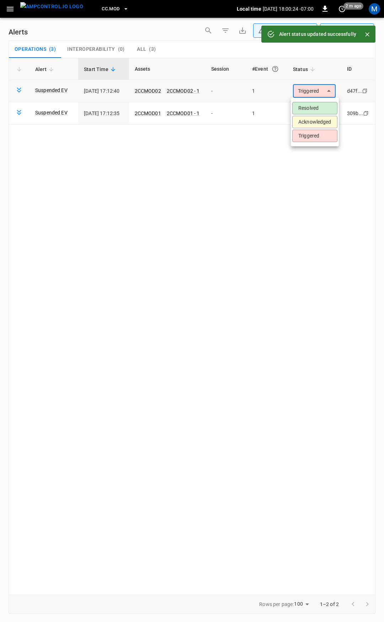
drag, startPoint x: 314, startPoint y: 93, endPoint x: 311, endPoint y: 109, distance: 16.0
click at [314, 94] on body "**********" at bounding box center [192, 309] width 384 height 619
click at [311, 109] on li "Resolved" at bounding box center [314, 108] width 45 height 12
click at [314, 88] on body "**********" at bounding box center [192, 309] width 384 height 619
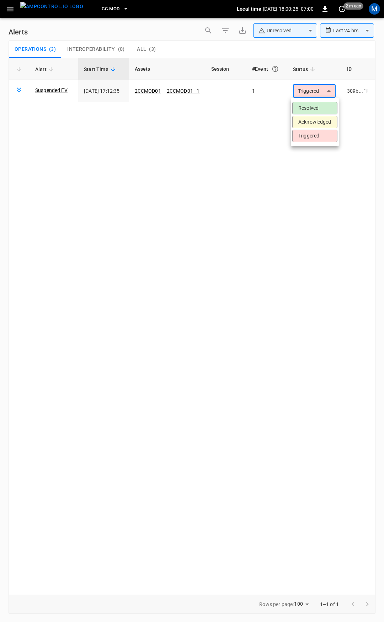
click at [313, 106] on li "Resolved" at bounding box center [314, 108] width 45 height 12
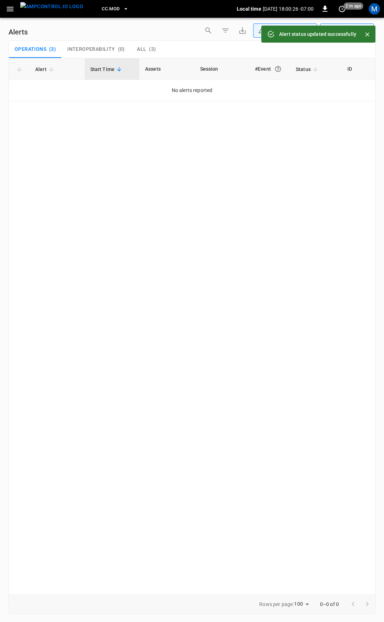
drag, startPoint x: 11, startPoint y: 9, endPoint x: 14, endPoint y: 12, distance: 4.1
click at [11, 10] on icon "button" at bounding box center [10, 9] width 9 height 9
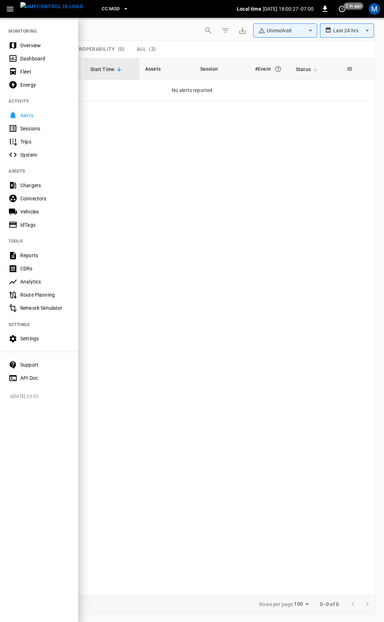
click at [63, 46] on div "Overview" at bounding box center [44, 45] width 49 height 7
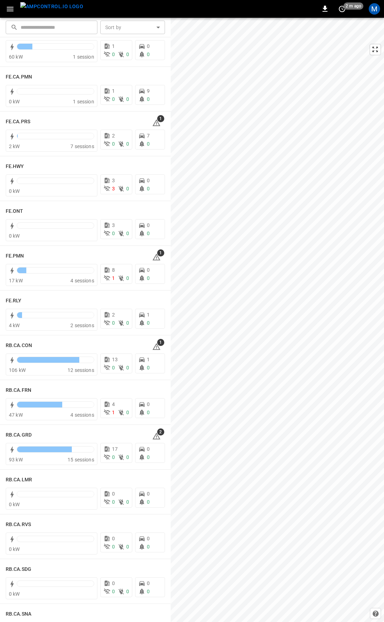
scroll to position [665, 0]
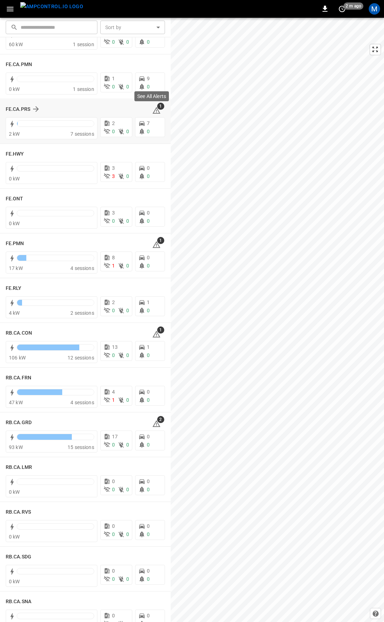
click at [156, 111] on icon at bounding box center [156, 111] width 1 height 3
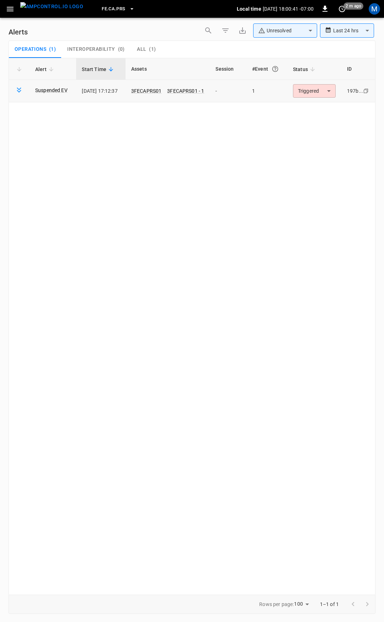
click at [308, 93] on body "**********" at bounding box center [192, 309] width 384 height 619
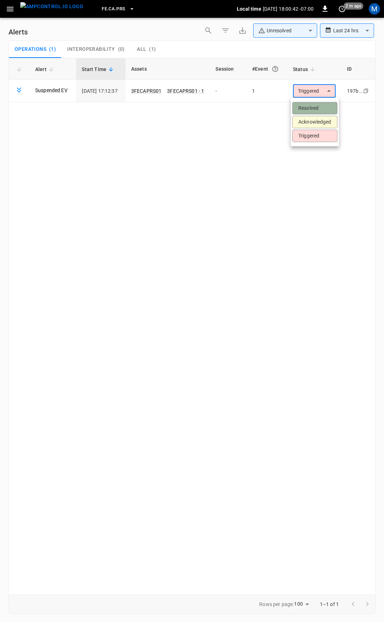
drag, startPoint x: 315, startPoint y: 107, endPoint x: 289, endPoint y: 98, distance: 28.0
click at [317, 108] on li "Resolved" at bounding box center [314, 108] width 45 height 12
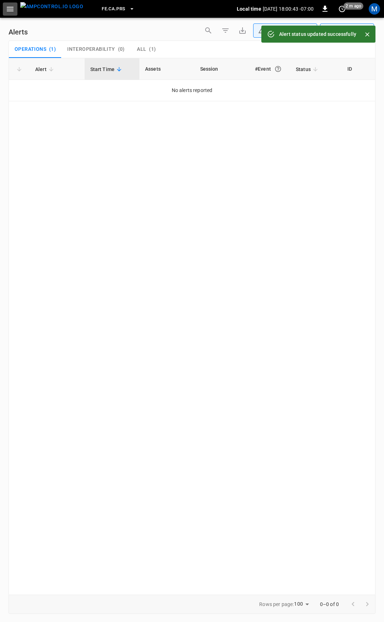
click at [3, 10] on button "button" at bounding box center [10, 8] width 15 height 13
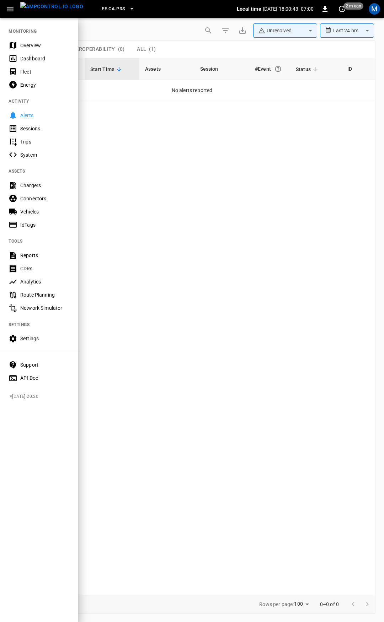
drag, startPoint x: 35, startPoint y: 45, endPoint x: 38, endPoint y: 50, distance: 5.1
click at [36, 46] on div "Overview" at bounding box center [44, 45] width 49 height 7
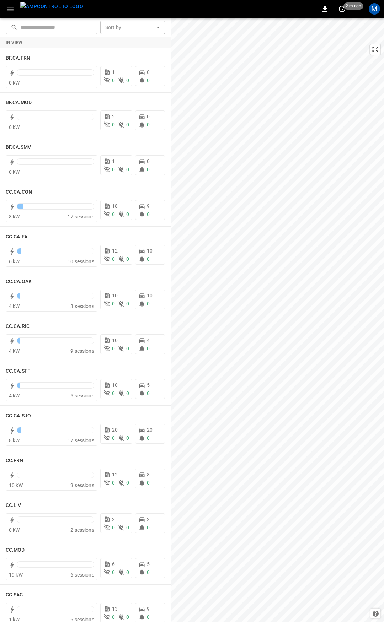
click at [167, 124] on div "​ ​ Sort by ​ Sort by In View BF.CA.FRN 0 kW 1 0 0 0 0 BF.CA.MOD 0 kW 2 0 0 0 0…" at bounding box center [192, 320] width 384 height 604
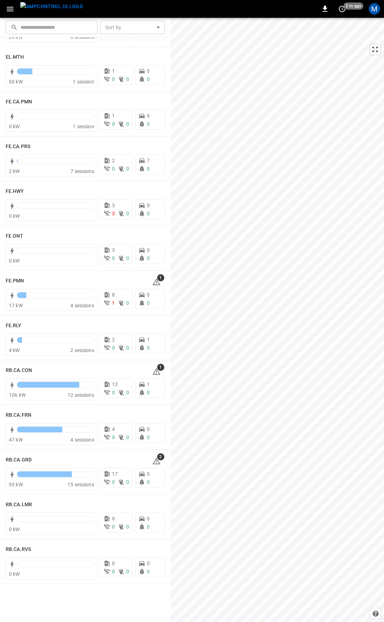
scroll to position [702, 0]
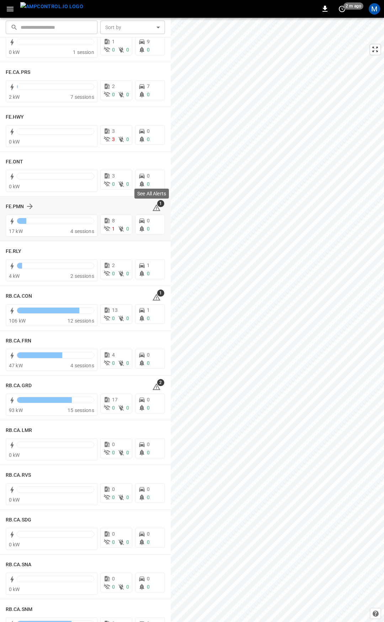
click at [154, 207] on icon at bounding box center [156, 208] width 9 height 9
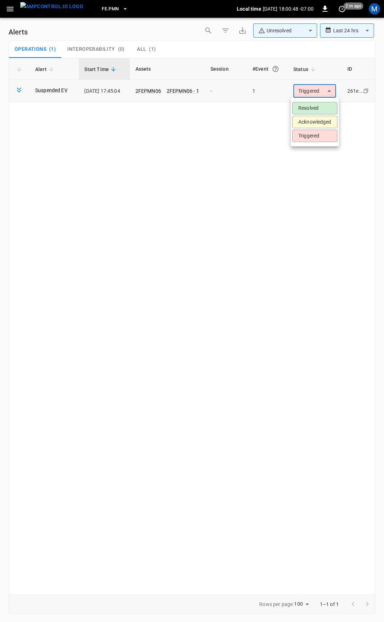
click at [318, 90] on body "**********" at bounding box center [192, 309] width 384 height 619
click at [319, 102] on ul "Resolved Acknowledged Triggered" at bounding box center [315, 122] width 48 height 49
click at [319, 105] on li "Resolved" at bounding box center [314, 108] width 45 height 12
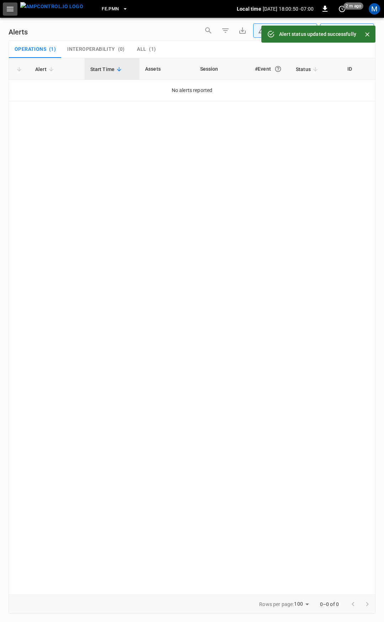
click at [14, 12] on icon "button" at bounding box center [10, 9] width 9 height 9
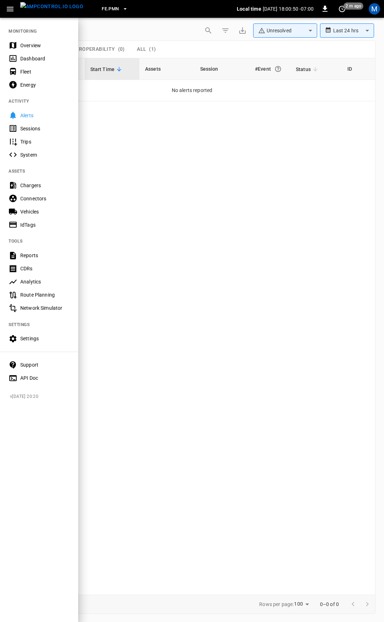
click at [19, 48] on div "Overview" at bounding box center [39, 45] width 78 height 13
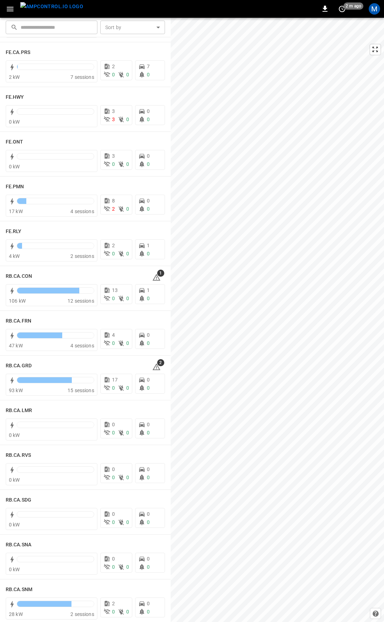
scroll to position [738, 0]
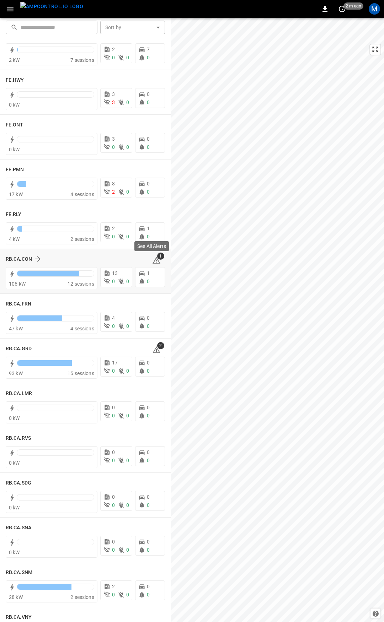
click at [152, 263] on icon at bounding box center [156, 260] width 9 height 9
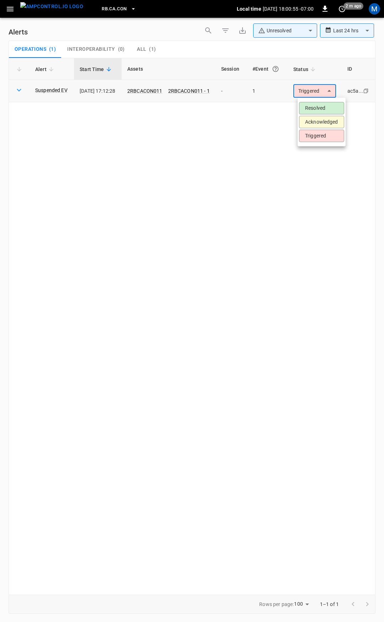
click at [316, 97] on body "**********" at bounding box center [192, 309] width 384 height 619
click at [316, 106] on li "Resolved" at bounding box center [321, 108] width 45 height 12
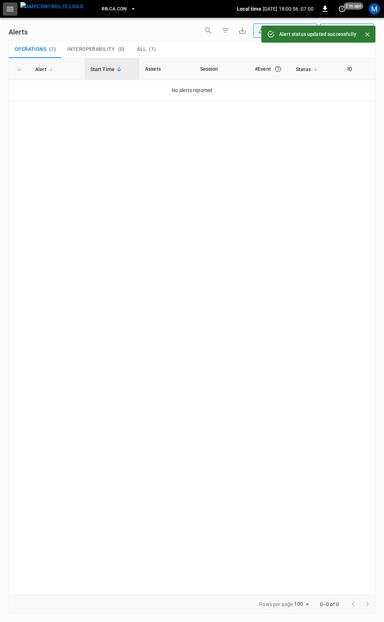
click at [7, 9] on icon "button" at bounding box center [10, 9] width 7 height 5
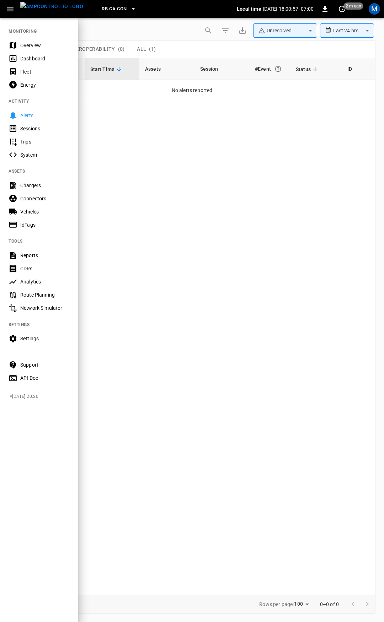
click at [47, 50] on div "Overview" at bounding box center [39, 45] width 78 height 13
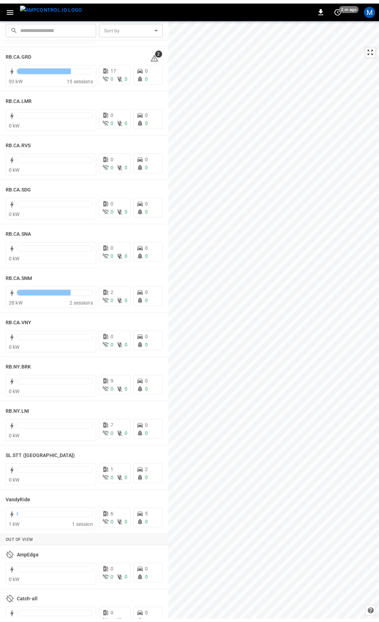
scroll to position [1039, 0]
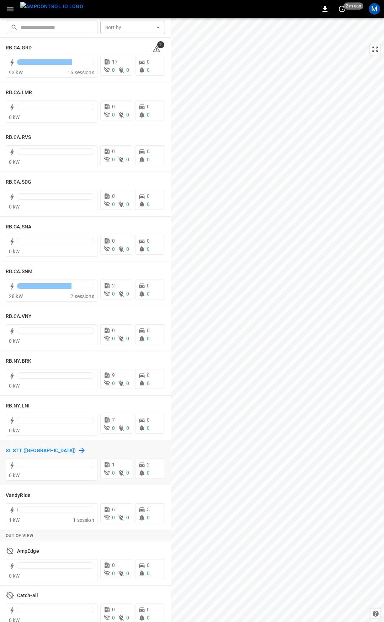
click at [16, 449] on h6 "SL.STT ([GEOGRAPHIC_DATA])" at bounding box center [41, 451] width 70 height 8
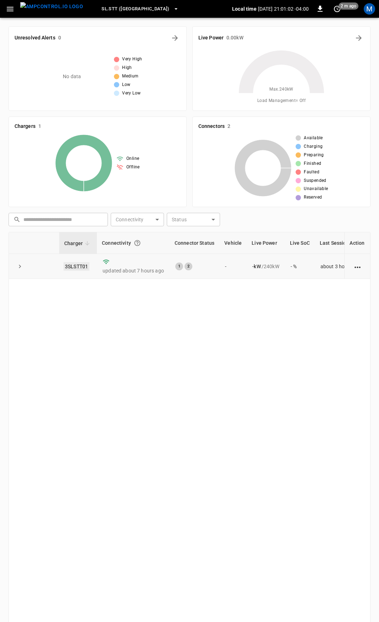
click at [80, 264] on link "3SLSTT01" at bounding box center [77, 266] width 26 height 9
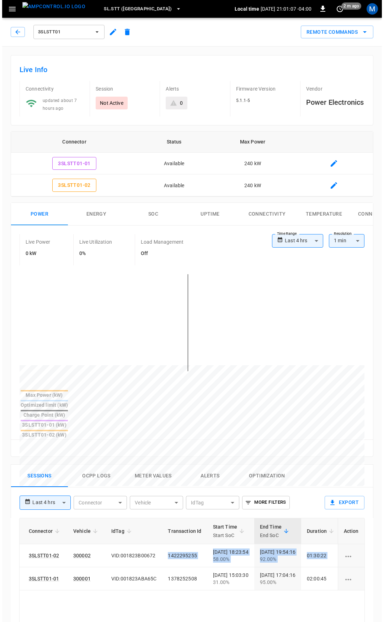
scroll to position [0, 224]
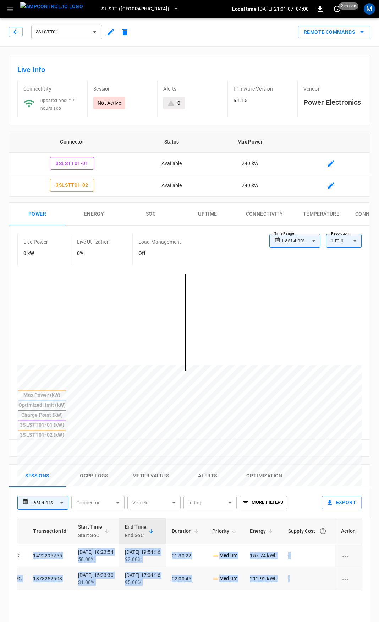
drag, startPoint x: 235, startPoint y: 522, endPoint x: 273, endPoint y: 570, distance: 61.2
click at [309, 544] on tbody "c03a ... Copy Not Active 3SLSTT01-02 300002 VID:001823B00672 1422295255 [DATE] …" at bounding box center [86, 567] width 551 height 46
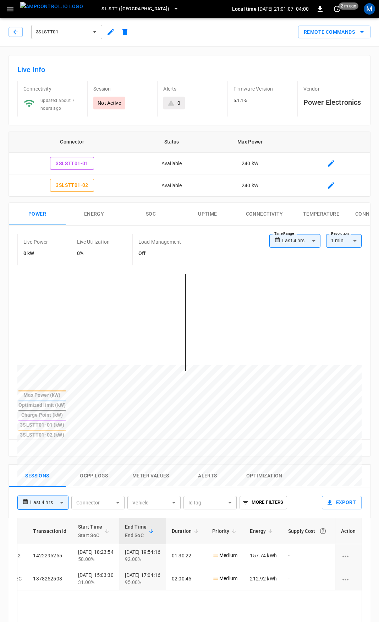
drag, startPoint x: 140, startPoint y: 525, endPoint x: 111, endPoint y: 524, distance: 29.5
click at [119, 544] on td "[DATE] 19:54:16 92.00%" at bounding box center [142, 555] width 47 height 23
click at [16, 28] on icon "button" at bounding box center [15, 31] width 7 height 7
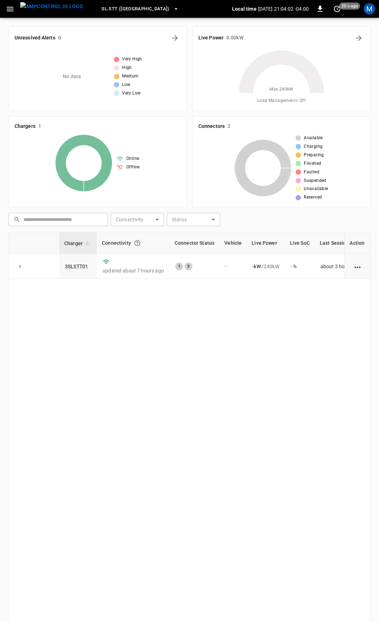
click at [6, 8] on icon "button" at bounding box center [10, 9] width 9 height 9
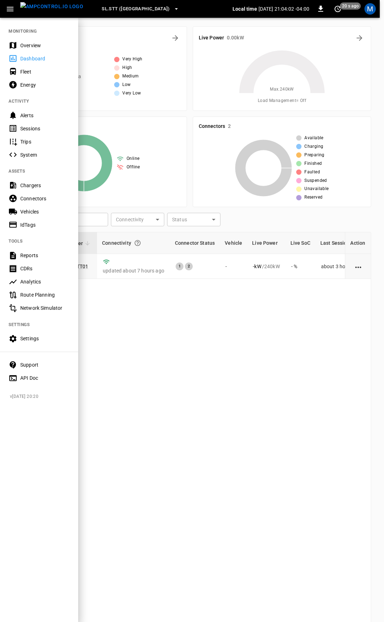
click at [40, 44] on div "Overview" at bounding box center [44, 45] width 49 height 7
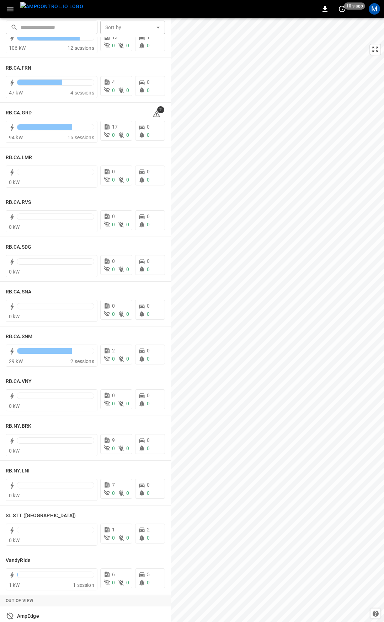
scroll to position [988, 0]
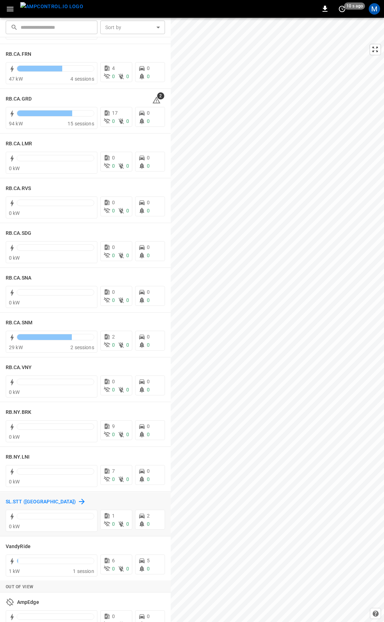
click at [29, 501] on h6 "SL.STT ([GEOGRAPHIC_DATA])" at bounding box center [41, 502] width 70 height 8
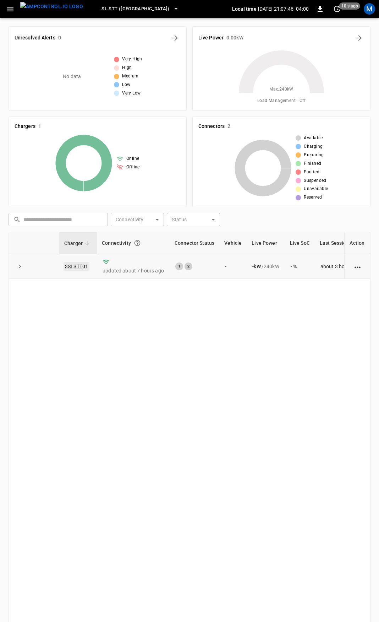
click at [74, 267] on link "3SLSTT01" at bounding box center [77, 266] width 26 height 9
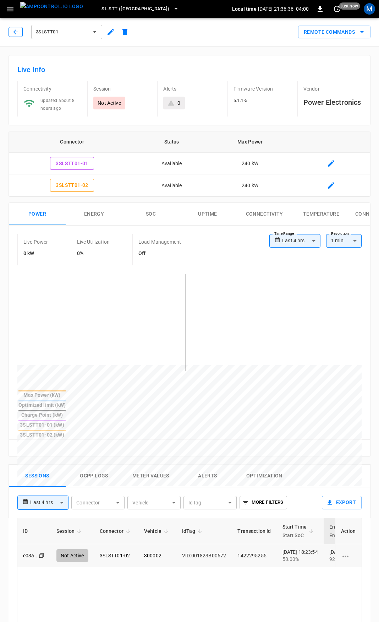
click at [9, 30] on button "button" at bounding box center [16, 32] width 14 height 10
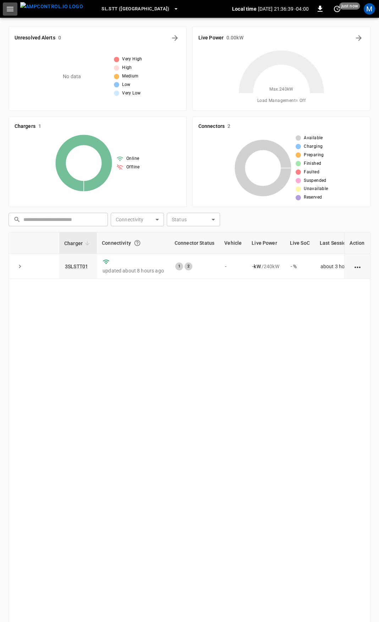
click at [10, 11] on icon "button" at bounding box center [10, 9] width 7 height 5
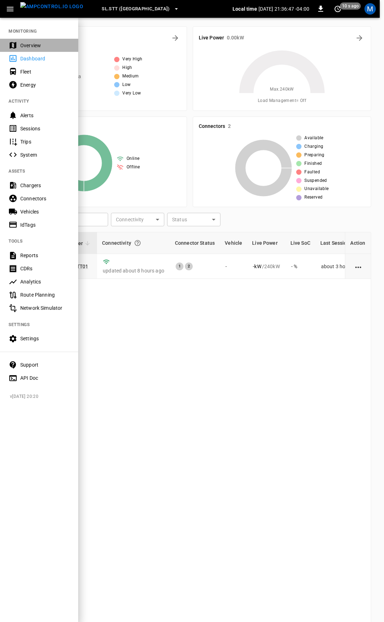
click at [38, 48] on div "Overview" at bounding box center [44, 45] width 49 height 7
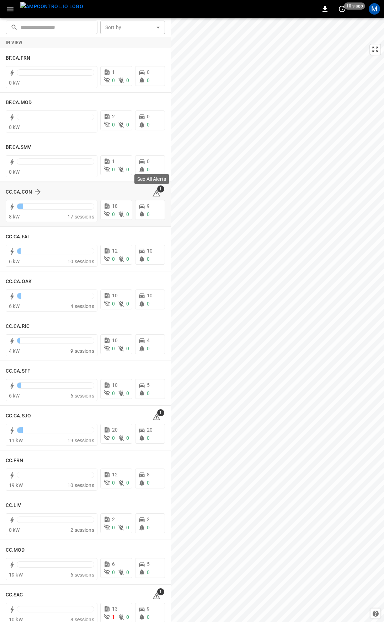
click at [155, 196] on icon at bounding box center [156, 193] width 8 height 7
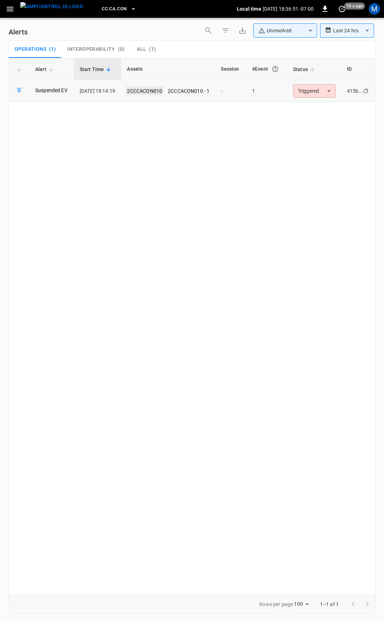
click at [163, 92] on link "2CCCACON010" at bounding box center [144, 91] width 38 height 9
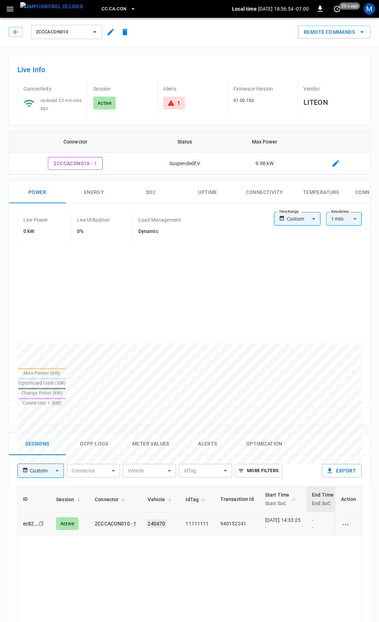
click at [161, 519] on link "240470" at bounding box center [156, 523] width 20 height 9
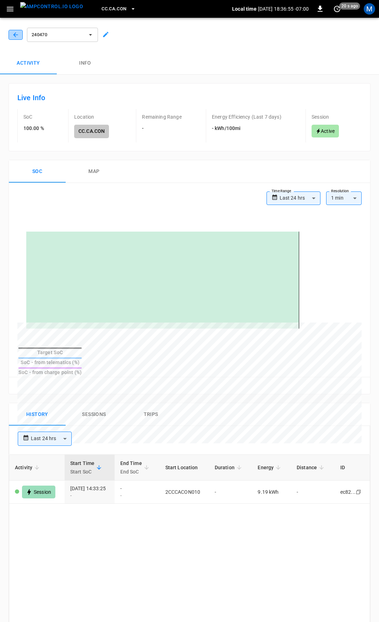
click at [12, 32] on icon "button" at bounding box center [15, 34] width 7 height 7
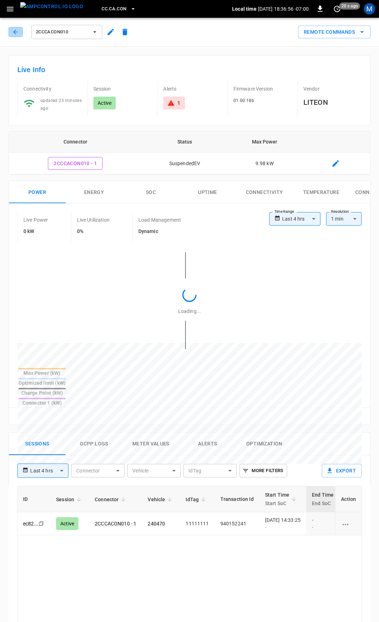
click at [12, 32] on icon "button" at bounding box center [15, 31] width 7 height 7
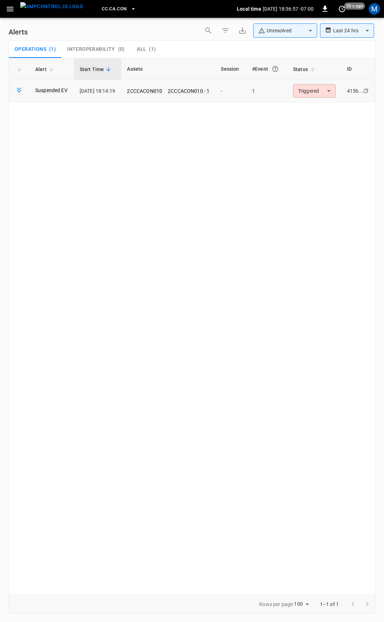
click at [331, 91] on body "**********" at bounding box center [192, 309] width 384 height 619
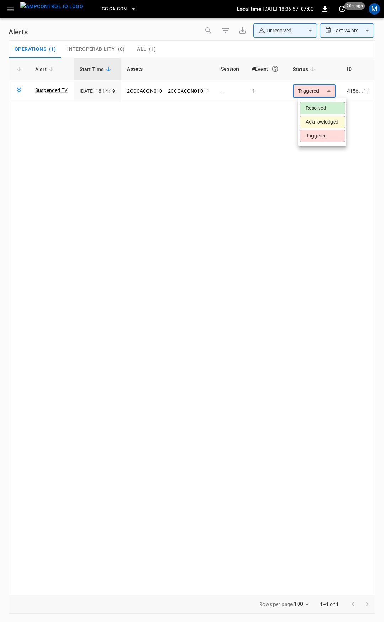
click at [321, 107] on li "Resolved" at bounding box center [321, 108] width 45 height 12
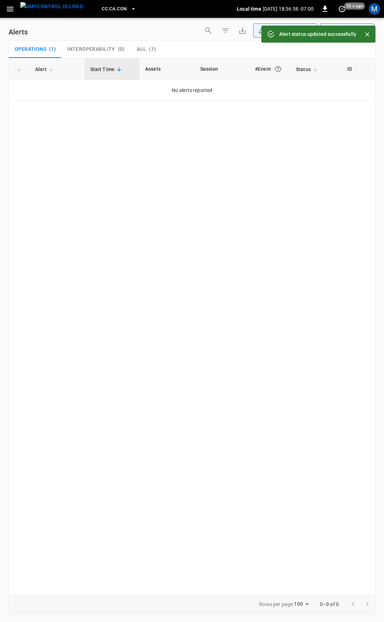
click at [9, 9] on icon "button" at bounding box center [10, 9] width 7 height 5
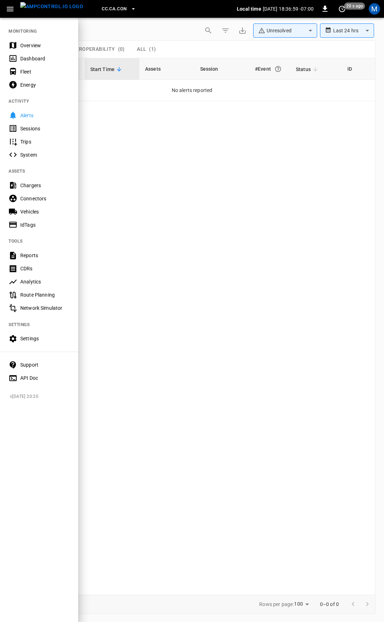
click at [25, 44] on div "Overview" at bounding box center [44, 45] width 49 height 7
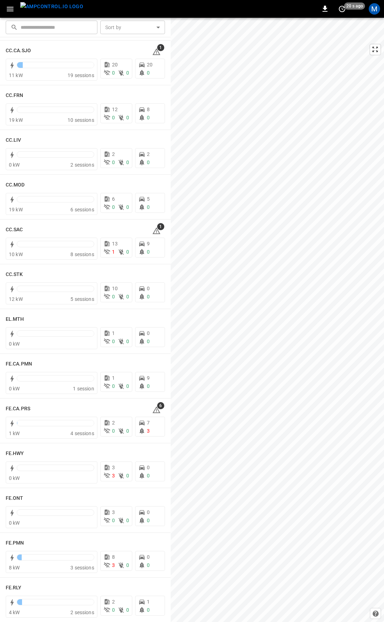
scroll to position [366, 0]
click at [152, 54] on icon at bounding box center [156, 50] width 8 height 7
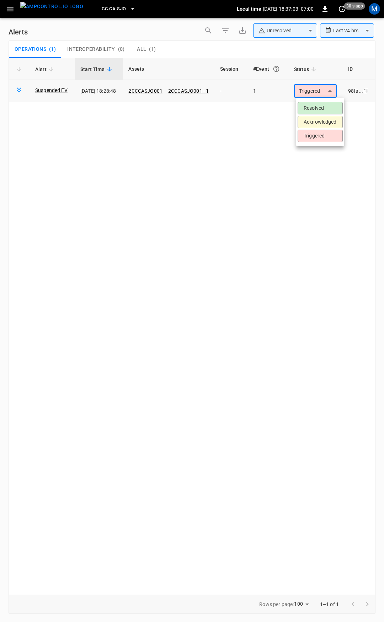
click at [325, 92] on body "**********" at bounding box center [192, 309] width 384 height 619
click at [323, 107] on li "Resolved" at bounding box center [319, 108] width 45 height 12
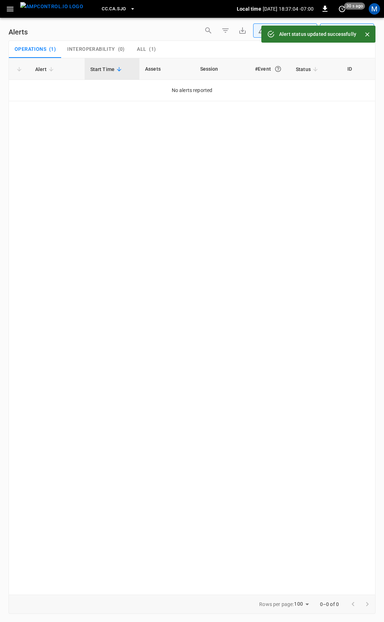
drag, startPoint x: 16, startPoint y: 7, endPoint x: 13, endPoint y: 10, distance: 4.1
click at [15, 8] on button "button" at bounding box center [10, 8] width 15 height 13
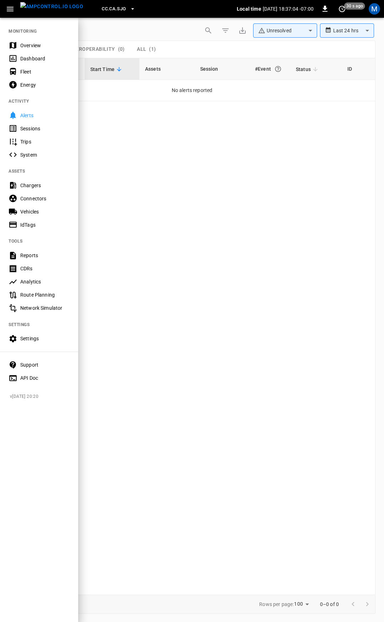
drag, startPoint x: 43, startPoint y: 36, endPoint x: 47, endPoint y: 42, distance: 7.1
click at [45, 39] on nav "MONITORING Overview Dashboard Fleet Energy ACTIVITY Alerts Sessions Trips Syste…" at bounding box center [39, 202] width 78 height 370
click at [47, 42] on div "Overview" at bounding box center [44, 45] width 49 height 7
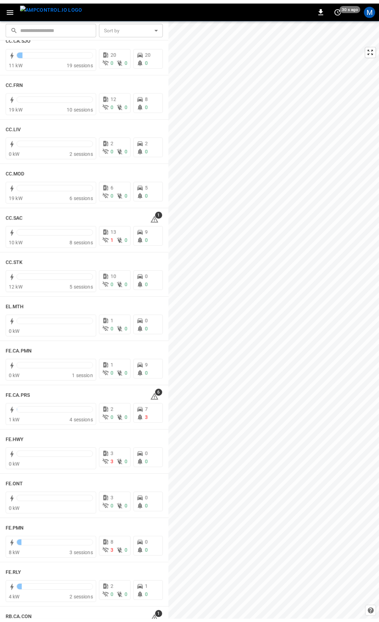
scroll to position [400, 0]
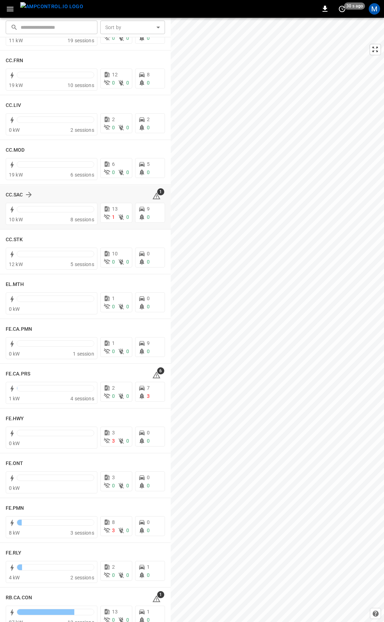
click at [152, 197] on icon at bounding box center [156, 196] width 9 height 9
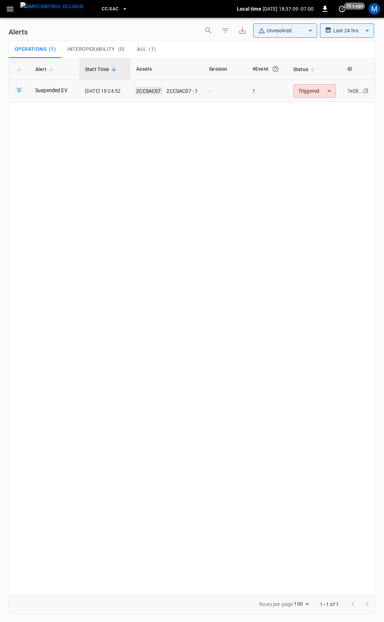
click at [160, 93] on link "2CCSAC07" at bounding box center [148, 91] width 27 height 9
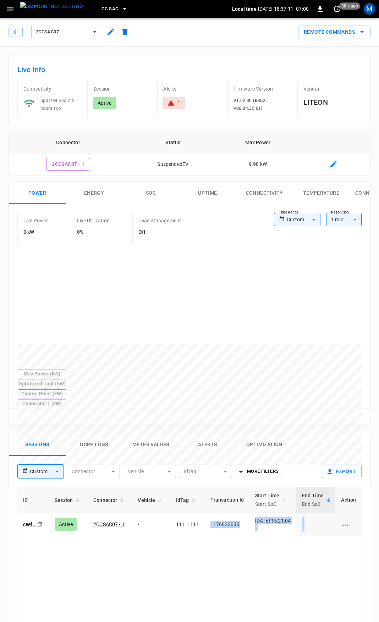
scroll to position [0, 177]
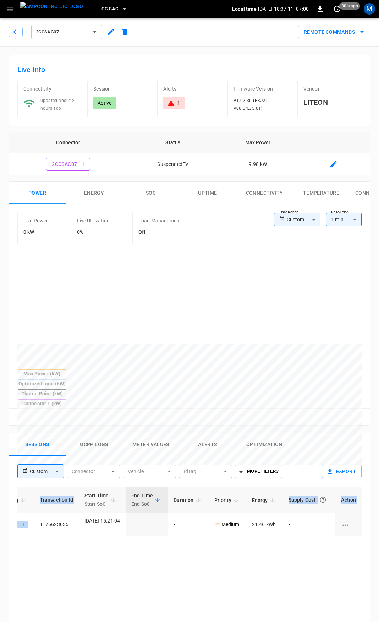
drag, startPoint x: 203, startPoint y: 507, endPoint x: 375, endPoint y: 532, distance: 173.7
click at [379, 524] on html "CC.SAC Local time [DATE] 18:37:11 -07:00 0 30 s ago M 2CCSAC07 Remote Commands …" at bounding box center [189, 475] width 379 height 950
click at [168, 107] on icon at bounding box center [171, 102] width 7 height 7
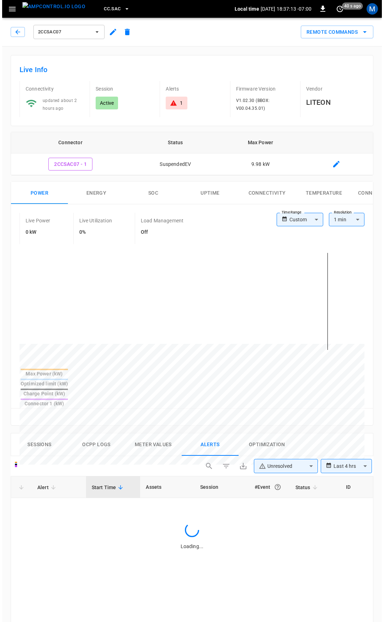
scroll to position [303, 0]
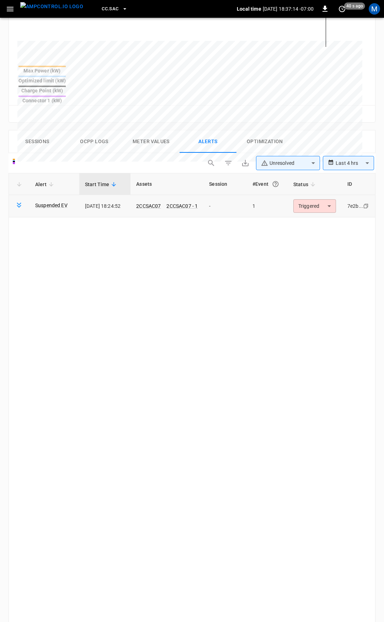
click at [318, 182] on body "**********" at bounding box center [192, 220] width 384 height 1046
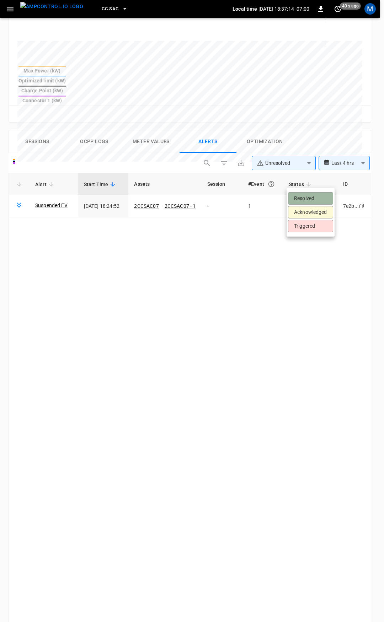
click at [321, 198] on li "Resolved" at bounding box center [310, 198] width 45 height 12
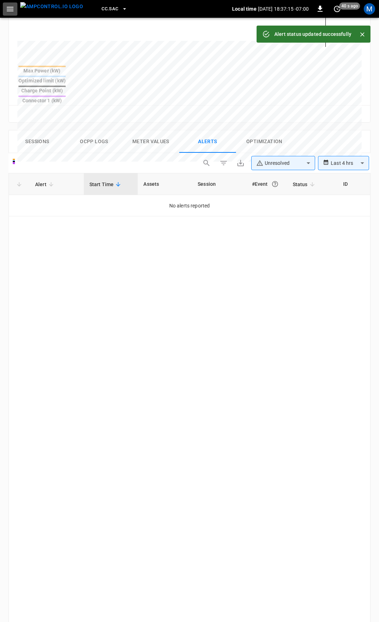
click at [11, 12] on icon "button" at bounding box center [10, 9] width 9 height 9
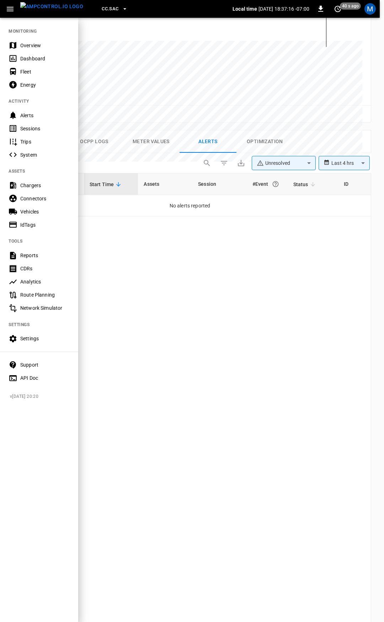
click at [30, 44] on div "Overview" at bounding box center [44, 45] width 49 height 7
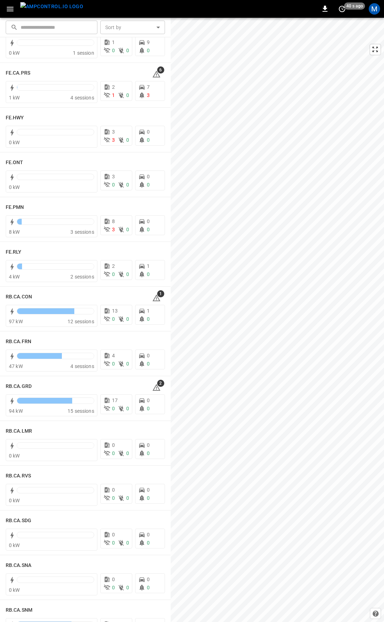
scroll to position [677, 0]
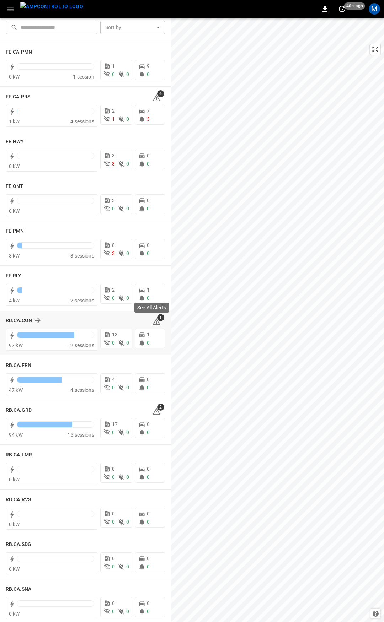
click at [156, 322] on icon at bounding box center [156, 322] width 1 height 3
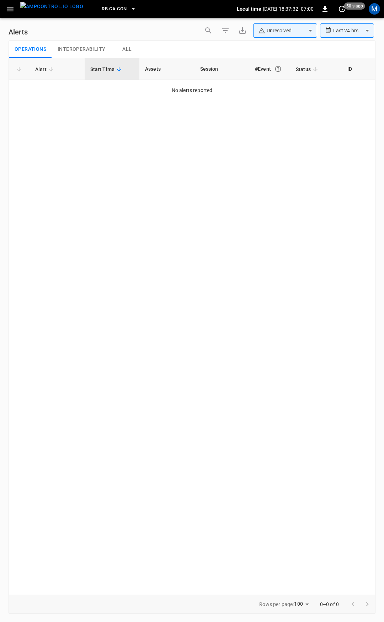
click at [7, 9] on icon "button" at bounding box center [10, 9] width 9 height 9
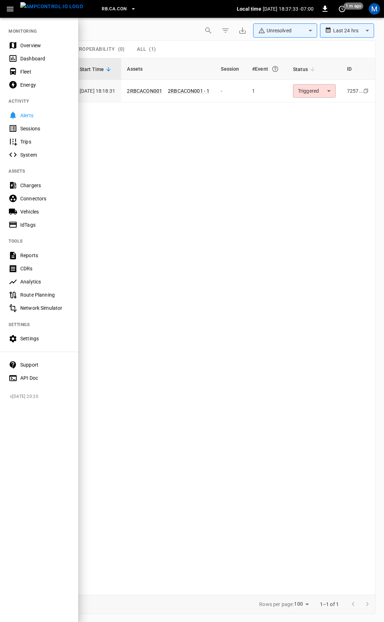
drag, startPoint x: 322, startPoint y: 87, endPoint x: 322, endPoint y: 95, distance: 8.2
click at [322, 88] on div at bounding box center [192, 311] width 384 height 622
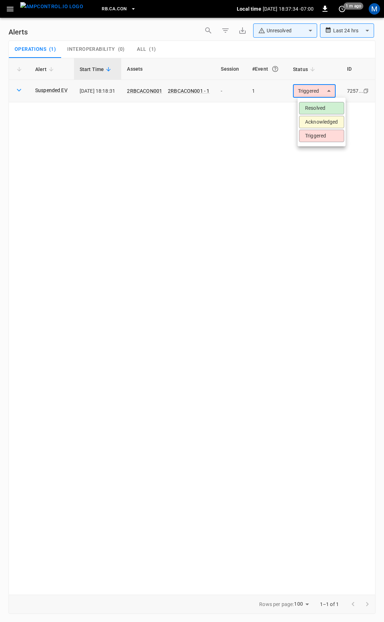
click at [322, 93] on body "**********" at bounding box center [192, 309] width 384 height 619
click at [324, 106] on li "Resolved" at bounding box center [321, 108] width 45 height 12
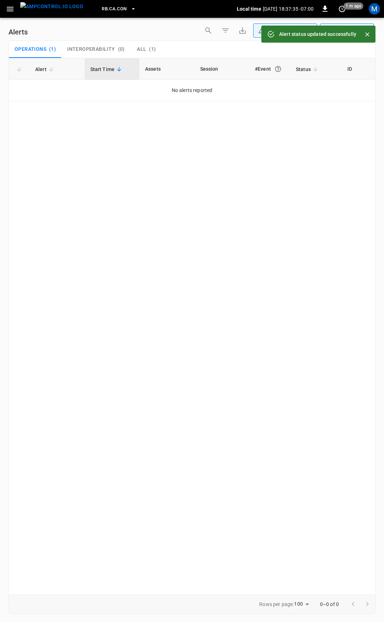
drag, startPoint x: 14, startPoint y: 10, endPoint x: 13, endPoint y: 17, distance: 7.5
click at [12, 11] on icon "button" at bounding box center [10, 9] width 9 height 9
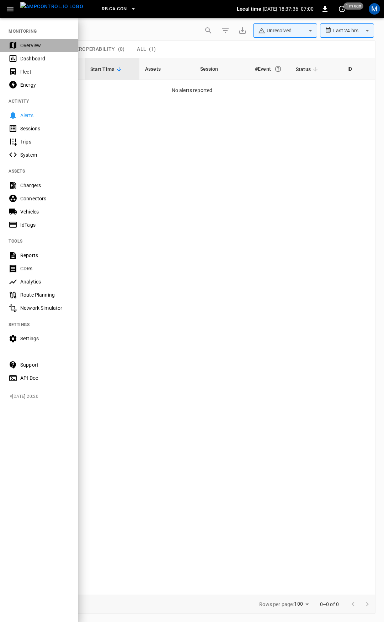
click at [49, 46] on div "Overview" at bounding box center [44, 45] width 49 height 7
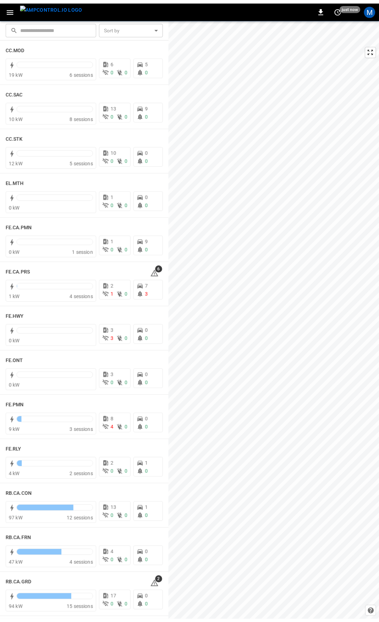
scroll to position [460, 0]
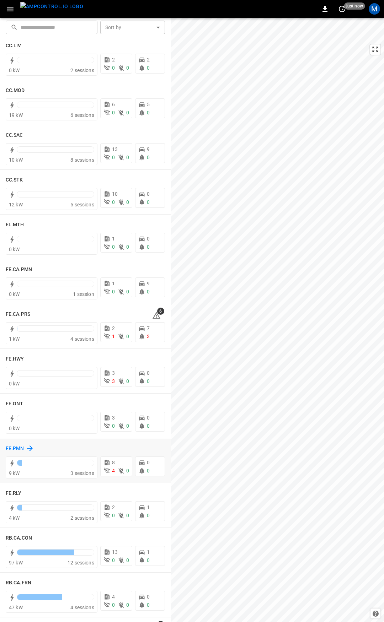
click at [22, 446] on h6 "FE.PMN" at bounding box center [15, 449] width 18 height 8
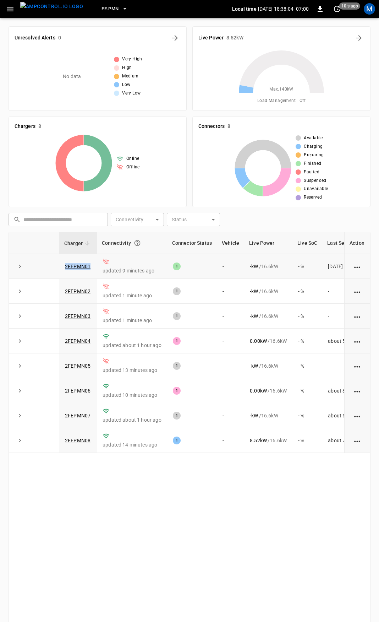
drag, startPoint x: 93, startPoint y: 272, endPoint x: 29, endPoint y: 266, distance: 64.2
click at [29, 266] on tr "2FEPMN01 updated 9 minutes ago 1 - - kW / 16.6 kW - % [DATE]" at bounding box center [205, 266] width 393 height 25
copy tr "2FEPMN01"
